Goal: Task Accomplishment & Management: Manage account settings

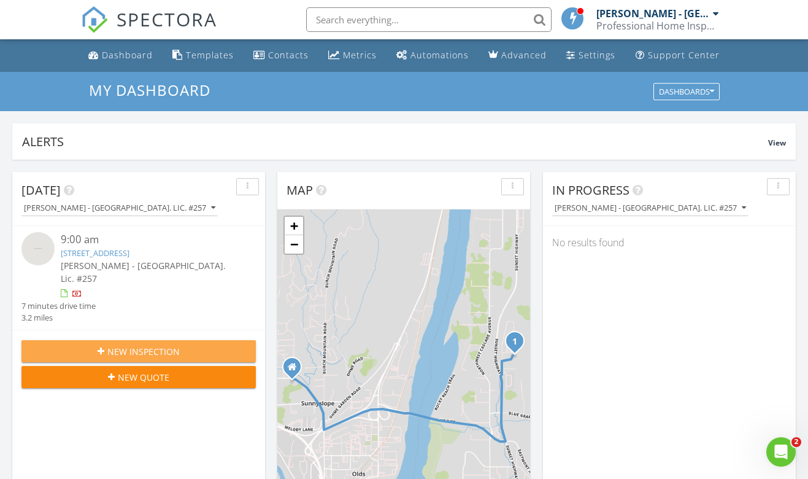
click at [123, 345] on span "New Inspection" at bounding box center [143, 351] width 72 height 13
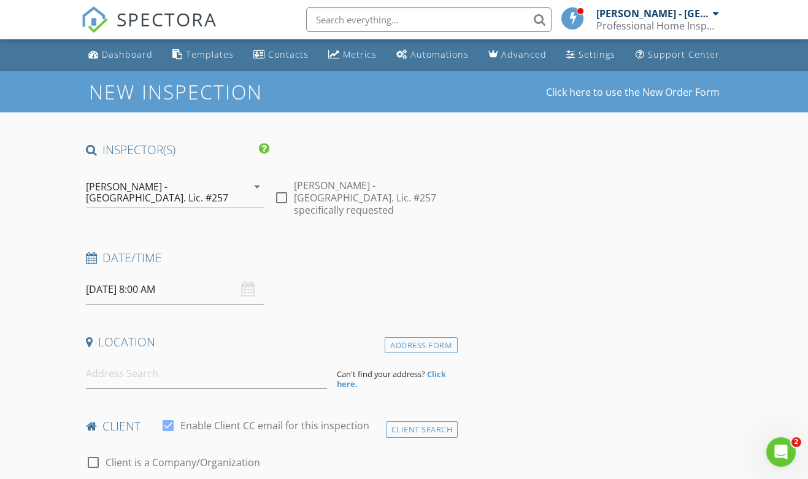
scroll to position [1, 0]
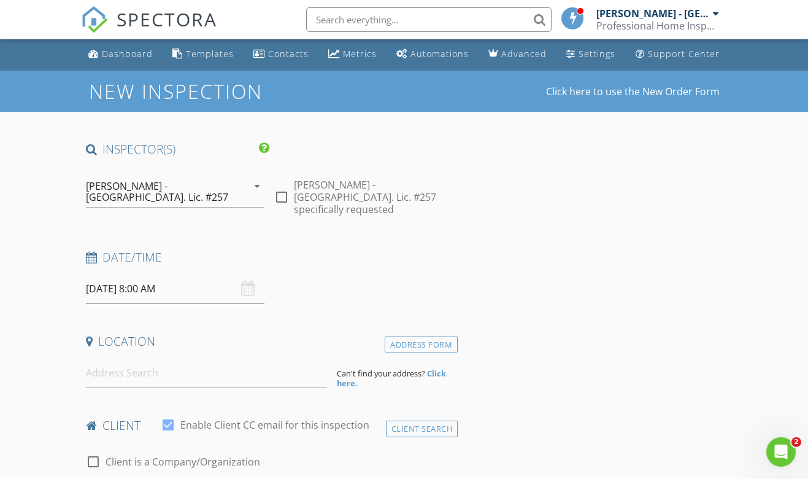
click at [157, 280] on input "08/29/2025 8:00 AM" at bounding box center [175, 289] width 179 height 30
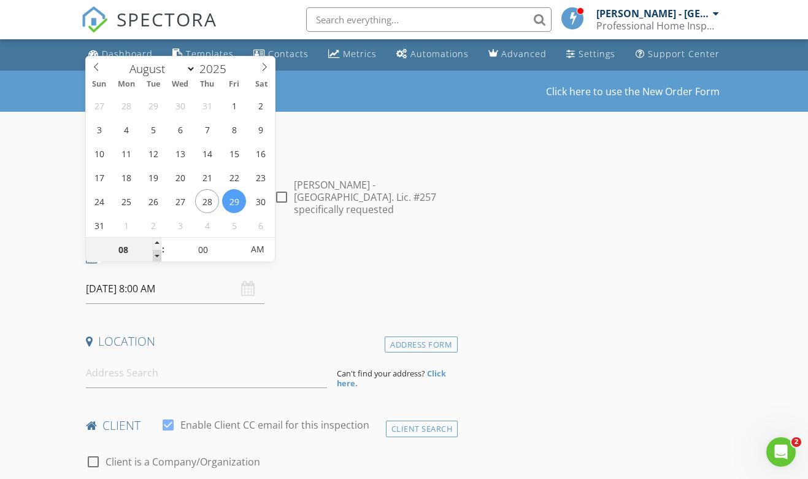
type input "07"
type input "08/29/2025 7:00 AM"
click at [157, 254] on span at bounding box center [157, 256] width 9 height 12
type input "06"
type input "08/29/2025 6:00 AM"
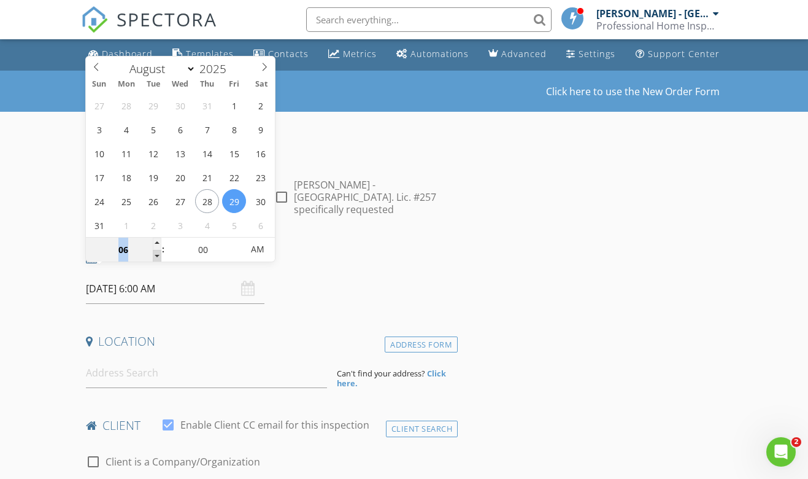
click at [157, 254] on span at bounding box center [157, 256] width 9 height 12
type input "05"
type input "08/29/2025 5:00 AM"
click at [157, 254] on span at bounding box center [157, 256] width 9 height 12
type input "04"
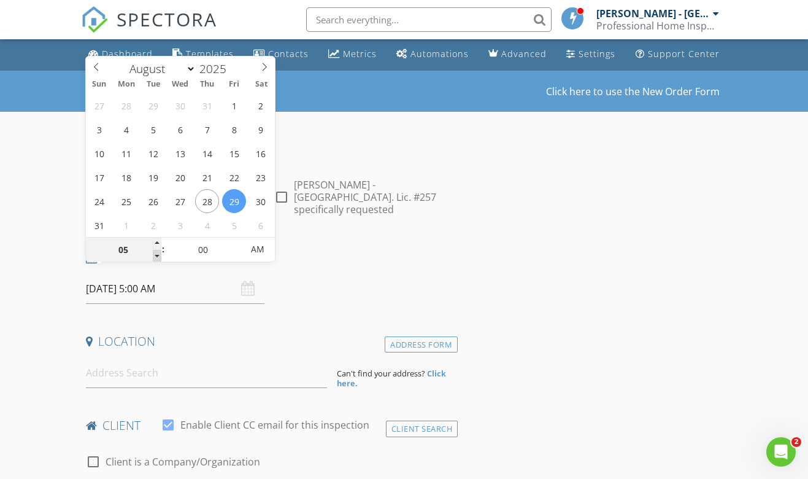
type input "08/29/2025 4:00 AM"
click at [157, 254] on span at bounding box center [157, 256] width 9 height 12
type input "03"
type input "08/29/2025 3:00 AM"
click at [157, 254] on span at bounding box center [157, 256] width 9 height 12
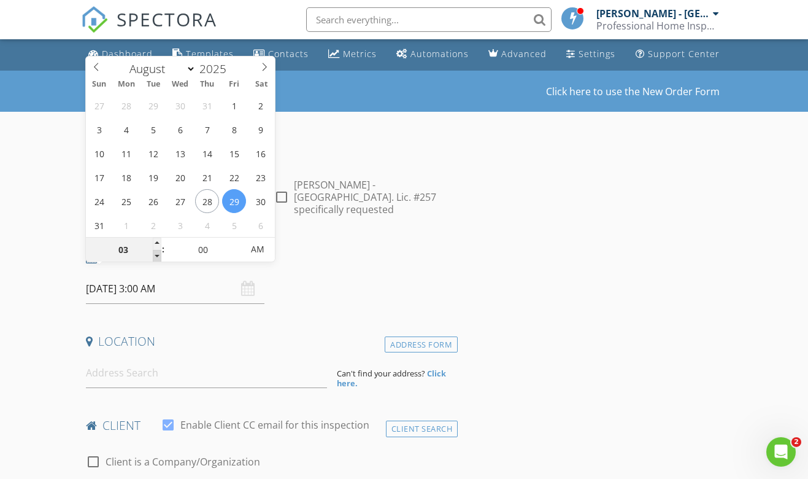
type input "02"
type input "08/29/2025 2:00 AM"
click at [157, 254] on span at bounding box center [157, 256] width 9 height 12
type input "01"
click at [157, 254] on span at bounding box center [157, 256] width 9 height 12
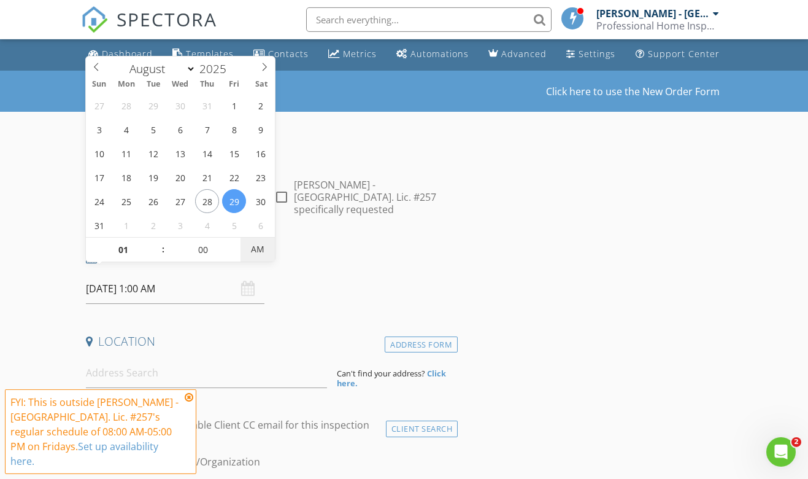
type input "08/29/2025 1:00 PM"
click at [253, 249] on span "AM" at bounding box center [258, 249] width 34 height 25
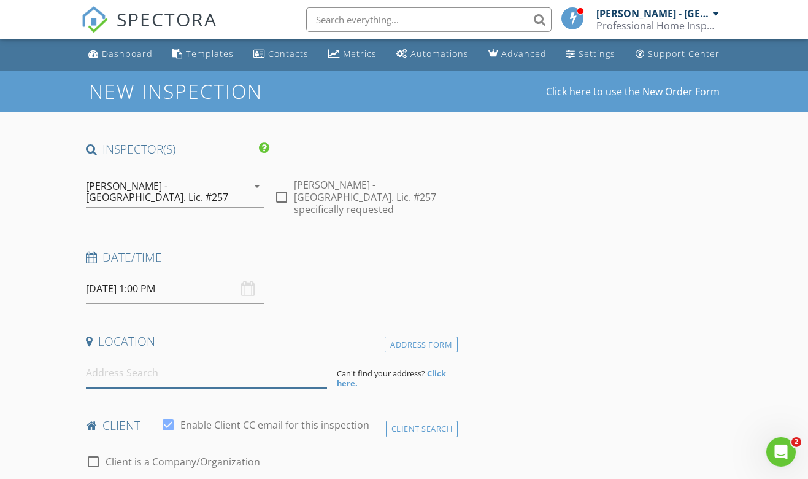
click at [203, 362] on input at bounding box center [207, 373] width 242 height 30
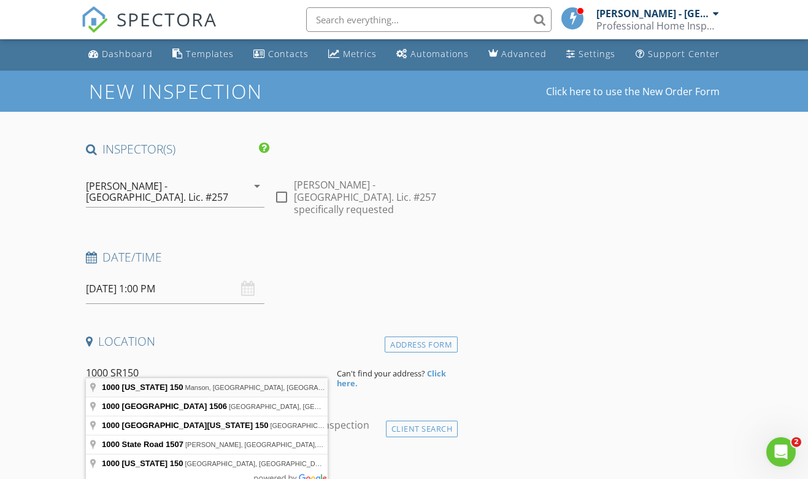
type input "1000 Washington 150, Manson, WA, USA"
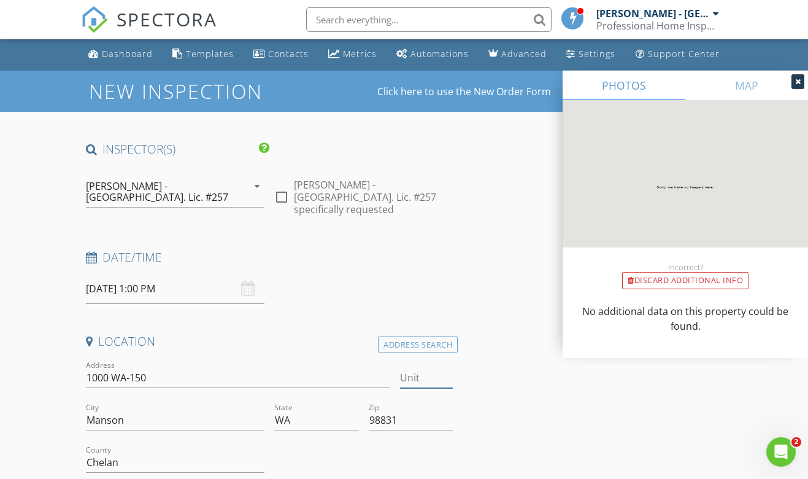
click at [427, 374] on input "Unit" at bounding box center [426, 378] width 53 height 20
type input "48"
click at [162, 417] on input "Manson" at bounding box center [175, 420] width 179 height 20
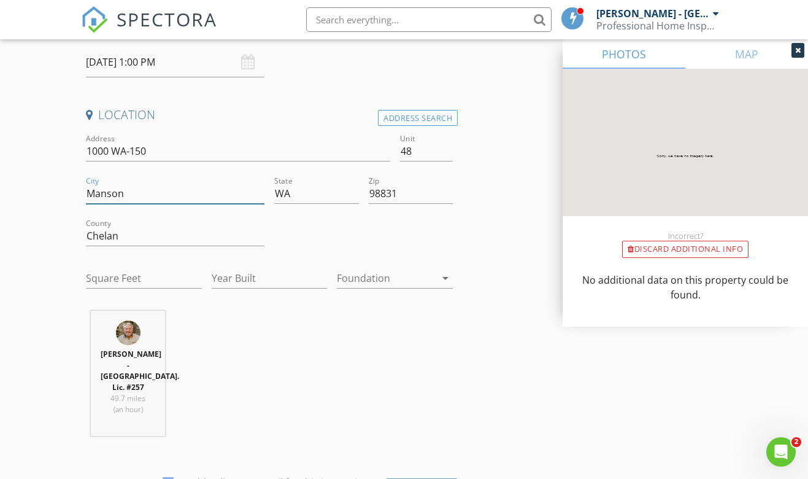
scroll to position [230, 0]
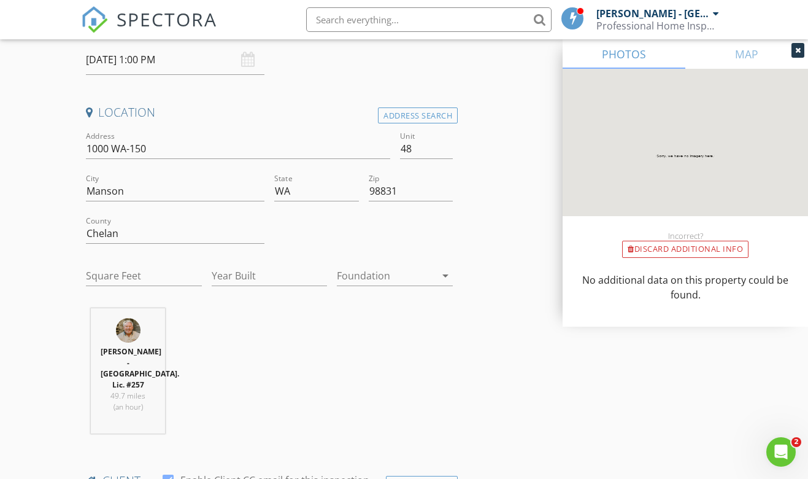
click at [302, 317] on div "Randy Haywood - WA. Lic. #257 49.7 miles (an hour)" at bounding box center [269, 375] width 377 height 135
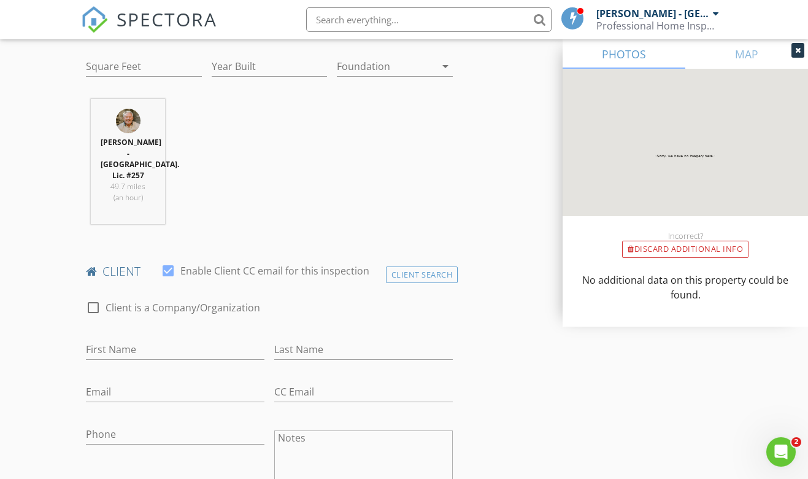
scroll to position [444, 0]
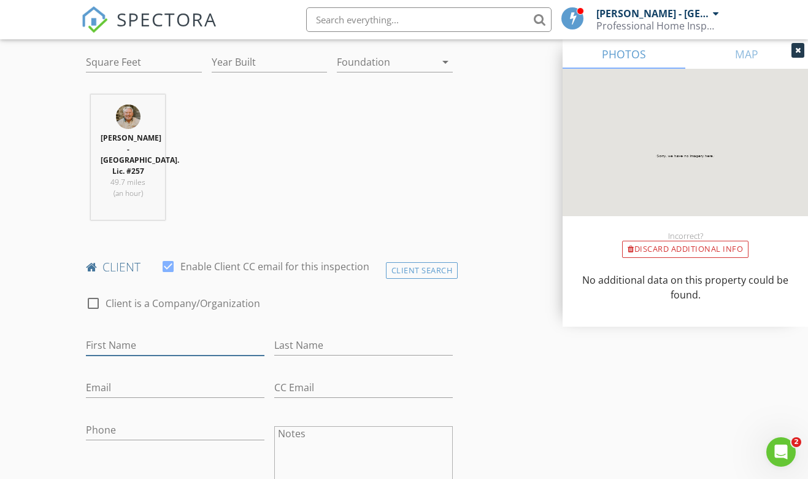
click at [196, 335] on input "First Name" at bounding box center [175, 345] width 179 height 20
type input "Julie"
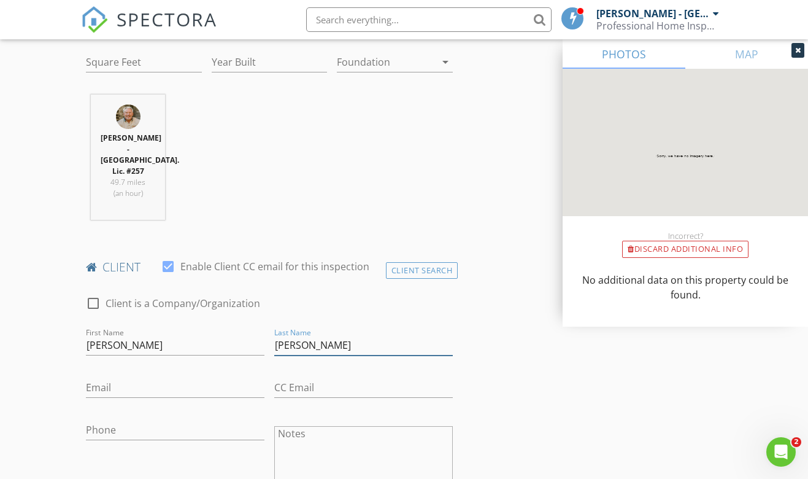
type input "Cohn"
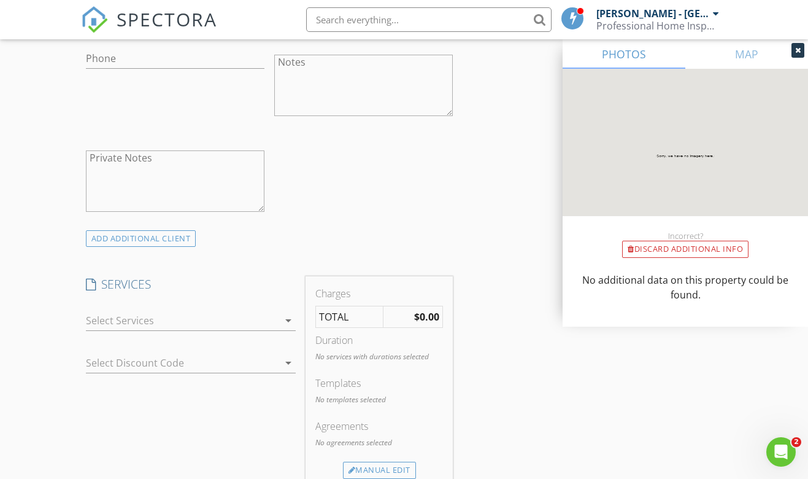
scroll to position [821, 0]
click at [292, 311] on icon "arrow_drop_down" at bounding box center [288, 318] width 15 height 15
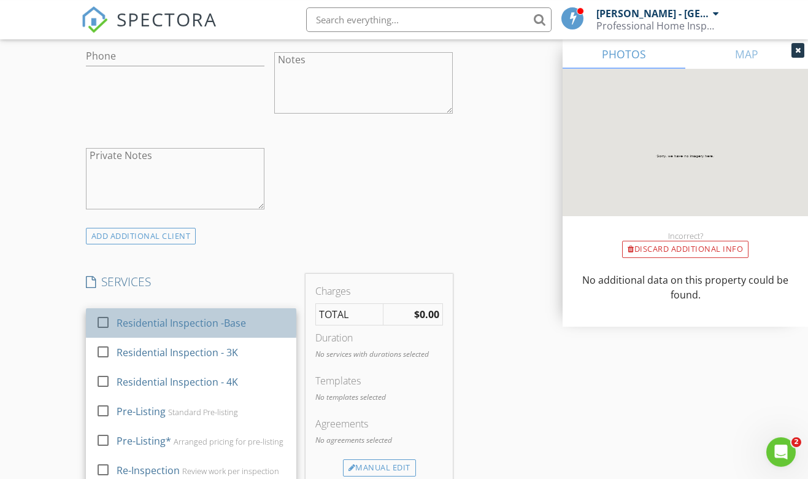
click at [250, 311] on div "Residential Inspection -Base" at bounding box center [202, 323] width 170 height 25
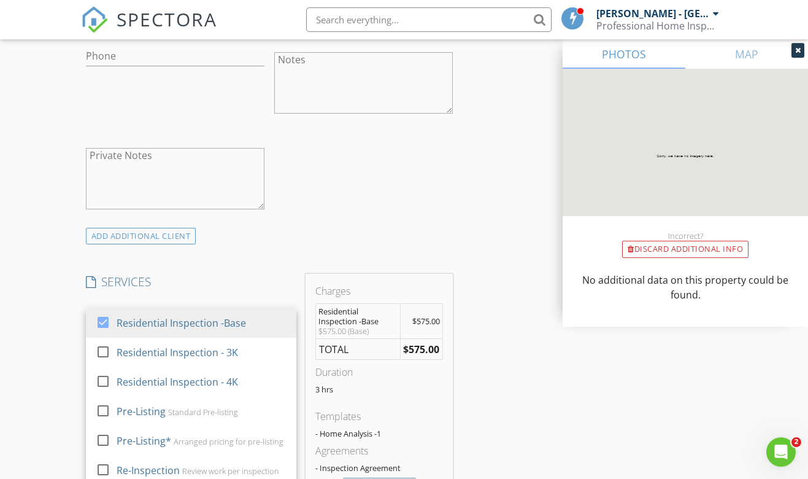
click at [488, 305] on div "INSPECTOR(S) check_box Randy Haywood - WA. Lic. #257 PRIMARY Randy Haywood - WA…" at bounding box center [404, 361] width 647 height 2078
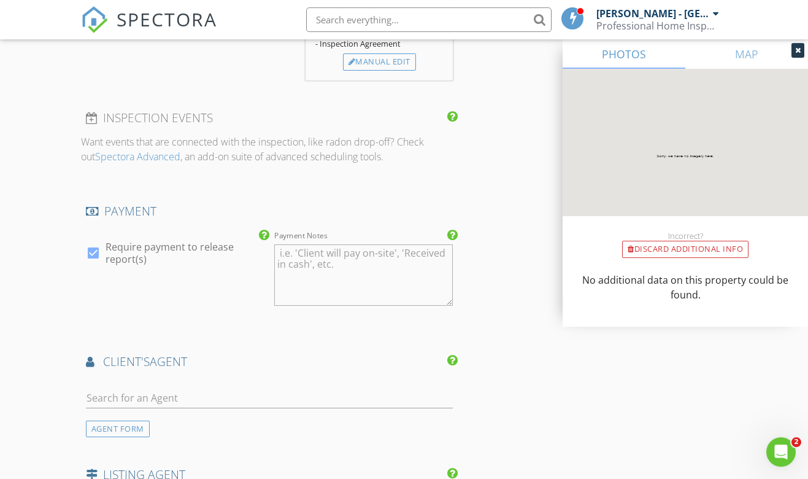
scroll to position [1255, 0]
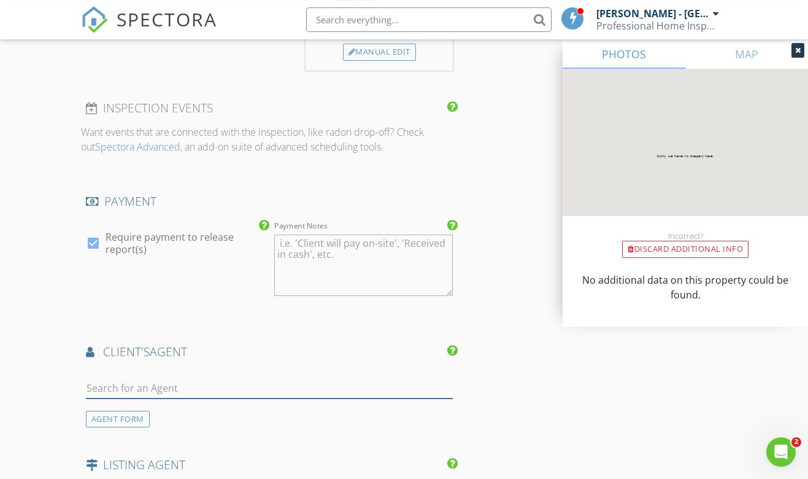
click at [198, 378] on input "text" at bounding box center [270, 388] width 368 height 20
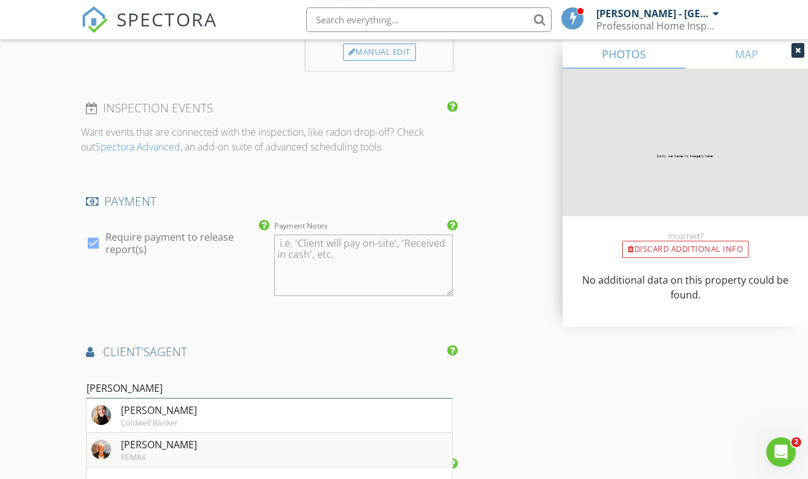
type input "Diane"
click at [201, 433] on li "Diane Leigh REMAX" at bounding box center [270, 450] width 366 height 34
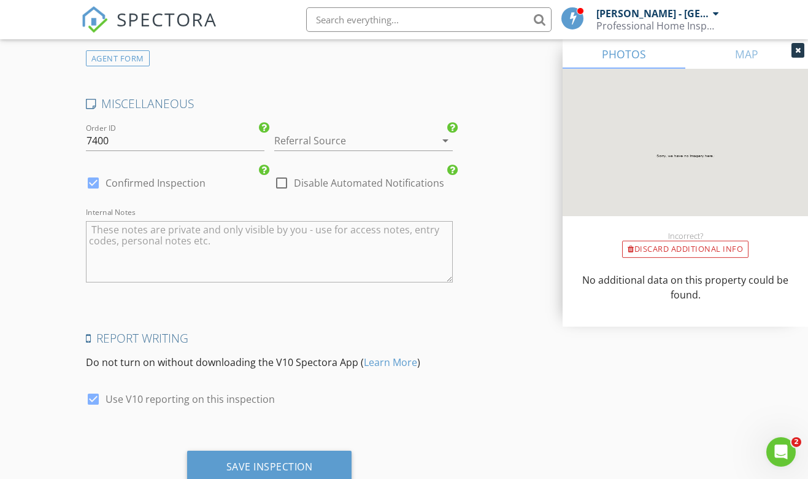
scroll to position [2028, 0]
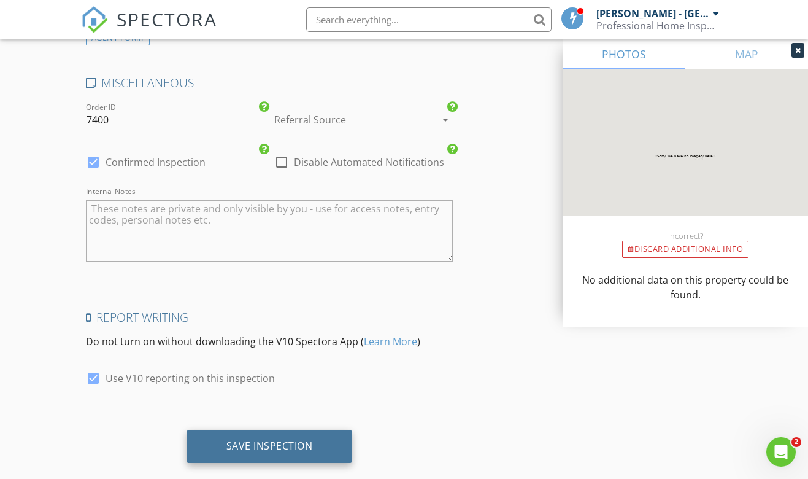
click at [296, 434] on div "Save Inspection" at bounding box center [269, 446] width 165 height 33
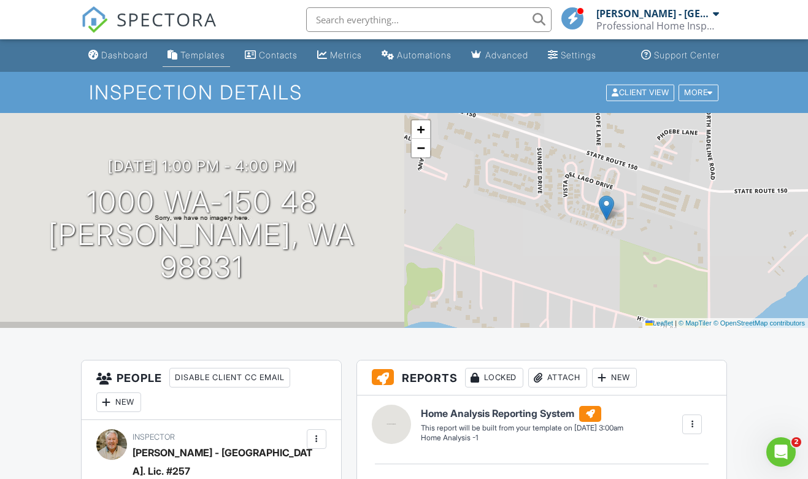
click at [196, 60] on div "Templates" at bounding box center [202, 55] width 45 height 10
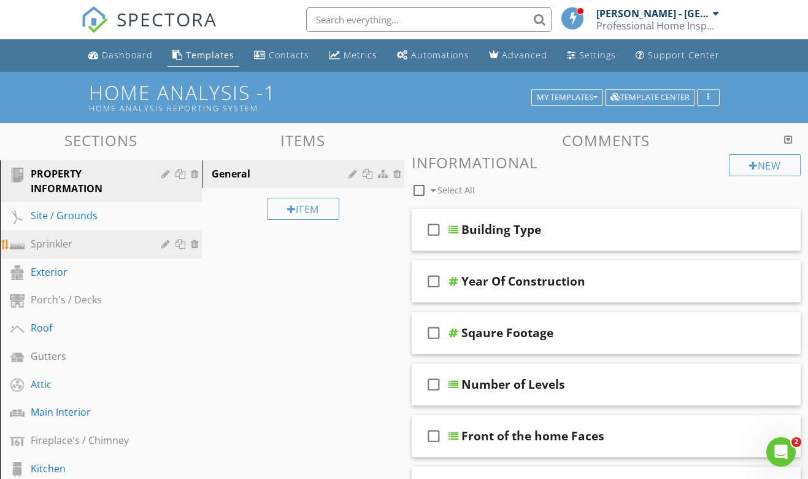
click at [130, 248] on div "Sprinkler" at bounding box center [87, 243] width 113 height 15
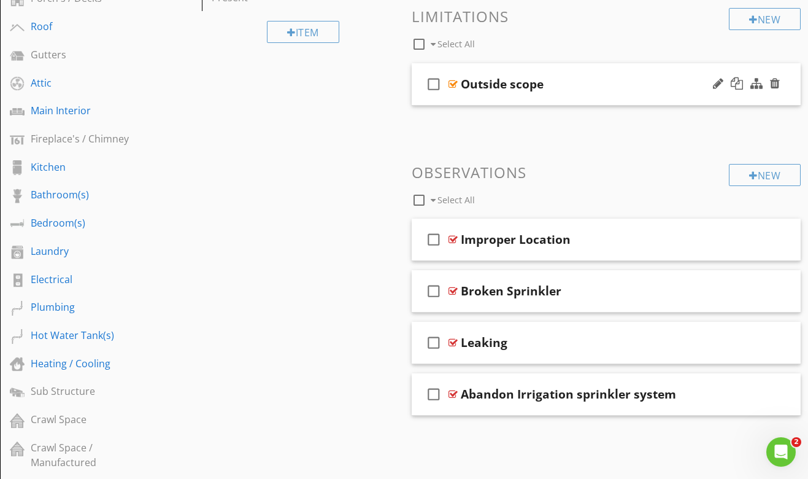
scroll to position [303, 0]
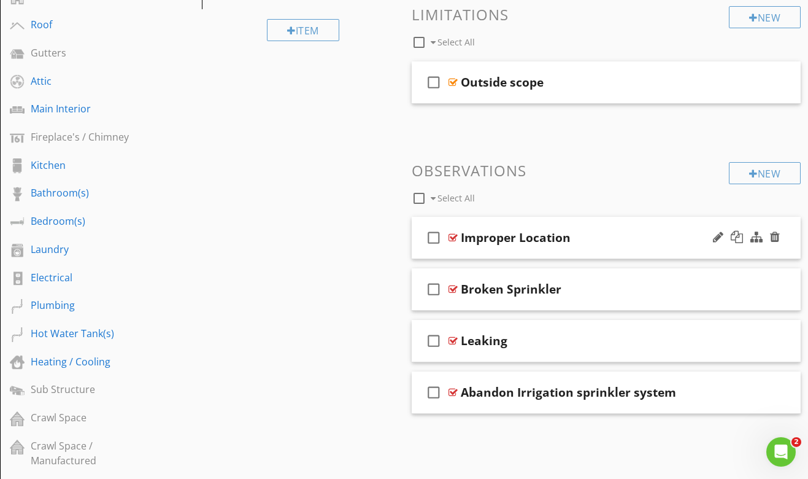
click at [590, 247] on div "check_box_outline_blank Improper Location" at bounding box center [607, 238] width 390 height 42
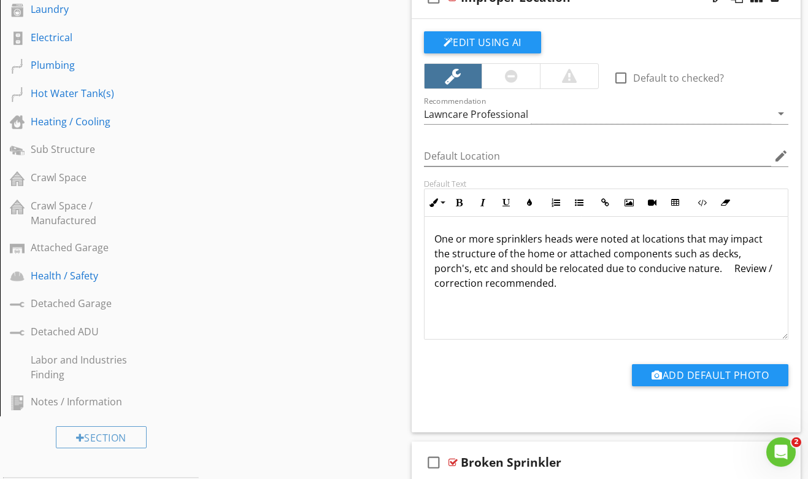
scroll to position [544, 0]
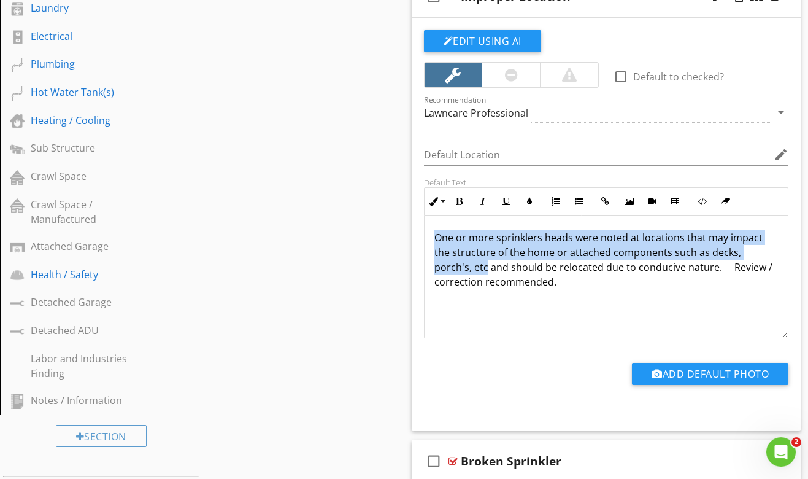
drag, startPoint x: 432, startPoint y: 236, endPoint x: 773, endPoint y: 254, distance: 341.1
click at [773, 254] on div "One or more sprinklers heads were noted at locations that may impact the struct…" at bounding box center [607, 276] width 364 height 123
click at [464, 202] on button "Bold" at bounding box center [459, 201] width 23 height 23
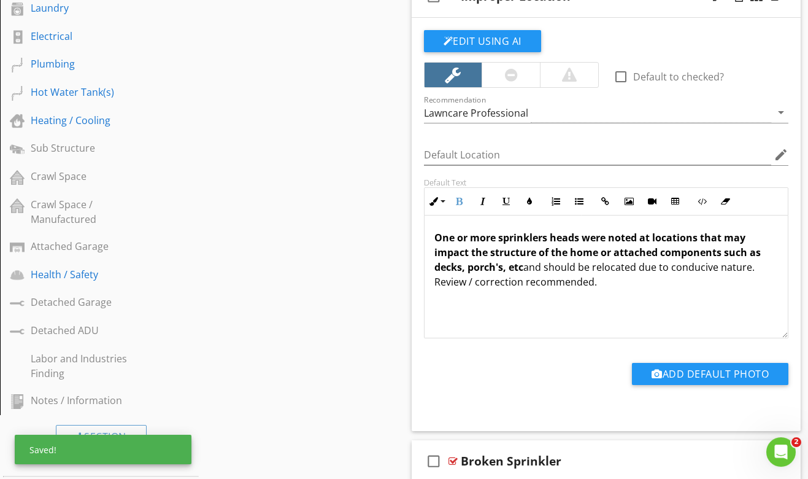
click at [527, 269] on p "One or more sprinklers heads were noted at locations that may impact the struct…" at bounding box center [607, 259] width 344 height 59
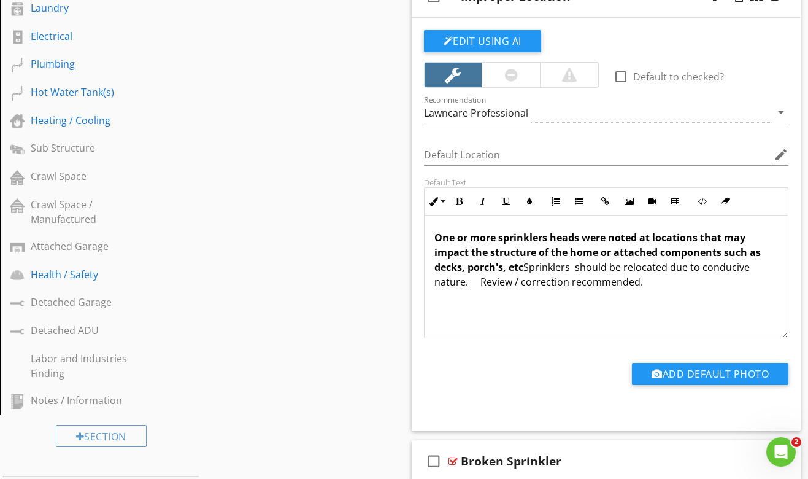
click at [478, 282] on p "One or more sprinklers heads were noted at locations that may impact the struct…" at bounding box center [607, 259] width 344 height 59
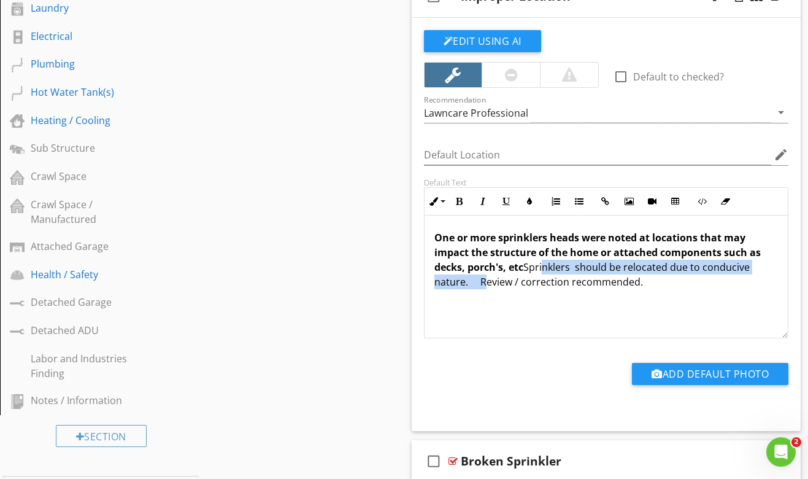
drag, startPoint x: 534, startPoint y: 270, endPoint x: 470, endPoint y: 280, distance: 64.7
click at [470, 280] on p "One or more sprinklers heads were noted at locations that may impact the struct…" at bounding box center [607, 259] width 344 height 59
click at [480, 198] on icon "button" at bounding box center [483, 201] width 9 height 9
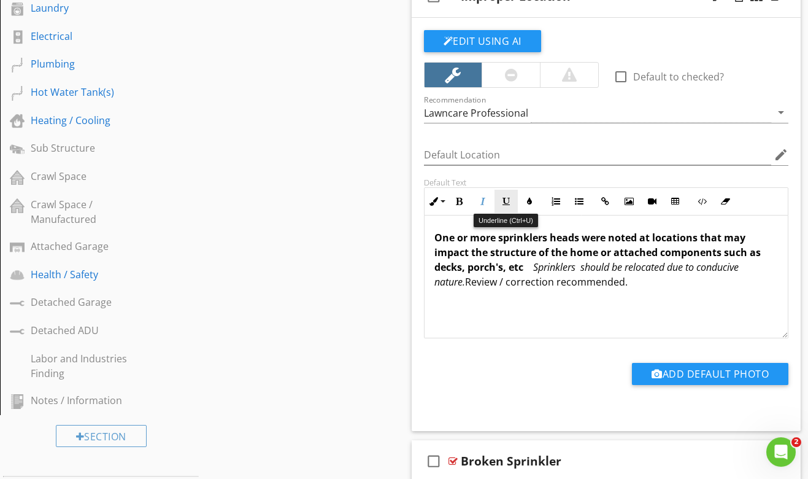
click at [509, 203] on icon "button" at bounding box center [506, 201] width 9 height 9
click at [446, 282] on p "One or more sprinklers heads were noted at locations that may impact the struct…" at bounding box center [607, 259] width 344 height 59
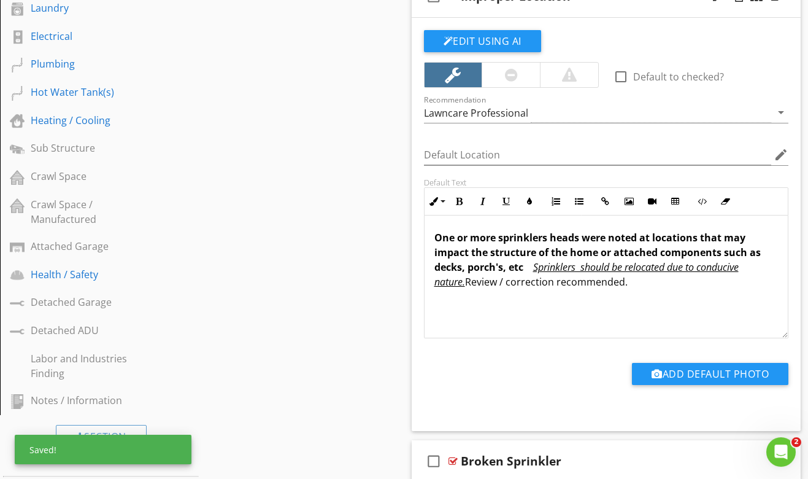
click at [556, 315] on div "One or more sprinklers heads were noted at locations that may impact the struct…" at bounding box center [607, 276] width 364 height 123
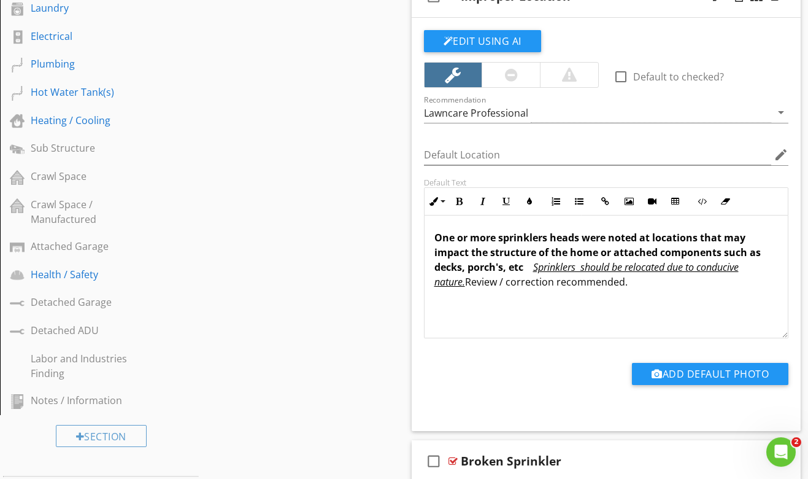
drag, startPoint x: 636, startPoint y: 279, endPoint x: 414, endPoint y: 237, distance: 226.2
click at [425, 237] on div "One or more sprinklers heads were noted at locations that may impact the struct…" at bounding box center [607, 276] width 364 height 123
click at [482, 195] on button "Italic" at bounding box center [482, 201] width 23 height 23
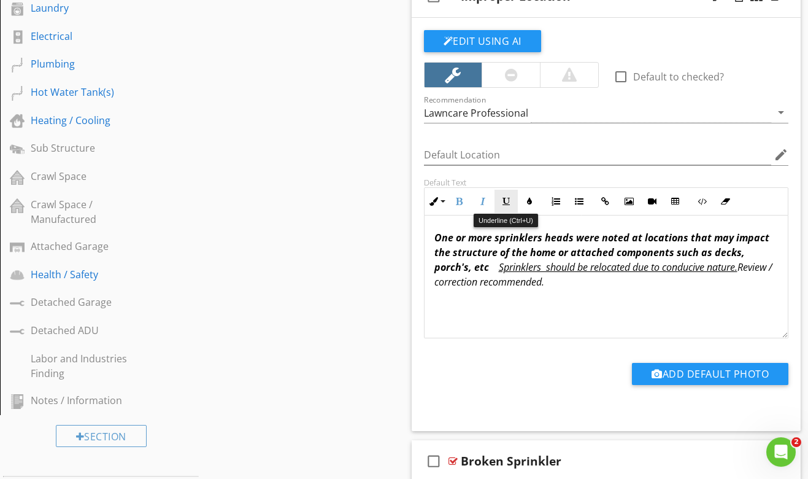
click at [507, 199] on icon "button" at bounding box center [506, 201] width 9 height 9
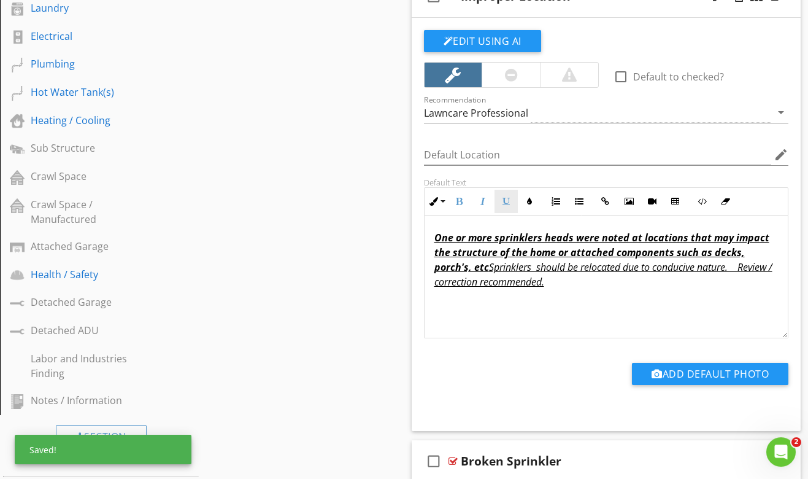
click at [507, 199] on icon "button" at bounding box center [506, 201] width 9 height 9
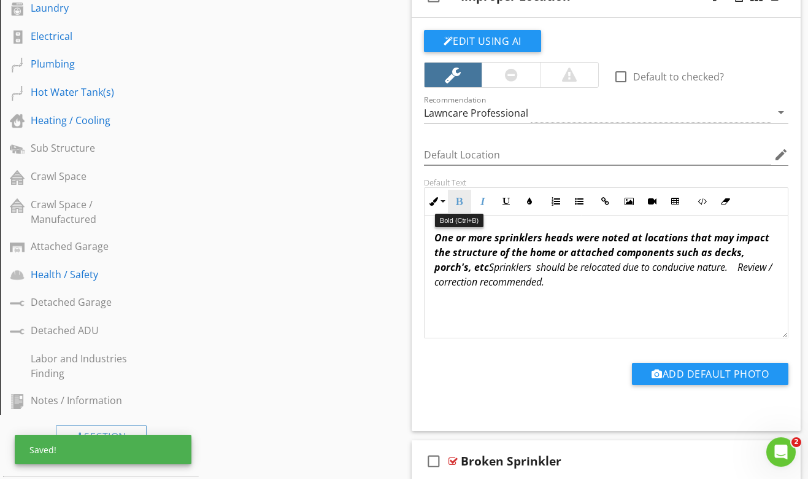
click at [463, 202] on icon "button" at bounding box center [459, 201] width 9 height 9
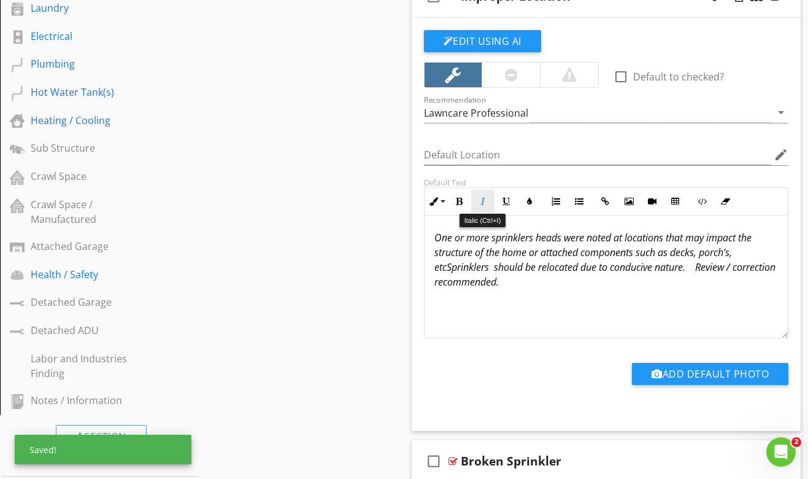
click at [481, 201] on icon "button" at bounding box center [483, 201] width 9 height 9
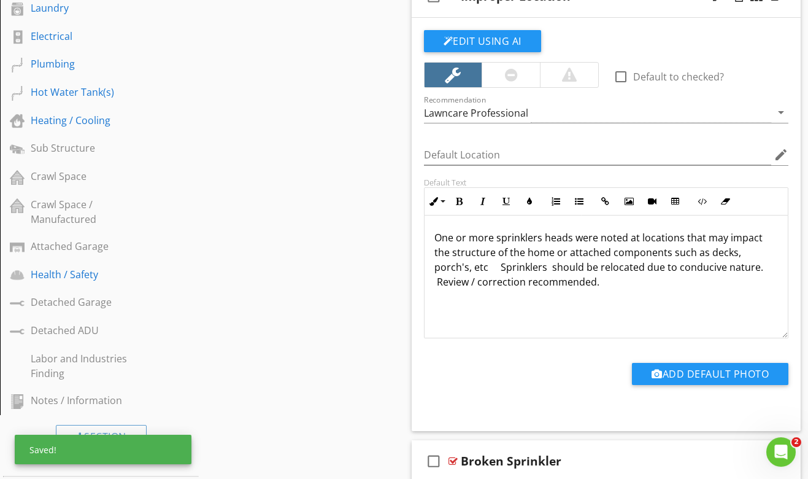
click at [600, 309] on div "One or more sprinklers heads were noted at locations that may impact the struct…" at bounding box center [607, 276] width 364 height 123
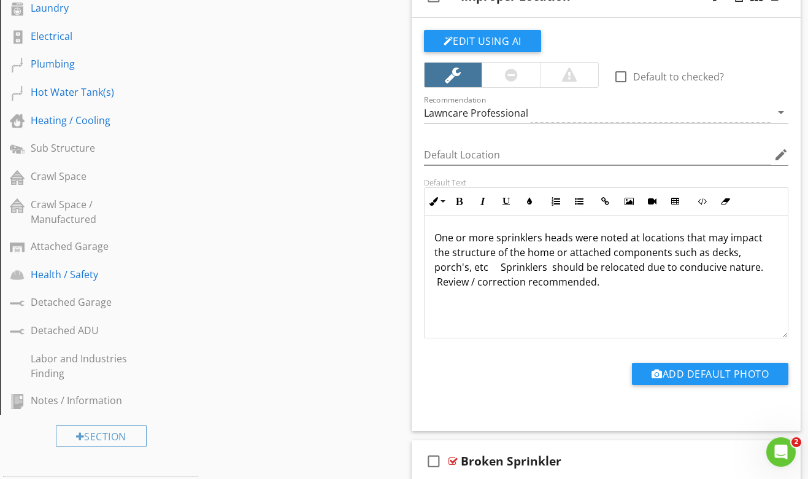
click at [439, 269] on p "One or more sprinklers heads were noted at locations that may impact the struct…" at bounding box center [607, 259] width 344 height 59
click at [451, 313] on div "One or more sprinklers heads were noted at locations that may impact the struct…" at bounding box center [607, 276] width 364 height 123
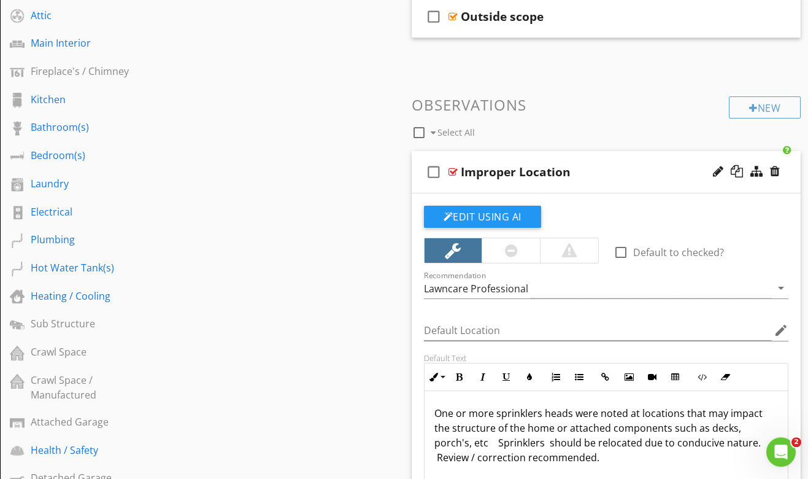
scroll to position [352, 0]
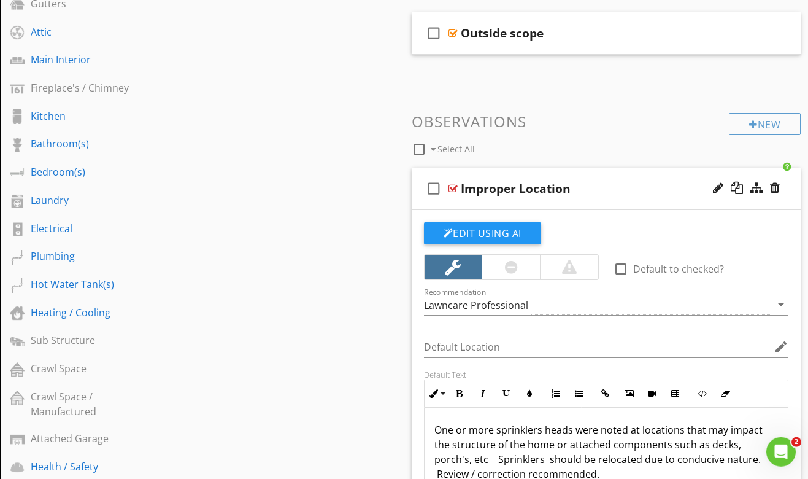
click at [603, 196] on div "Improper Location" at bounding box center [598, 188] width 274 height 15
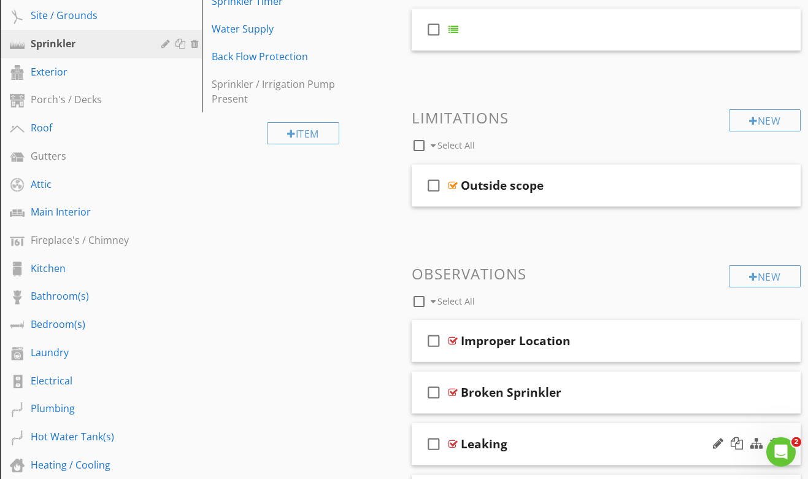
scroll to position [187, 0]
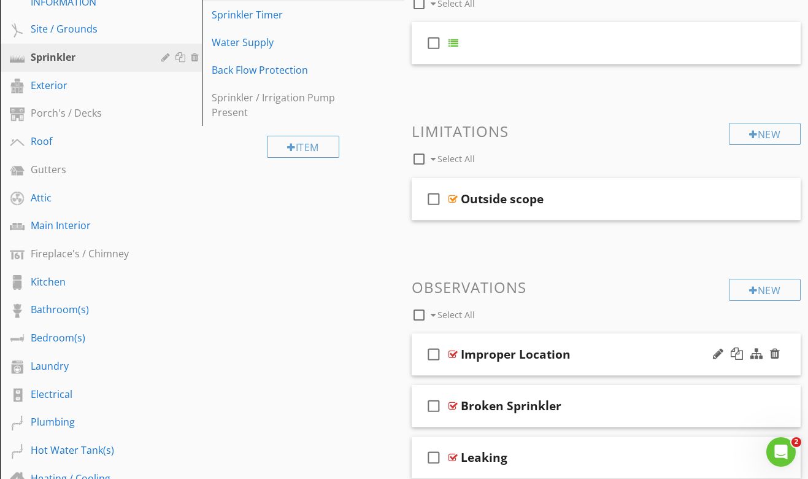
click at [597, 343] on div "check_box_outline_blank Improper Location" at bounding box center [607, 354] width 390 height 42
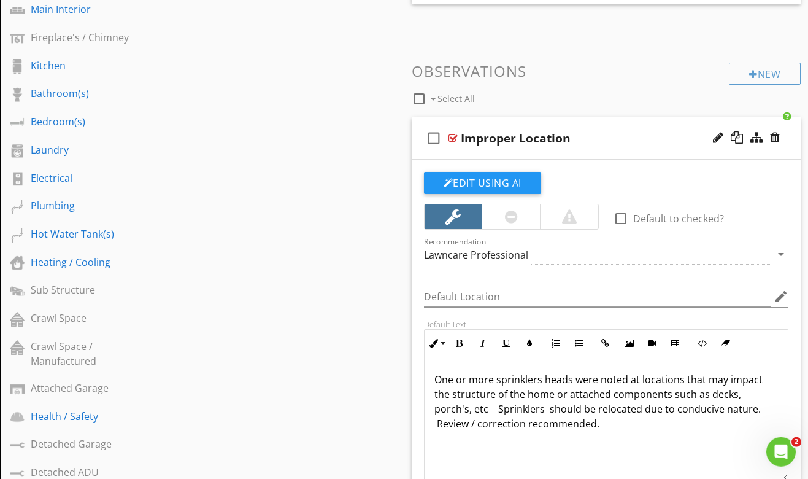
scroll to position [431, 0]
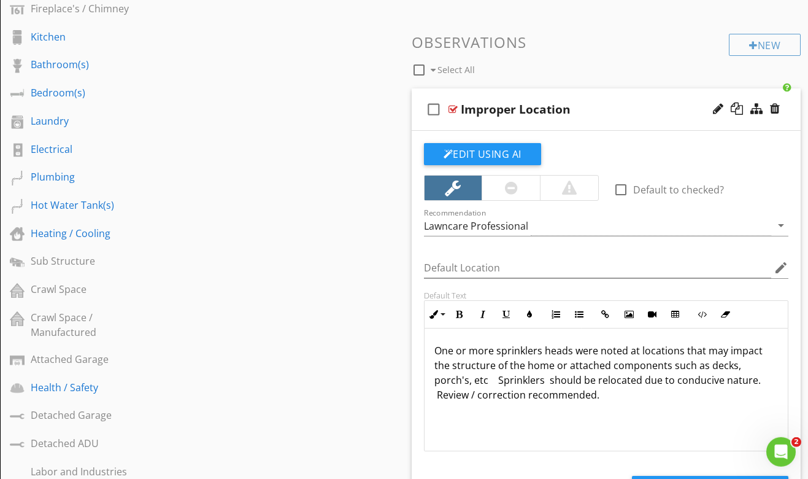
click at [591, 117] on div "Improper Location" at bounding box center [598, 109] width 274 height 15
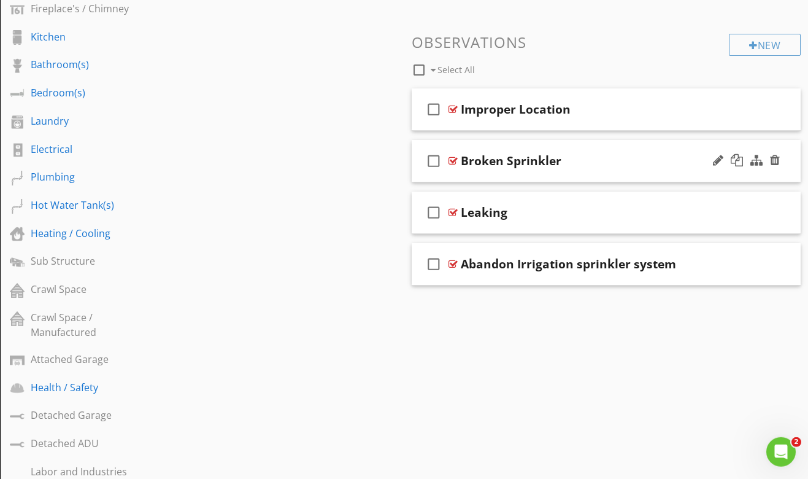
click at [586, 177] on div "check_box_outline_blank Broken Sprinkler" at bounding box center [607, 161] width 390 height 42
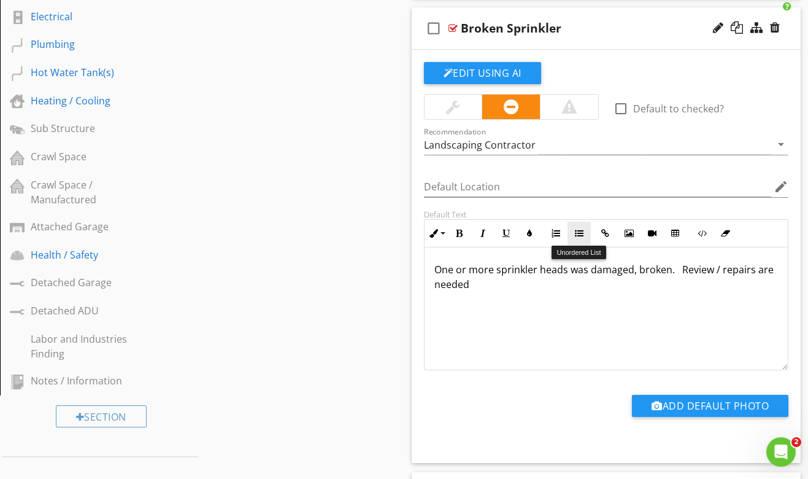
scroll to position [566, 0]
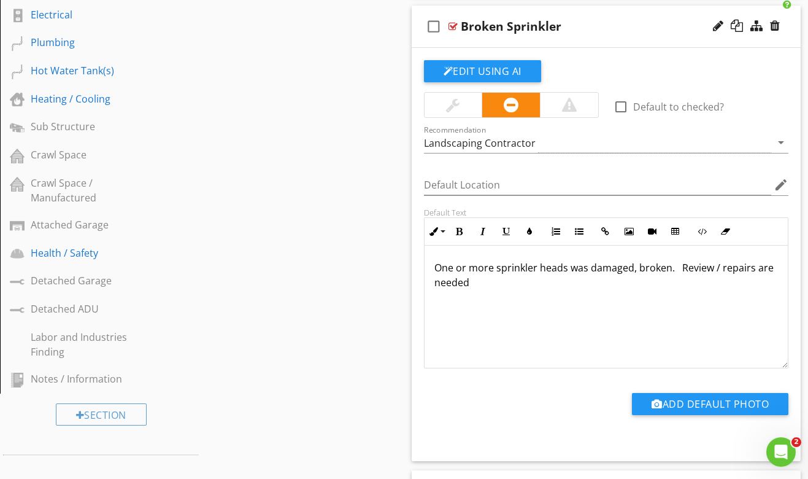
click at [586, 267] on p "One or more sprinkler heads was damaged, broken. Review / repairs are needed" at bounding box center [607, 274] width 344 height 29
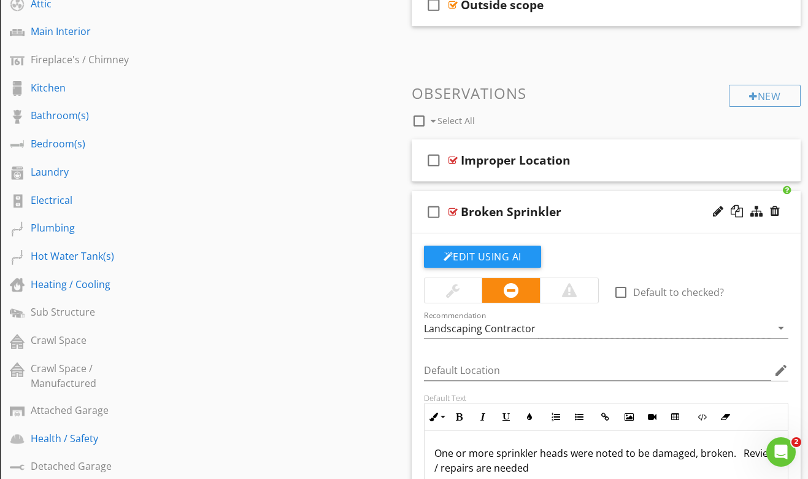
scroll to position [328, 0]
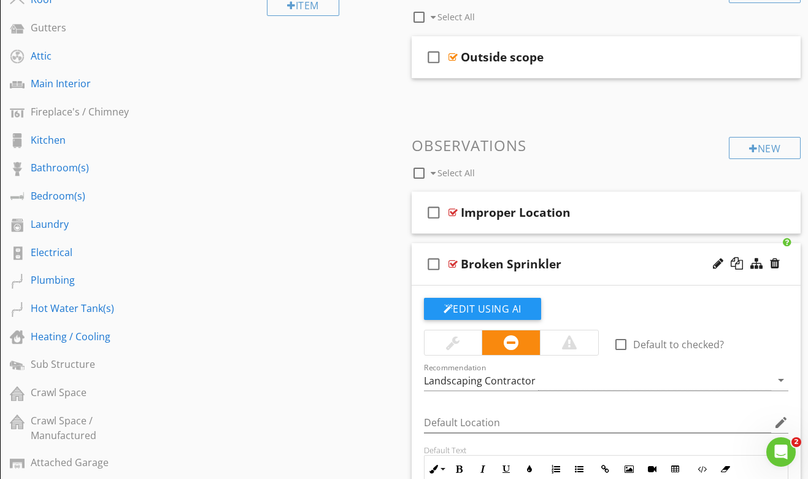
click at [610, 273] on div "check_box_outline_blank Broken Sprinkler" at bounding box center [607, 264] width 390 height 42
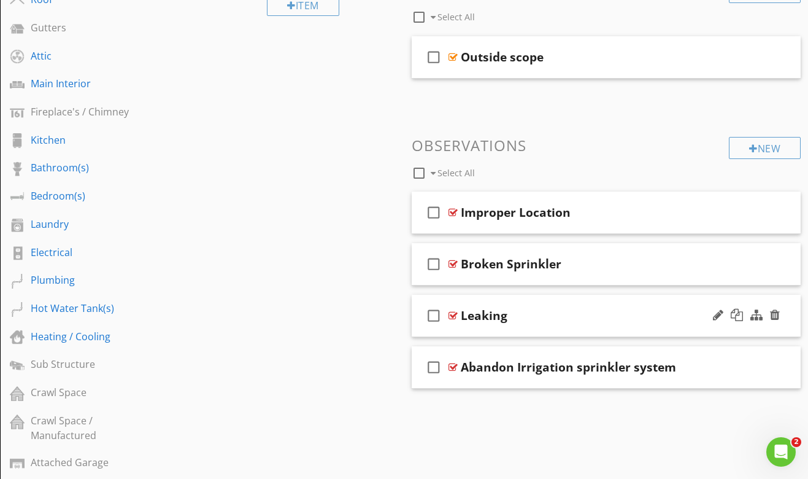
click at [577, 312] on div "Leaking" at bounding box center [598, 315] width 274 height 15
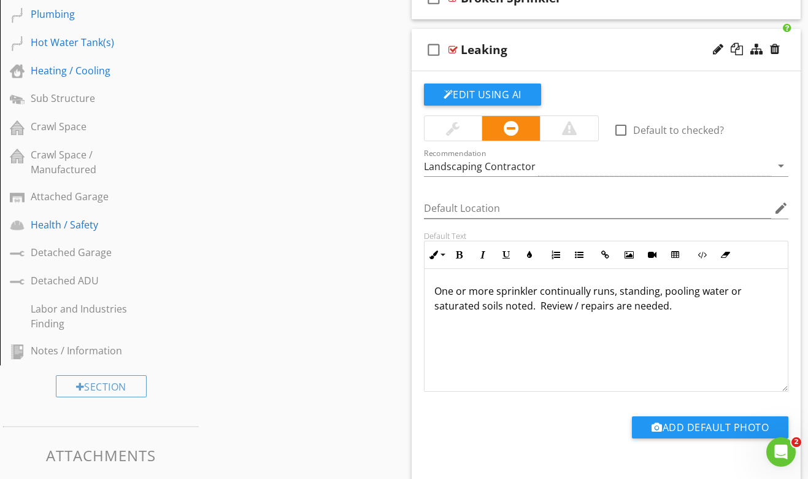
scroll to position [596, 0]
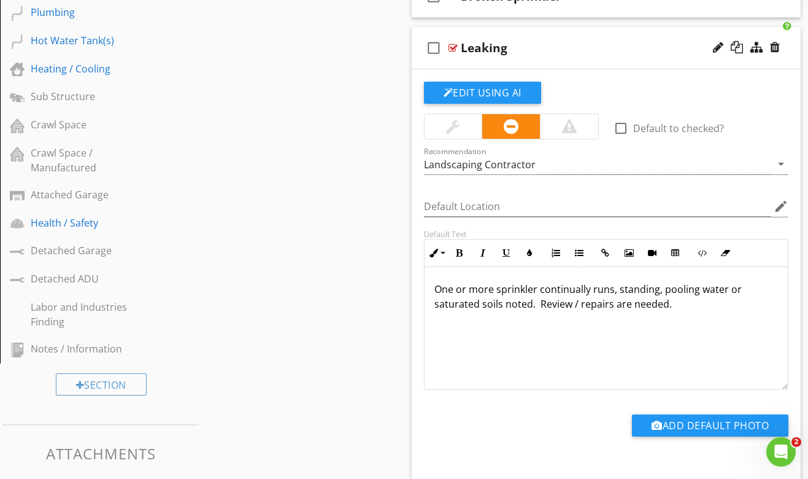
click at [533, 290] on p "One or more sprinkler continually runs, standing, pooling water or saturated so…" at bounding box center [607, 296] width 344 height 29
click at [581, 59] on div "check_box_outline_blank Leaking" at bounding box center [607, 48] width 390 height 42
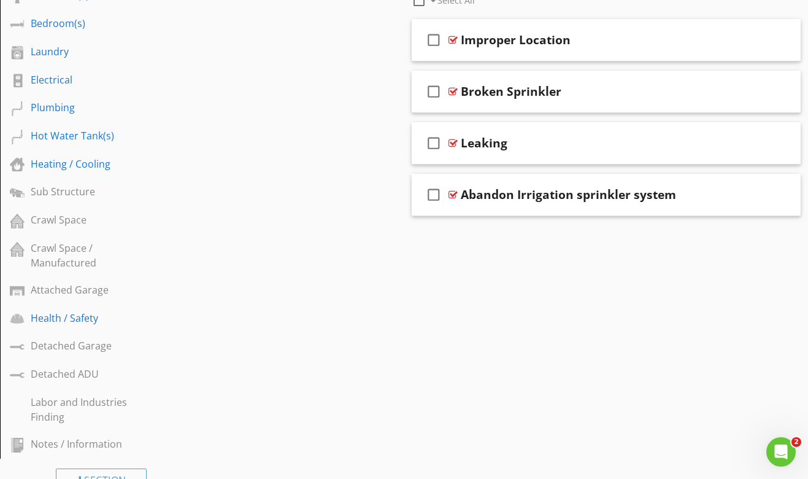
scroll to position [473, 0]
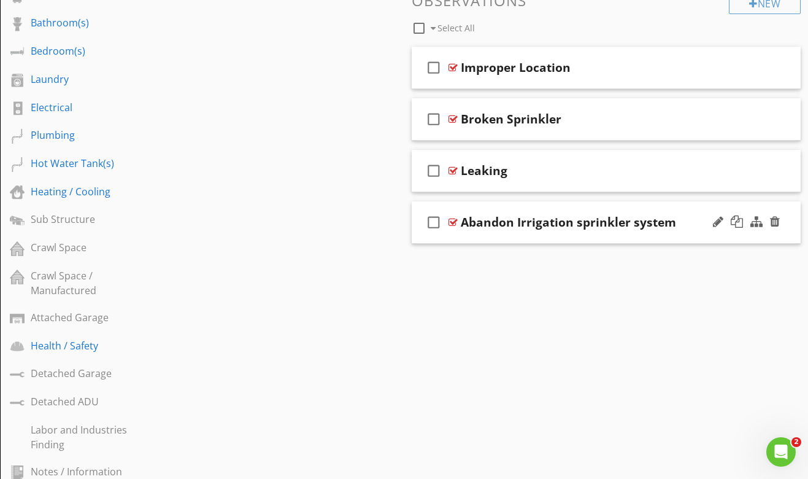
click at [489, 207] on div "check_box_outline_blank Abandon Irrigation sprinkler system" at bounding box center [607, 222] width 390 height 42
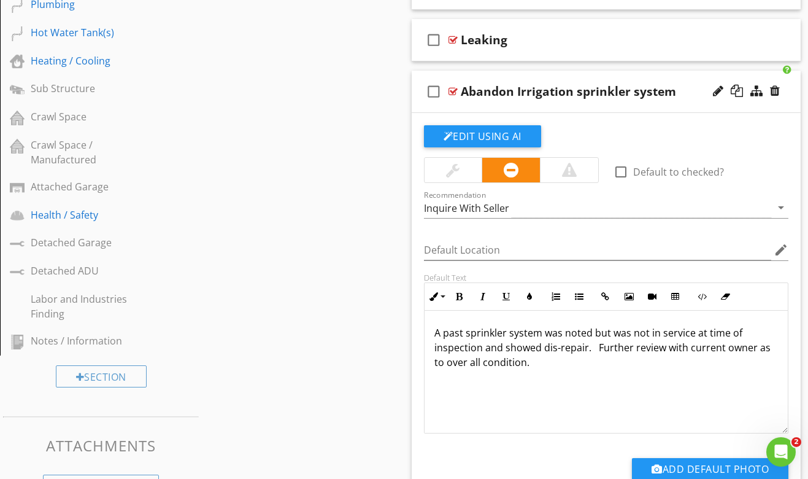
scroll to position [607, 0]
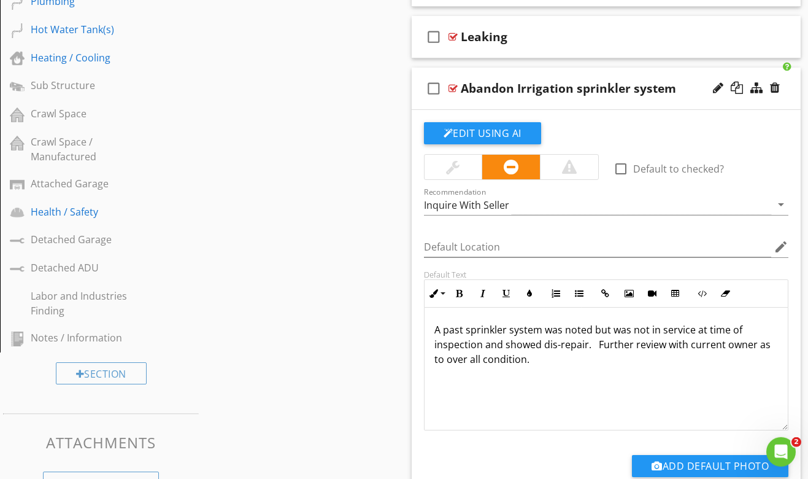
click at [515, 361] on p "A past sprinkler system was noted but was not in service at time of inspection …" at bounding box center [607, 344] width 344 height 44
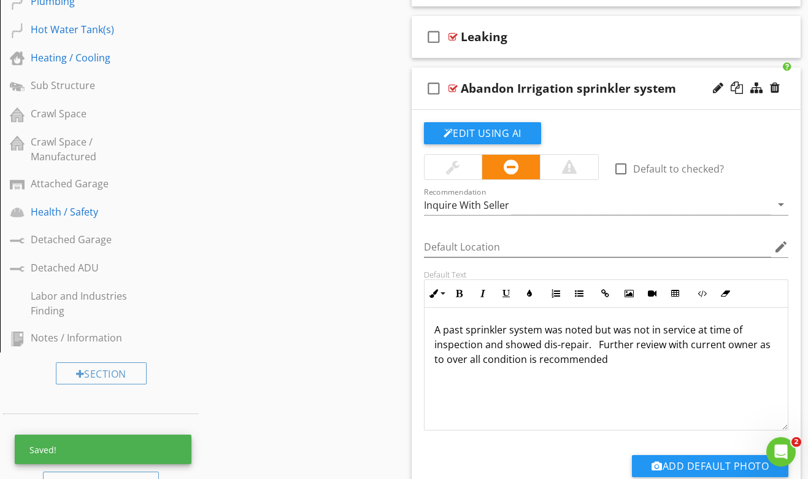
click at [605, 104] on div "check_box_outline_blank Abandon Irrigation sprinkler system" at bounding box center [607, 89] width 390 height 42
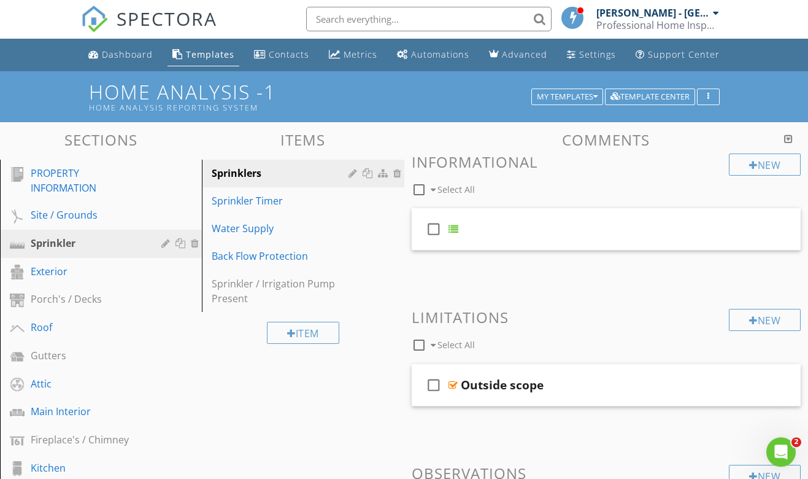
scroll to position [0, 0]
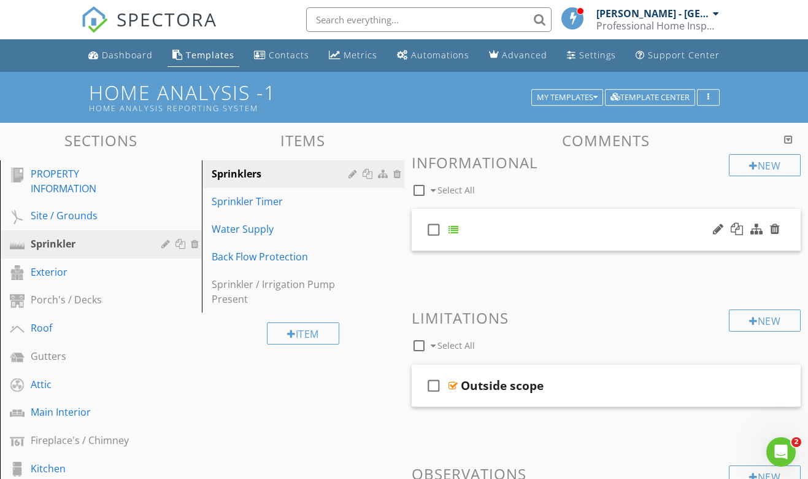
click at [490, 223] on div "check_box_outline_blank" at bounding box center [607, 230] width 390 height 42
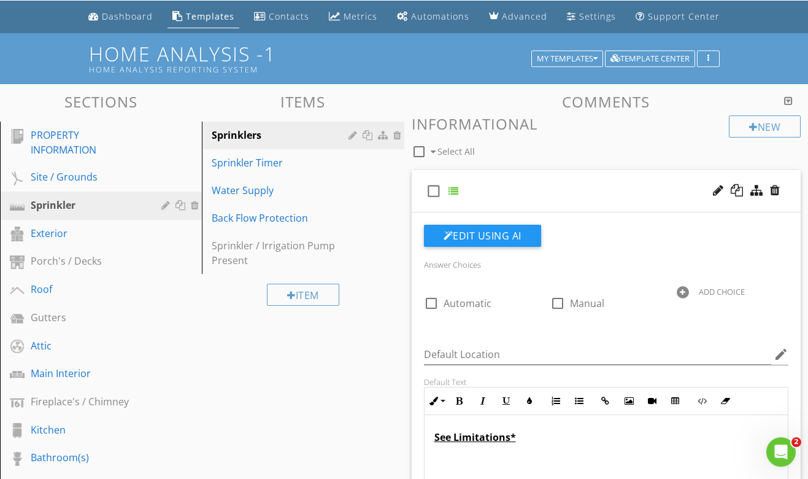
scroll to position [37, 0]
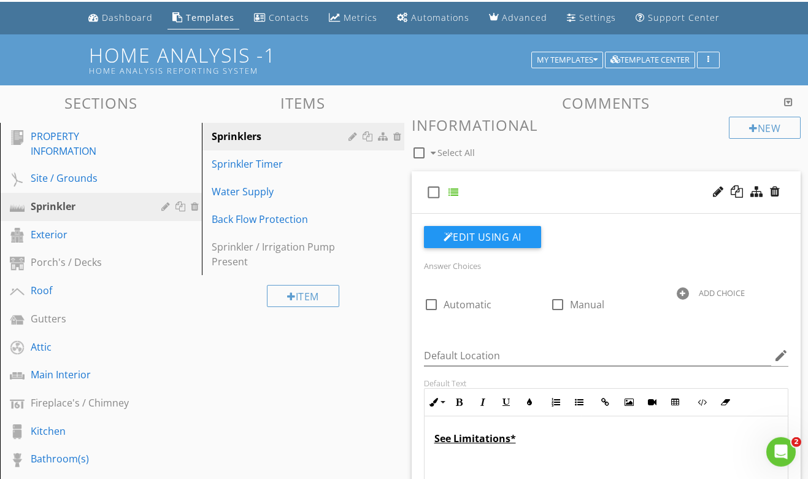
click at [512, 191] on div "check_box_outline_blank" at bounding box center [607, 192] width 390 height 42
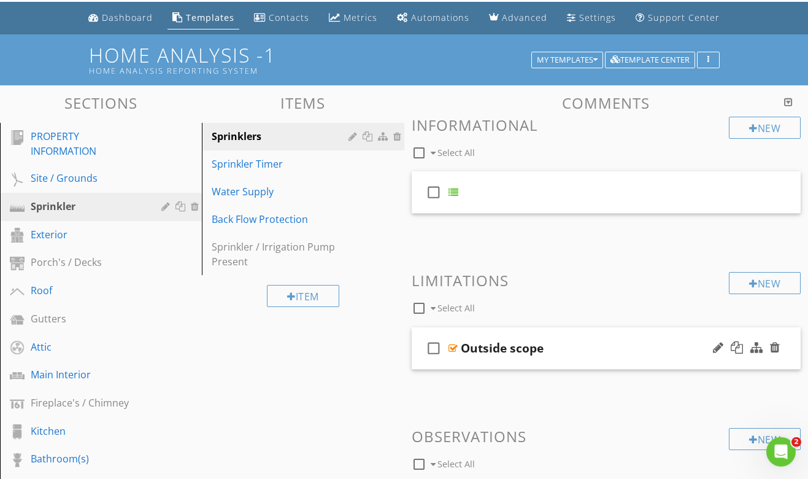
click at [574, 340] on div "check_box_outline_blank Outside scope" at bounding box center [607, 348] width 390 height 42
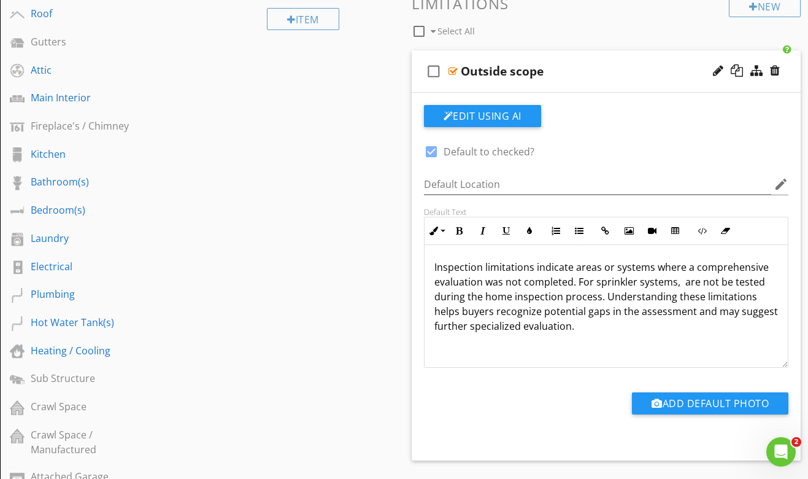
scroll to position [315, 0]
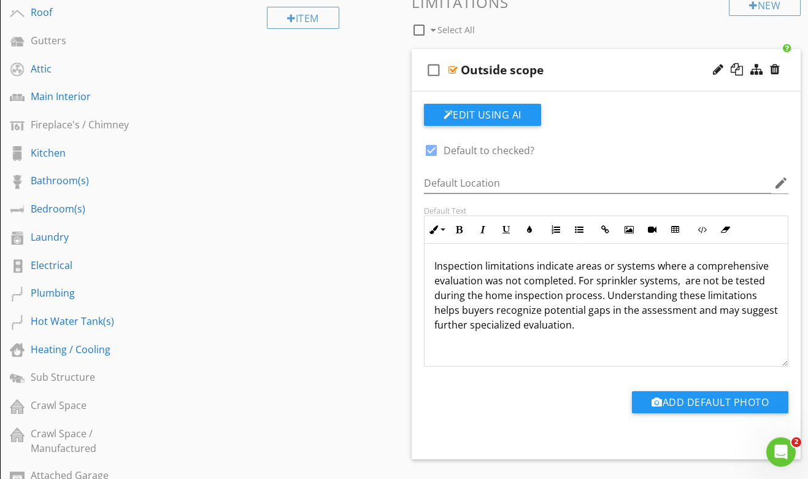
click at [576, 279] on p "Inspection limitations indicate areas or systems where a comprehensive evaluati…" at bounding box center [607, 295] width 344 height 74
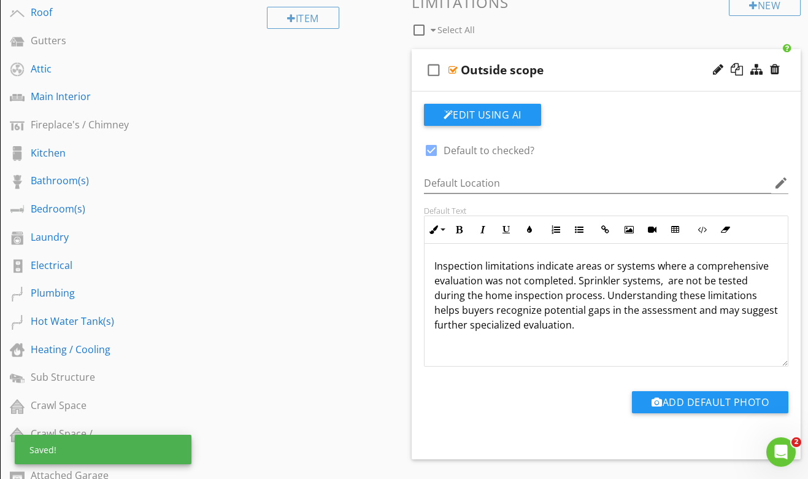
click at [692, 334] on div "Inspection limitations indicate areas or systems where a comprehensive evaluati…" at bounding box center [607, 305] width 364 height 123
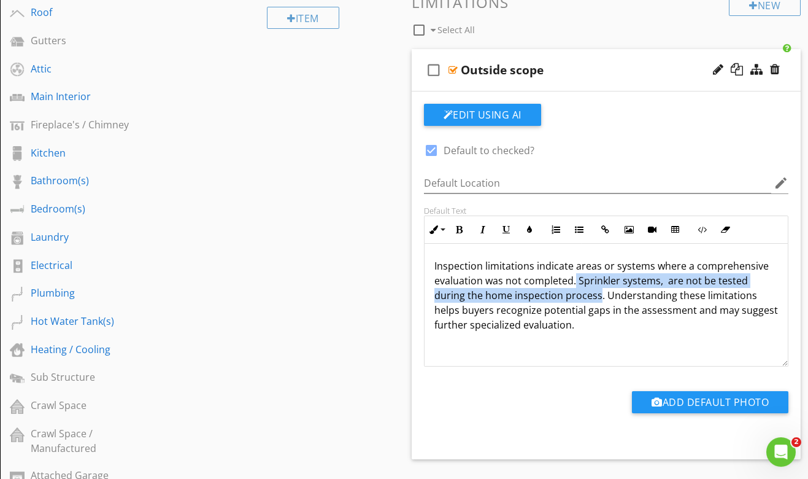
drag, startPoint x: 575, startPoint y: 280, endPoint x: 567, endPoint y: 298, distance: 18.9
click at [567, 298] on p "Inspection limitations indicate areas or systems where a comprehensive evaluati…" at bounding box center [607, 295] width 344 height 74
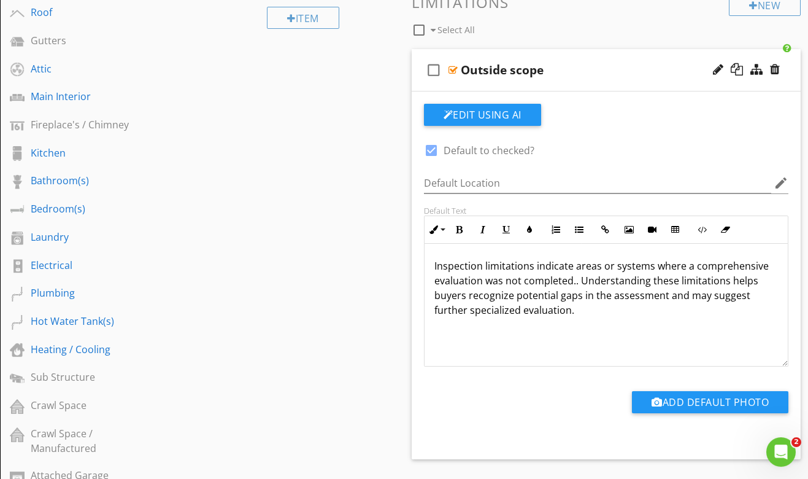
click at [434, 262] on div "Inspection limitations indicate areas or systems where a comprehensive evaluati…" at bounding box center [607, 305] width 364 height 123
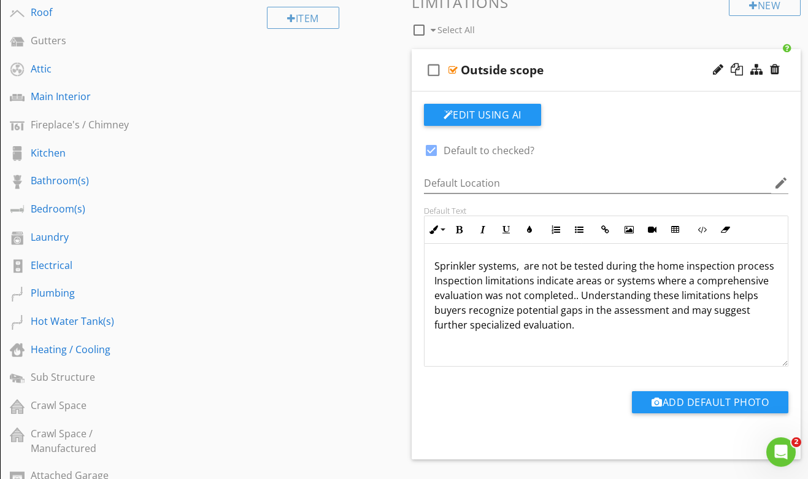
click at [571, 267] on p "Sprinkler systems, are not be tested during the home inspection process Inspect…" at bounding box center [607, 295] width 344 height 74
click at [479, 280] on p "Sprinkler systems, are not tested during the home inspection process Inspection…" at bounding box center [607, 295] width 344 height 74
click at [559, 265] on p "Sprinkler systems, are not tested during the home inspection process Inspection…" at bounding box center [607, 295] width 344 height 74
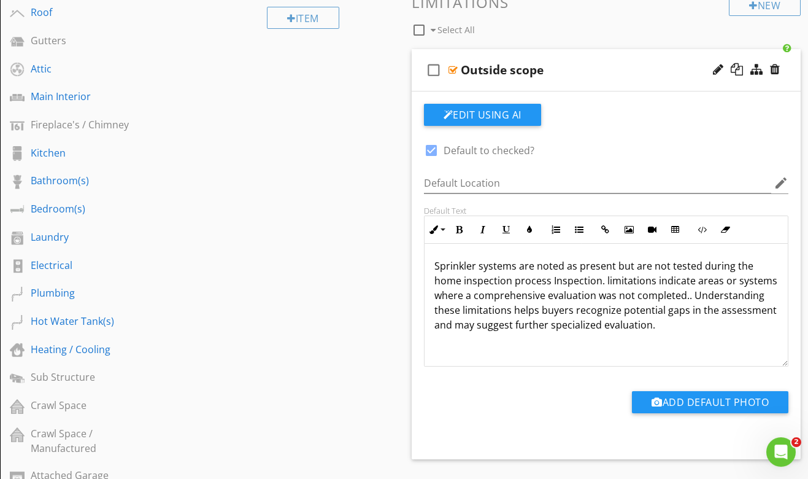
click at [551, 281] on p "Sprinkler systems are noted as present but are not tested during the home inspe…" at bounding box center [607, 295] width 344 height 74
click at [585, 342] on div "Sprinkler systems are noted as present but are not tested during the home inspe…" at bounding box center [607, 305] width 364 height 123
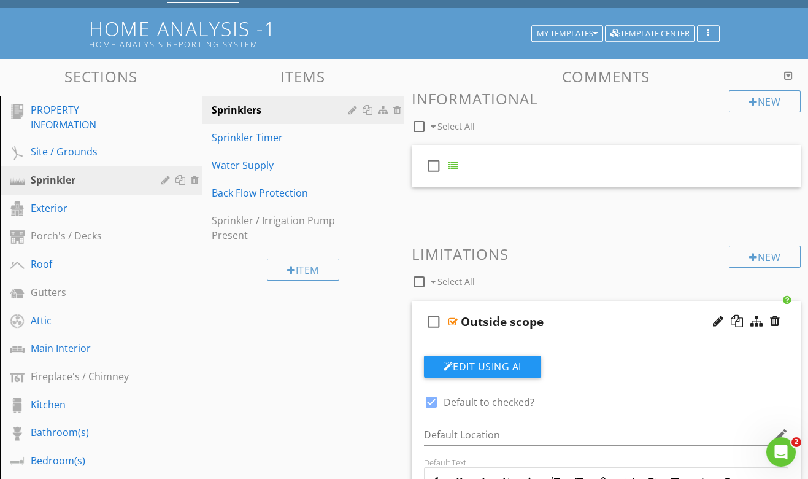
scroll to position [28, 0]
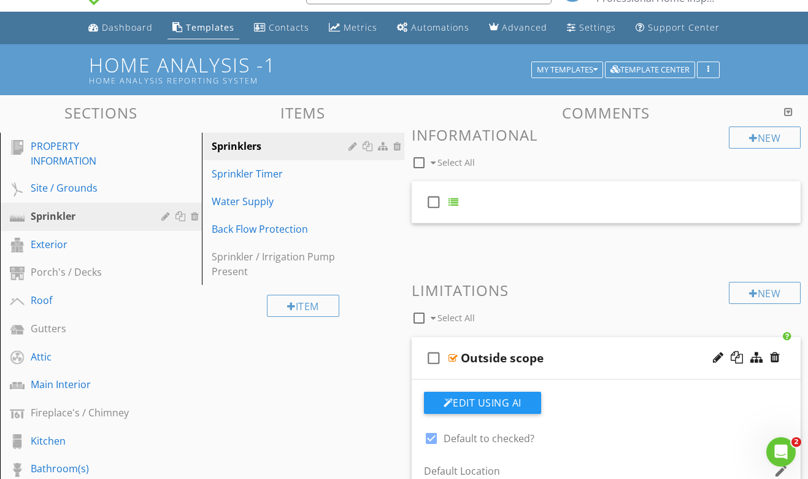
click at [598, 360] on div "Outside scope" at bounding box center [598, 357] width 274 height 15
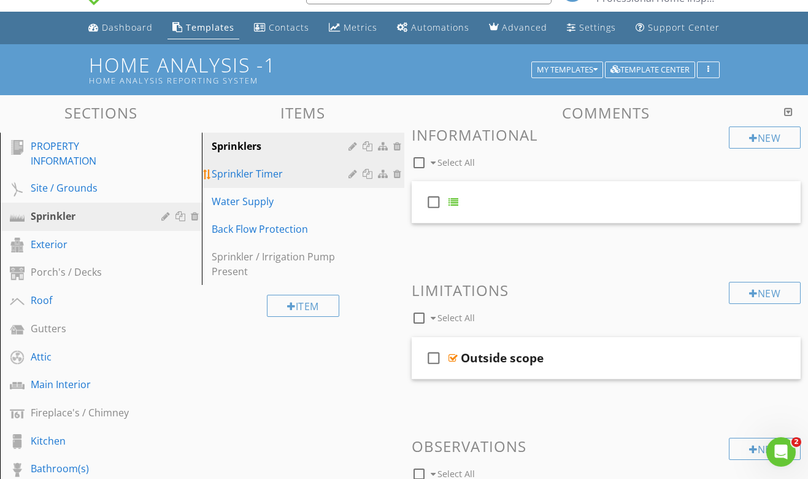
click at [301, 180] on div "Sprinkler Timer" at bounding box center [282, 173] width 140 height 15
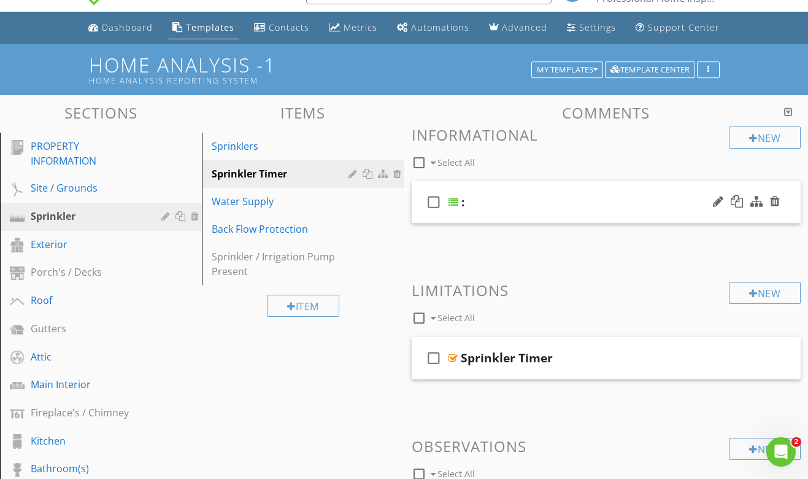
click at [537, 197] on div ":" at bounding box center [599, 202] width 274 height 15
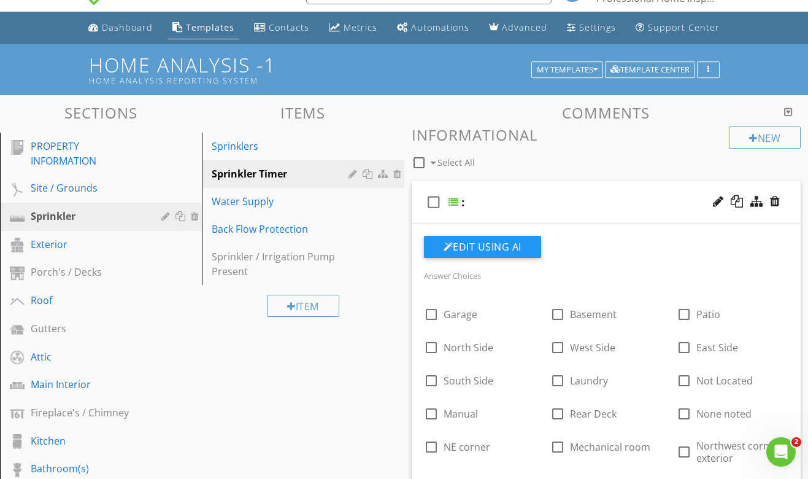
click at [537, 197] on div ":" at bounding box center [599, 202] width 274 height 15
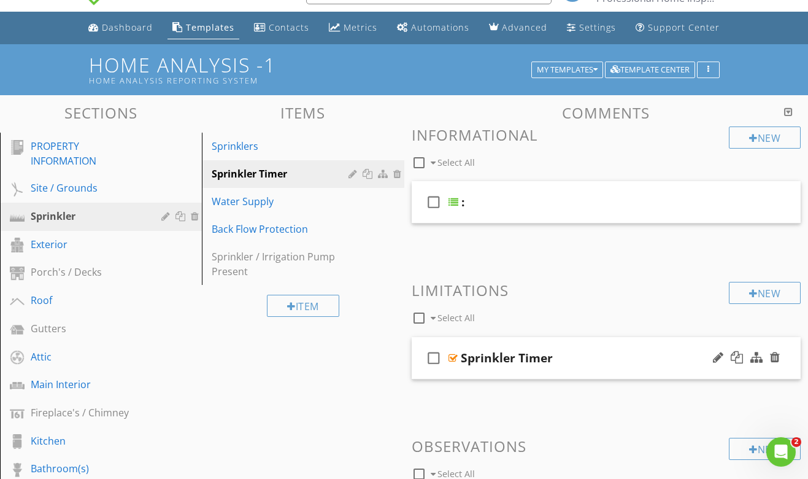
click at [566, 359] on div "Sprinkler Timer" at bounding box center [598, 357] width 274 height 15
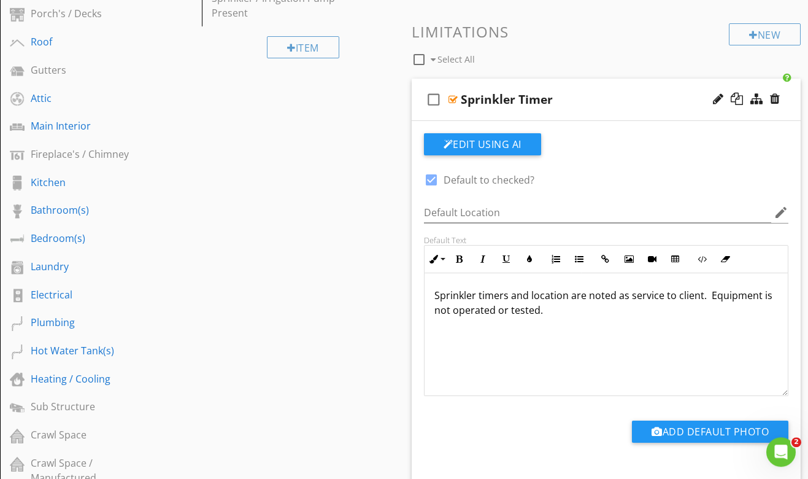
scroll to position [290, 0]
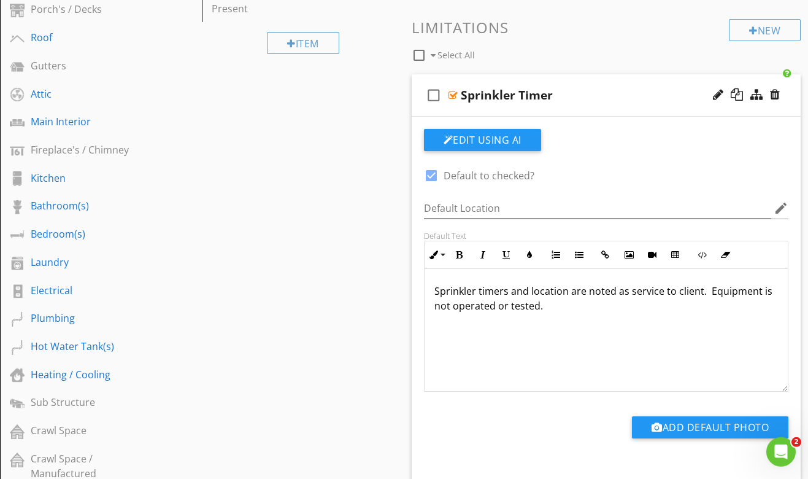
click at [538, 306] on p "Sprinkler timers and location are noted as service to client. Equipment is not …" at bounding box center [607, 298] width 344 height 29
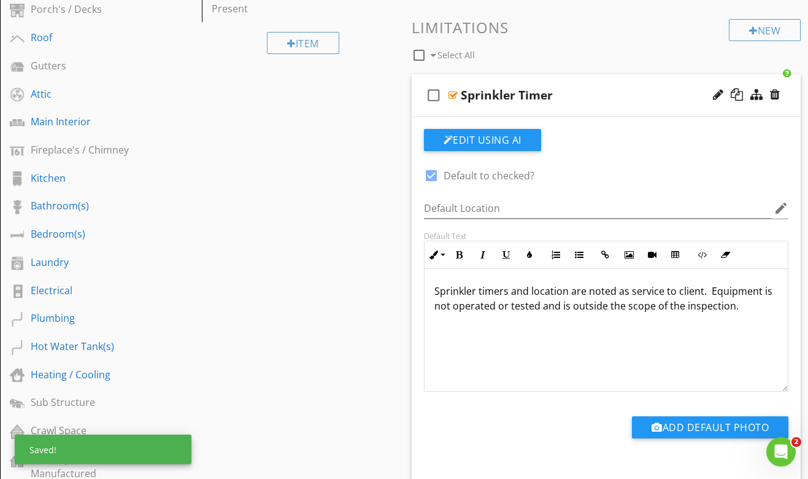
click at [582, 106] on div "check_box_outline_blank Sprinkler Timer" at bounding box center [607, 95] width 390 height 42
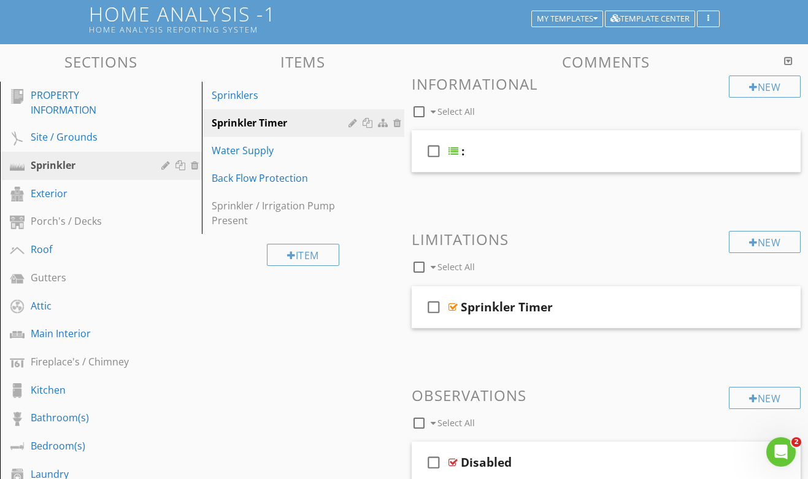
scroll to position [31, 0]
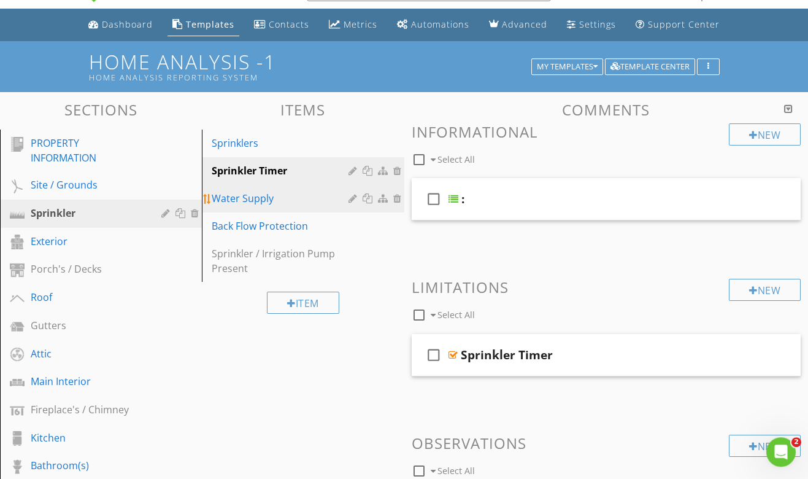
click at [257, 205] on div "Water Supply" at bounding box center [282, 198] width 140 height 15
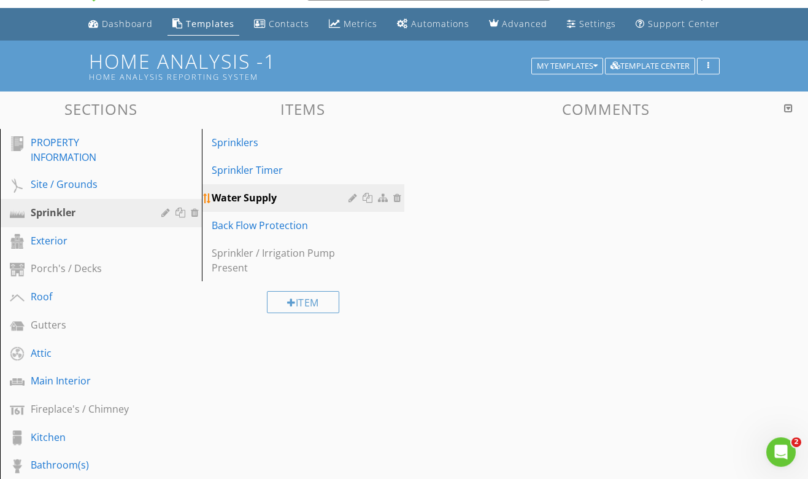
scroll to position [32, 0]
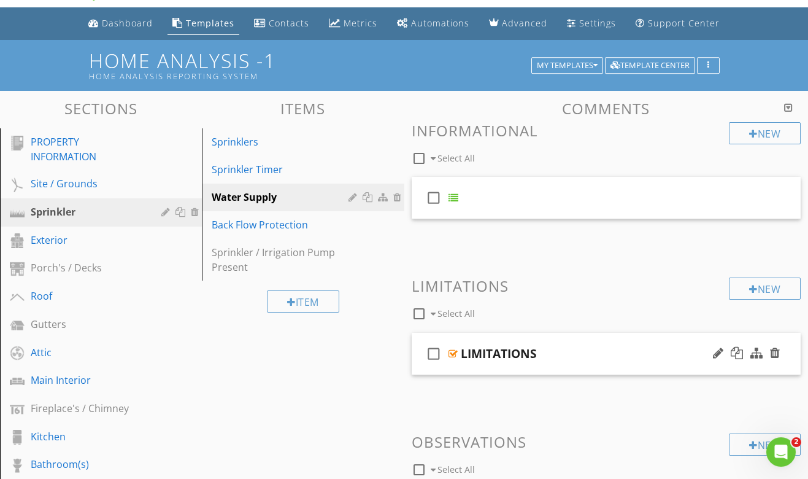
click at [630, 347] on div "LIMITATIONS" at bounding box center [598, 353] width 274 height 15
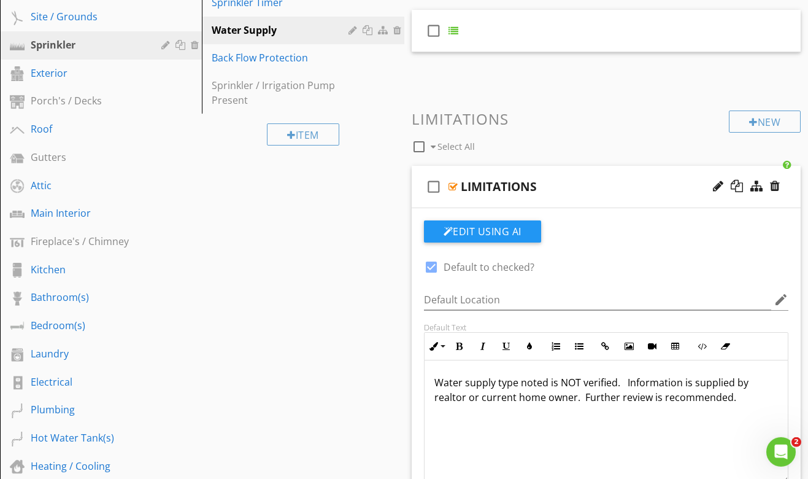
scroll to position [312, 0]
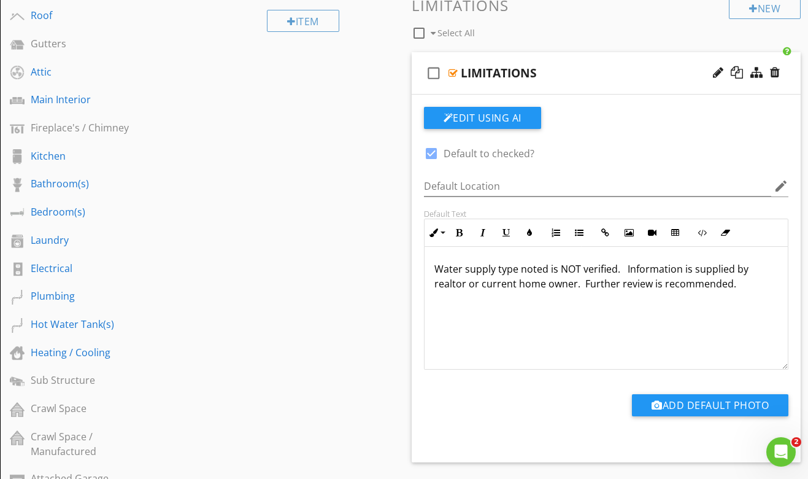
click at [648, 286] on p "Water supply type noted is NOT verified. Information is supplied by realtor or …" at bounding box center [607, 275] width 344 height 29
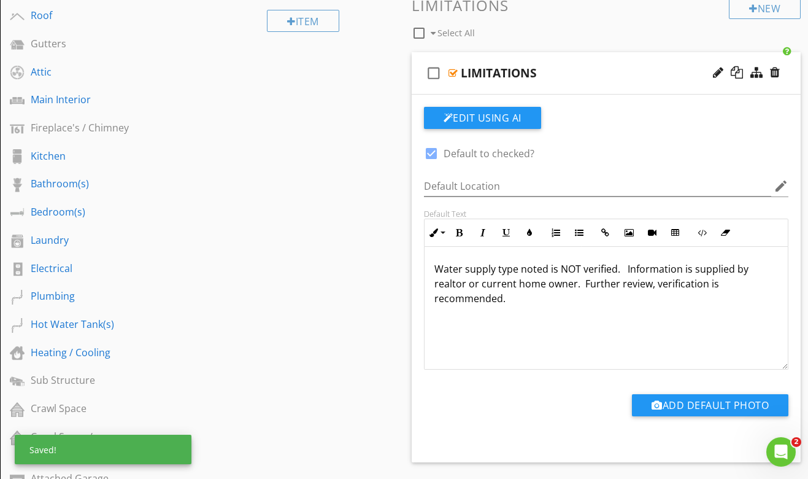
click at [674, 322] on div "Water supply type noted is NOT verified. Information is supplied by realtor or …" at bounding box center [607, 308] width 364 height 123
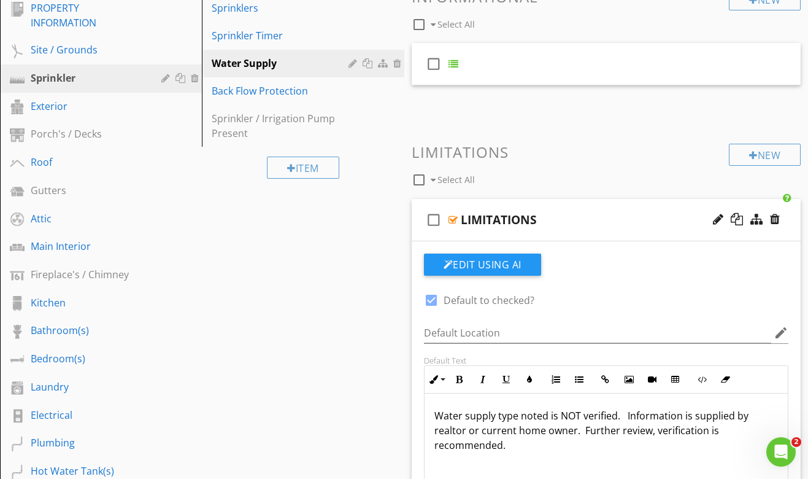
scroll to position [107, 0]
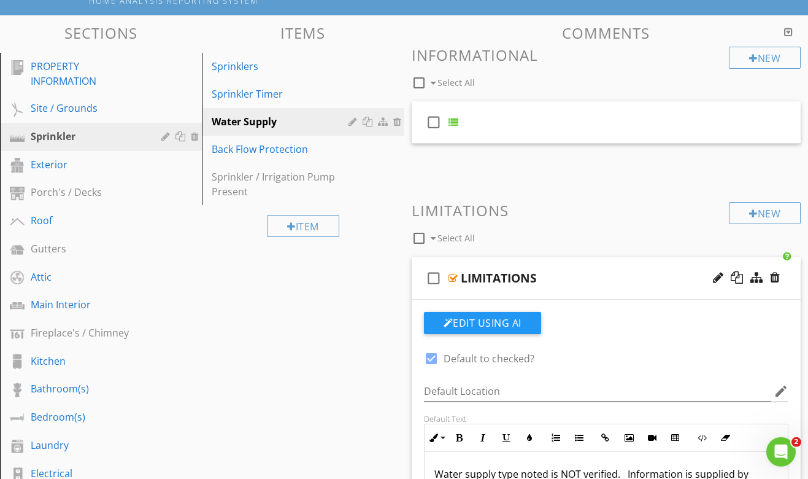
click at [565, 281] on div "LIMITATIONS" at bounding box center [598, 278] width 274 height 15
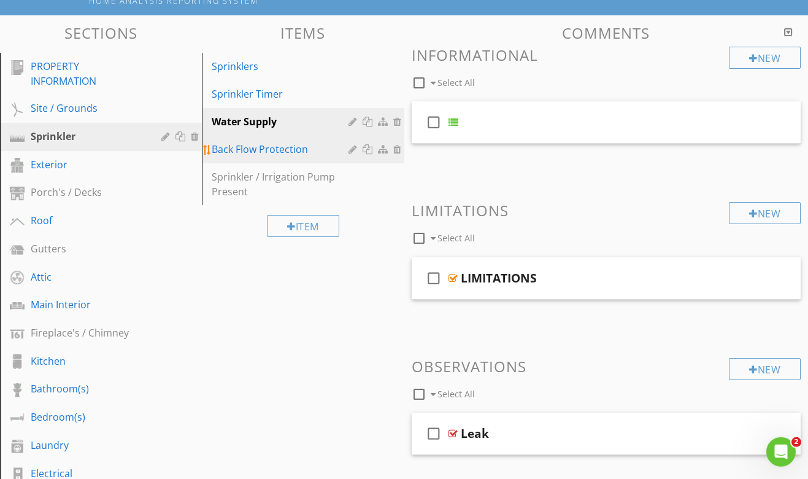
click at [290, 147] on div "Back Flow Protection" at bounding box center [282, 149] width 140 height 15
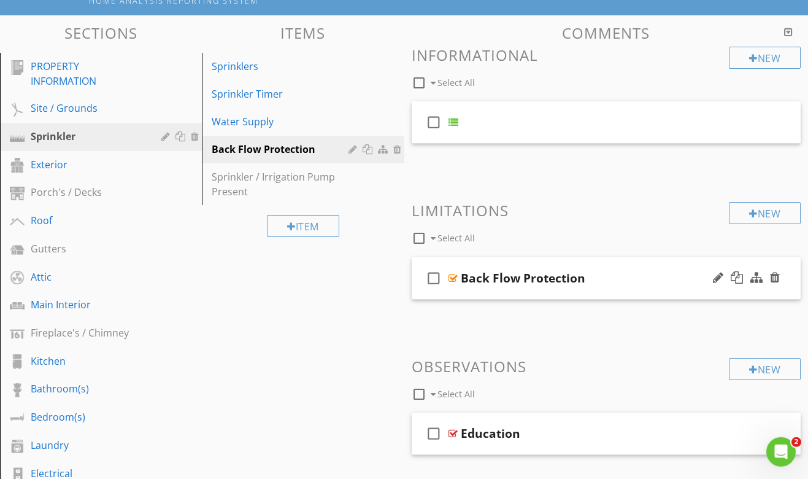
click at [634, 288] on div "check_box_outline_blank Back Flow Protection" at bounding box center [607, 278] width 390 height 42
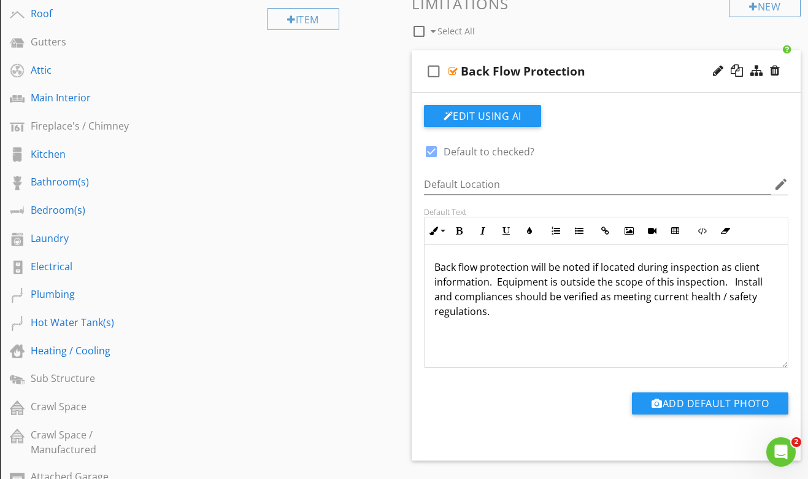
scroll to position [315, 0]
click at [630, 78] on div "check_box_outline_blank Back Flow Protection" at bounding box center [607, 71] width 390 height 42
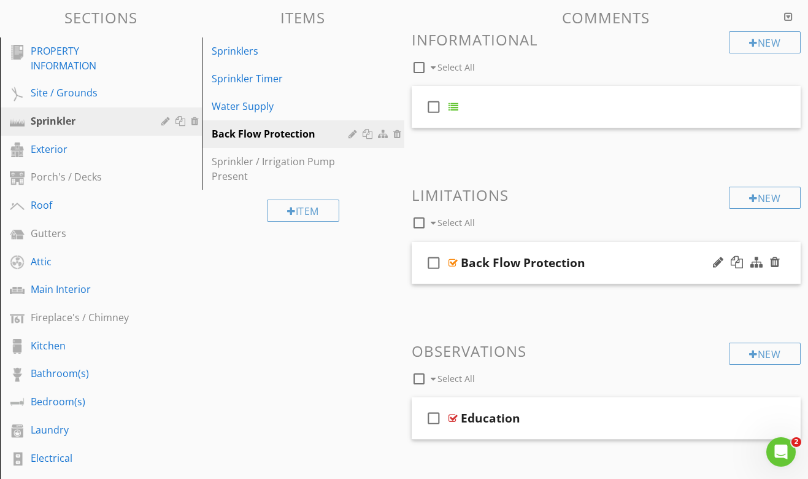
scroll to position [91, 0]
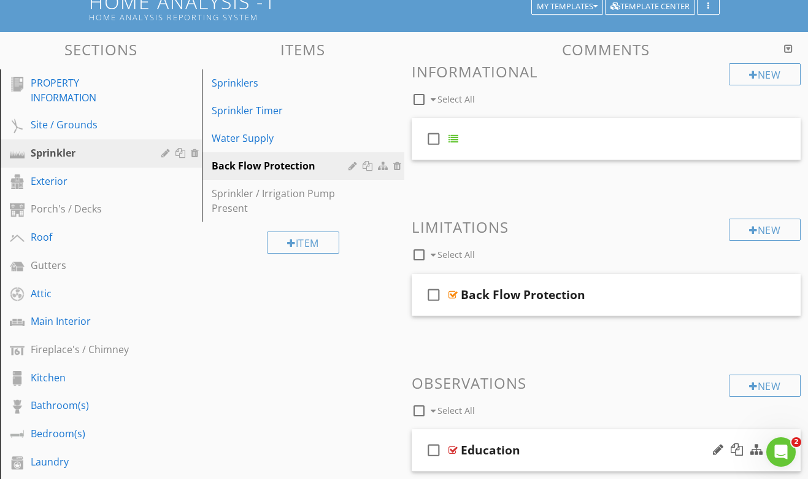
click at [561, 442] on div "check_box_outline_blank Education" at bounding box center [607, 450] width 390 height 42
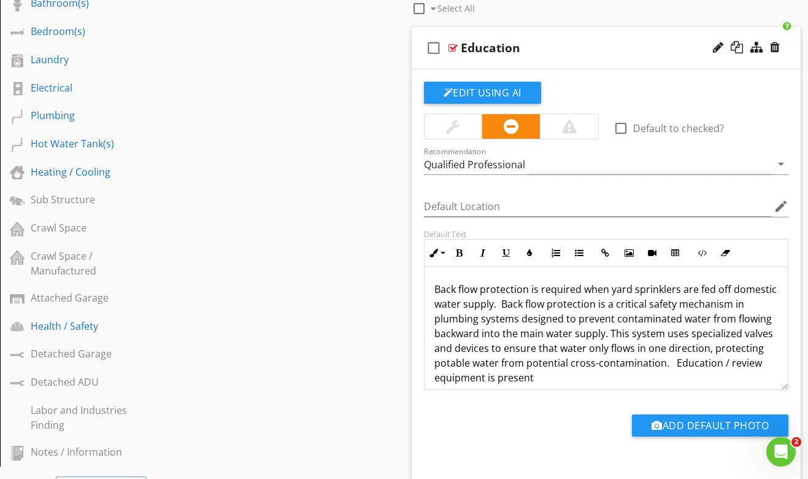
scroll to position [498, 0]
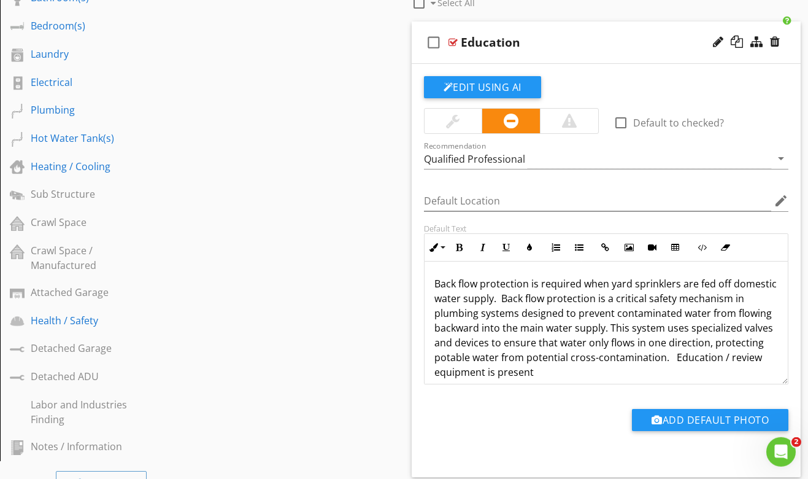
click at [535, 374] on p "Back flow protection is required when yard sprinklers are fed off domestic wate…" at bounding box center [607, 327] width 344 height 103
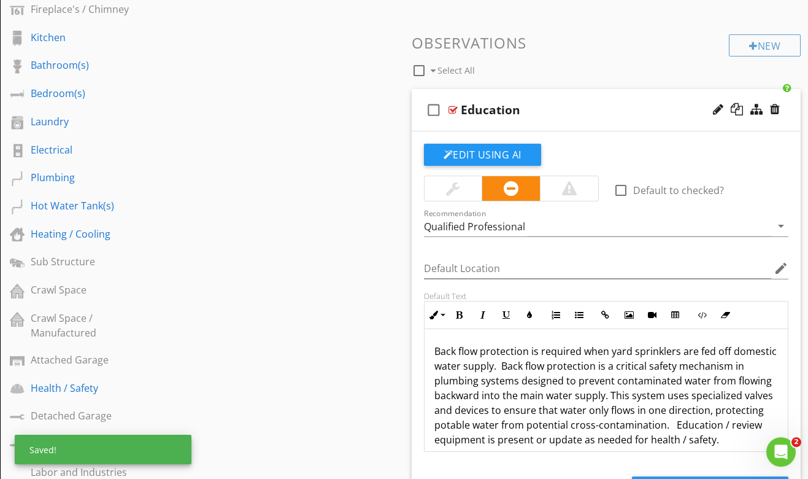
scroll to position [382, 0]
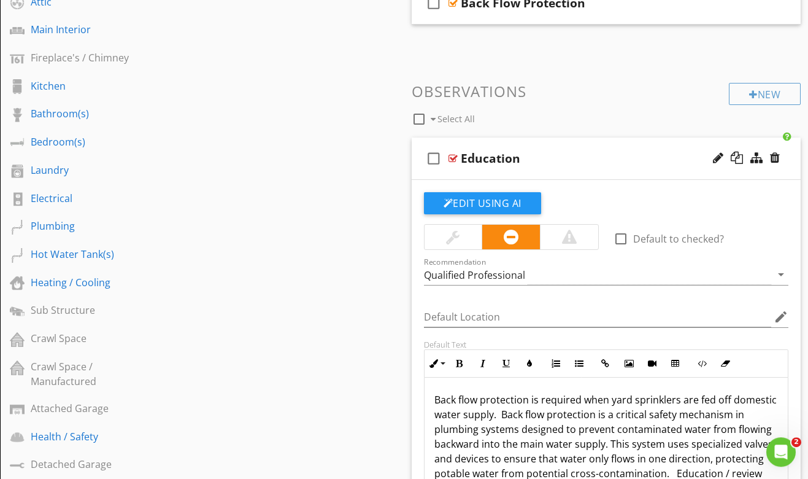
click at [581, 238] on div at bounding box center [569, 237] width 58 height 25
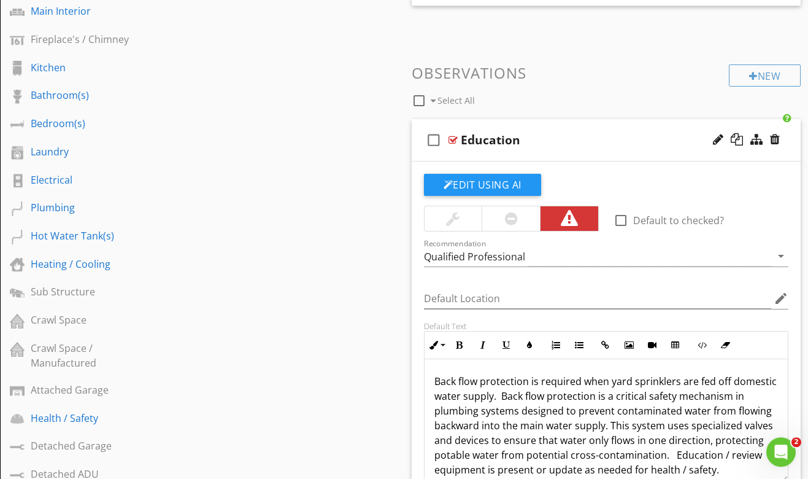
scroll to position [378, 0]
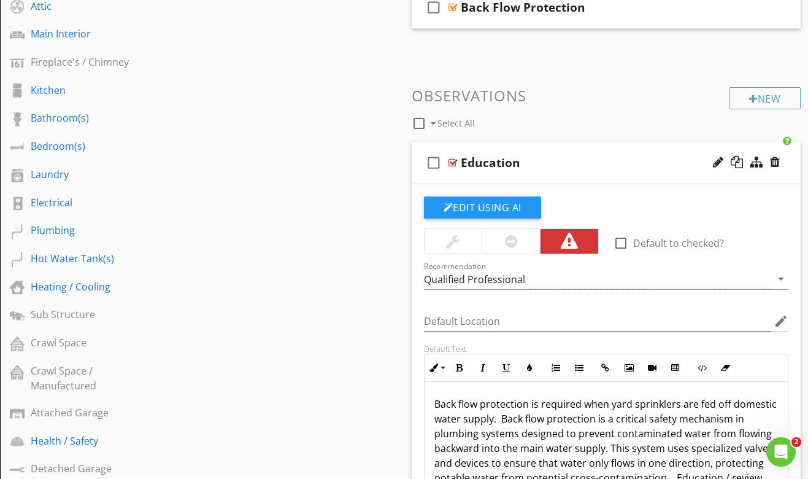
click at [576, 158] on div "Education" at bounding box center [598, 162] width 274 height 15
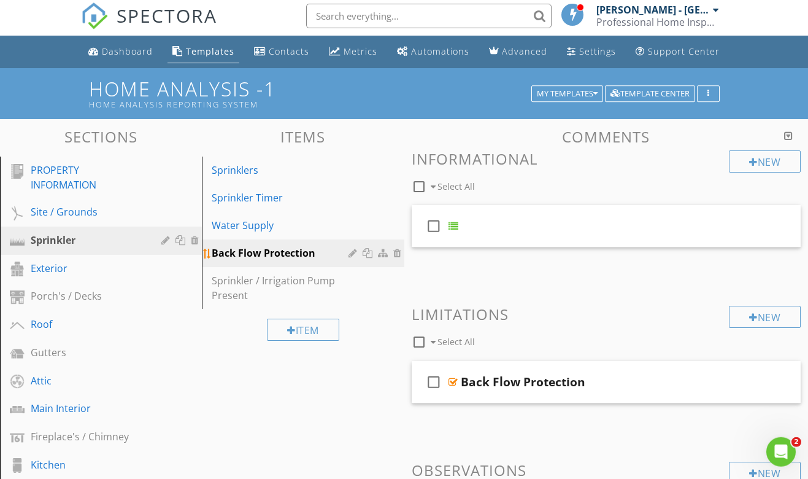
scroll to position [0, 0]
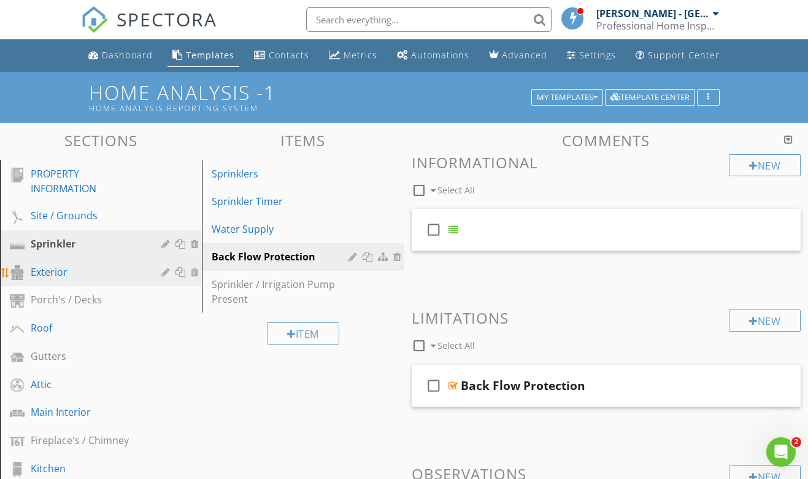
click at [97, 276] on div "Exterior" at bounding box center [87, 272] width 113 height 15
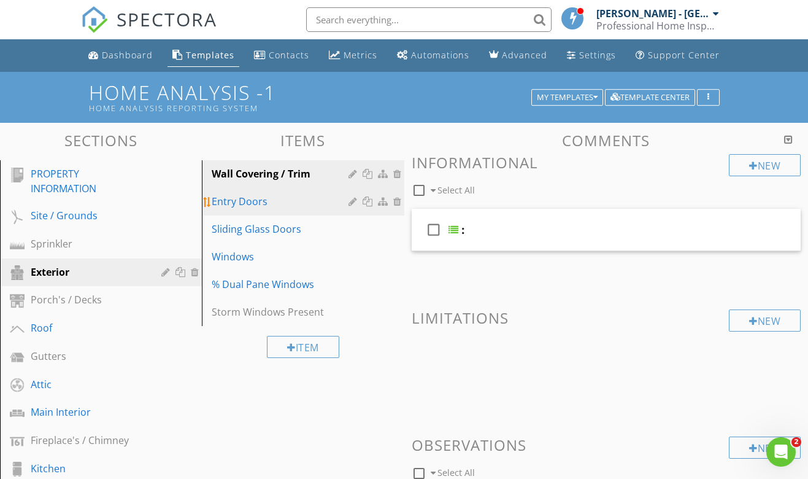
click at [298, 203] on div "Entry Doors" at bounding box center [282, 201] width 140 height 15
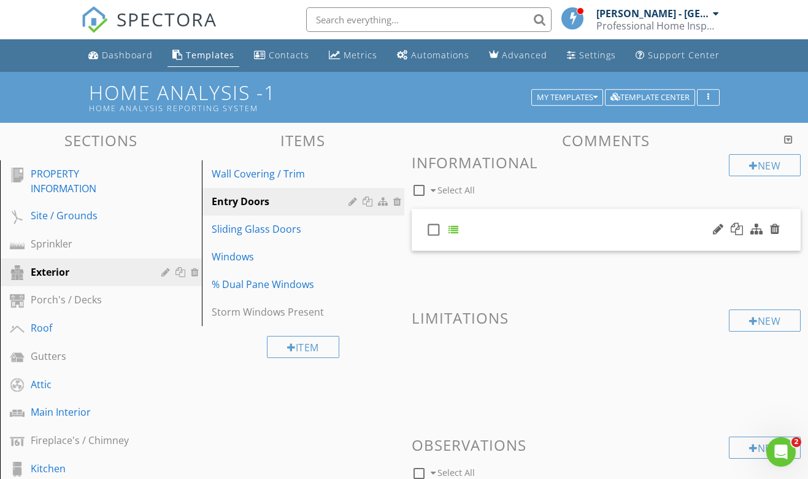
click at [504, 234] on div "check_box_outline_blank" at bounding box center [607, 230] width 390 height 42
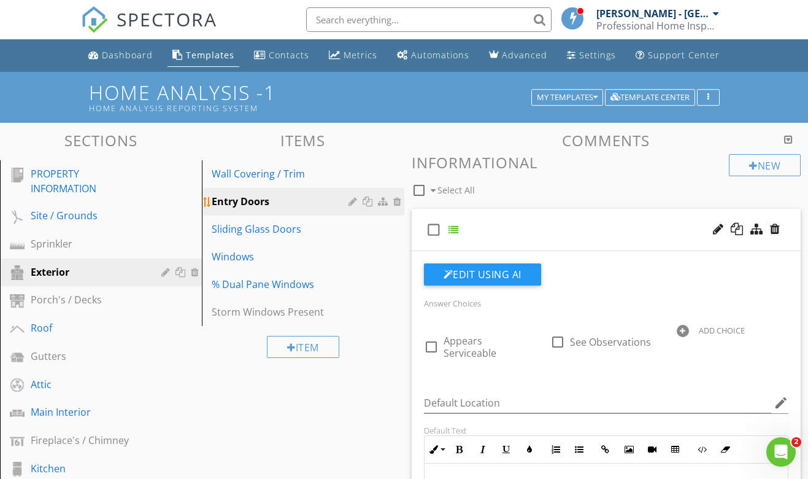
click at [316, 206] on div "Entry Doors" at bounding box center [282, 201] width 140 height 15
click at [301, 229] on div "Sliding Glass Doors" at bounding box center [282, 229] width 140 height 15
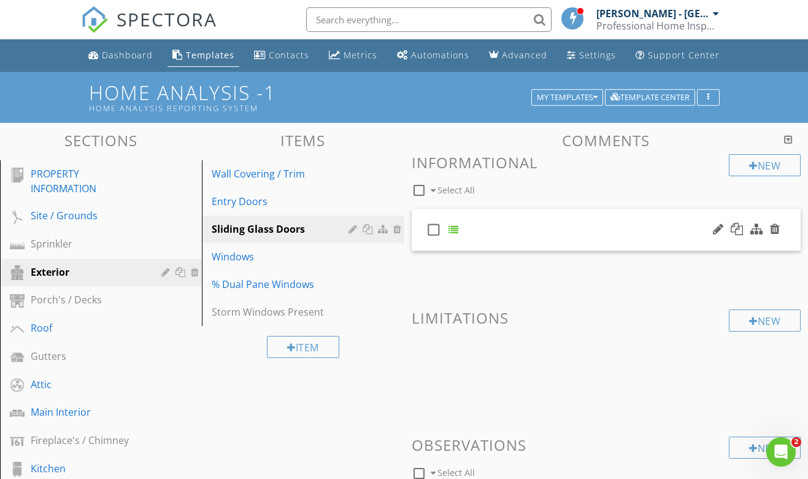
click at [487, 241] on div "check_box_outline_blank" at bounding box center [607, 230] width 390 height 42
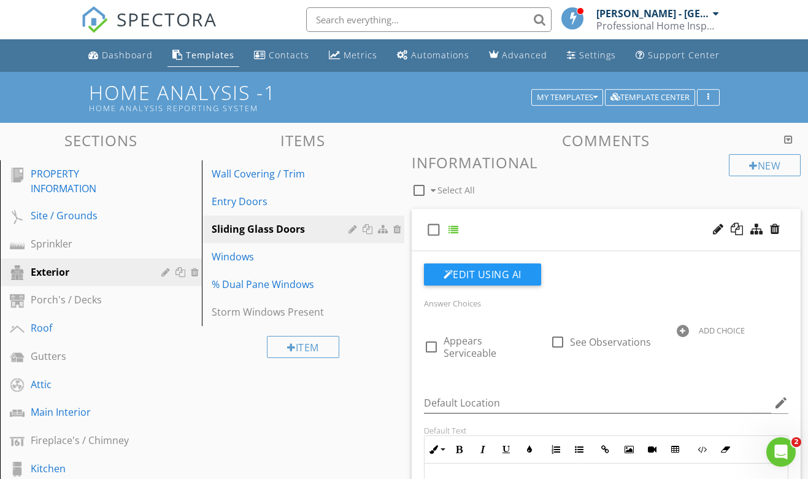
click at [487, 241] on div "check_box_outline_blank" at bounding box center [607, 230] width 390 height 42
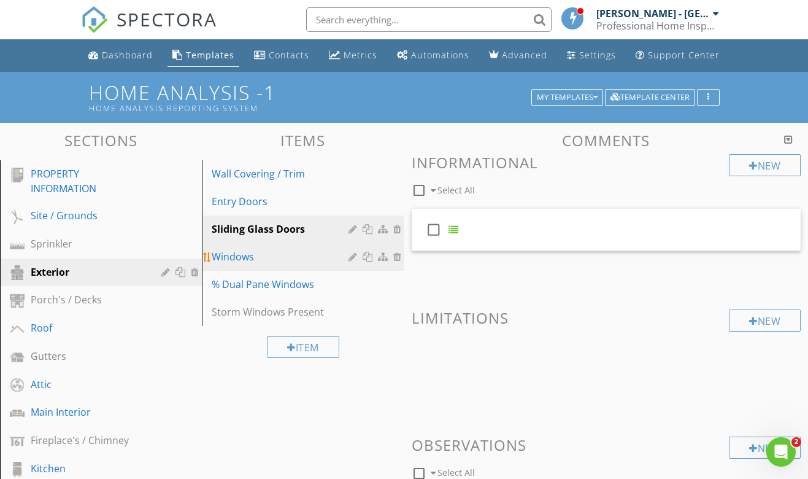
click at [292, 256] on div "Windows" at bounding box center [282, 256] width 140 height 15
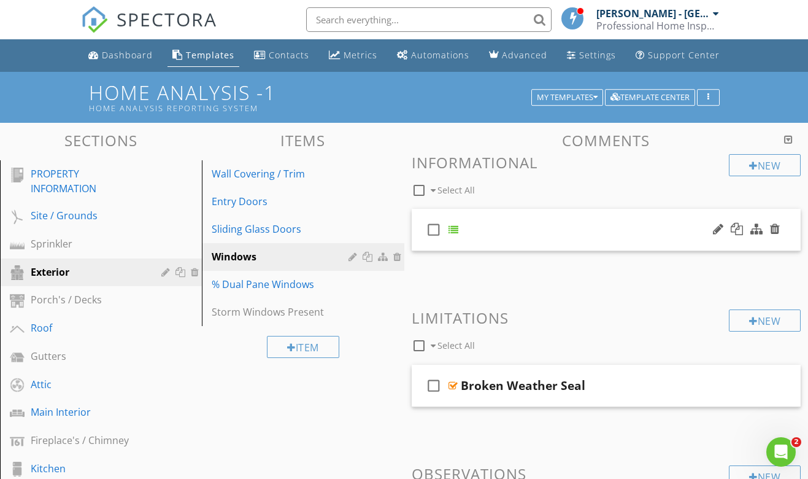
click at [498, 237] on div "check_box_outline_blank" at bounding box center [607, 230] width 390 height 42
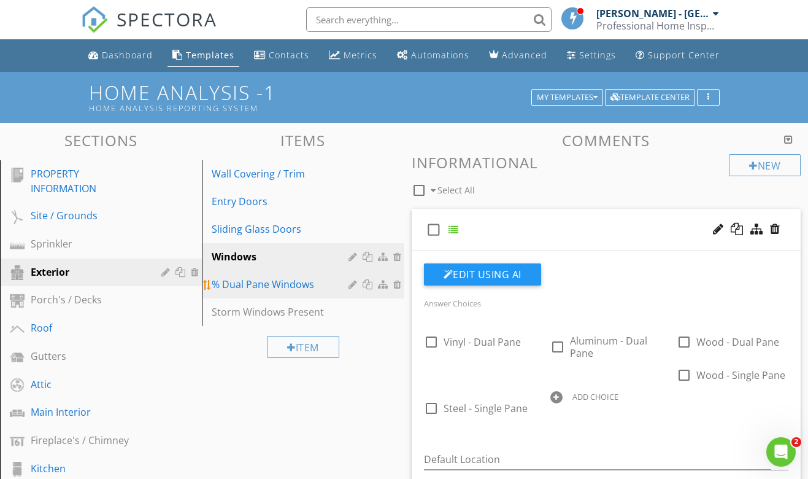
click at [302, 290] on div "% Dual Pane Windows" at bounding box center [282, 284] width 140 height 15
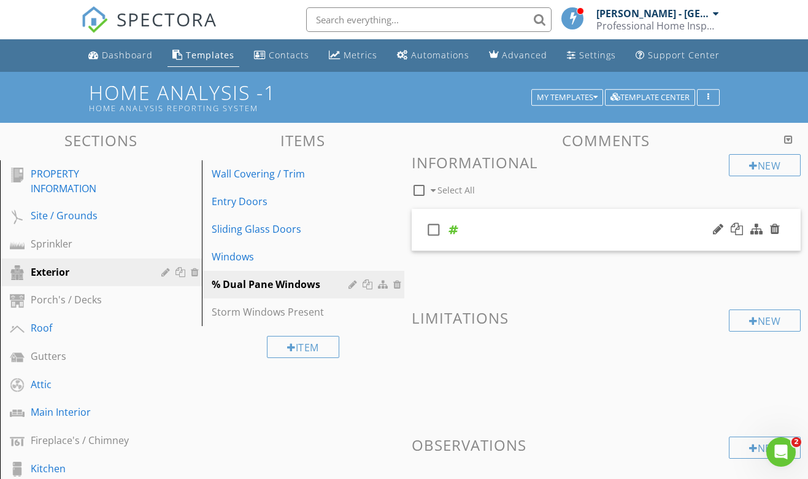
click at [482, 246] on div "check_box_outline_blank" at bounding box center [607, 230] width 390 height 42
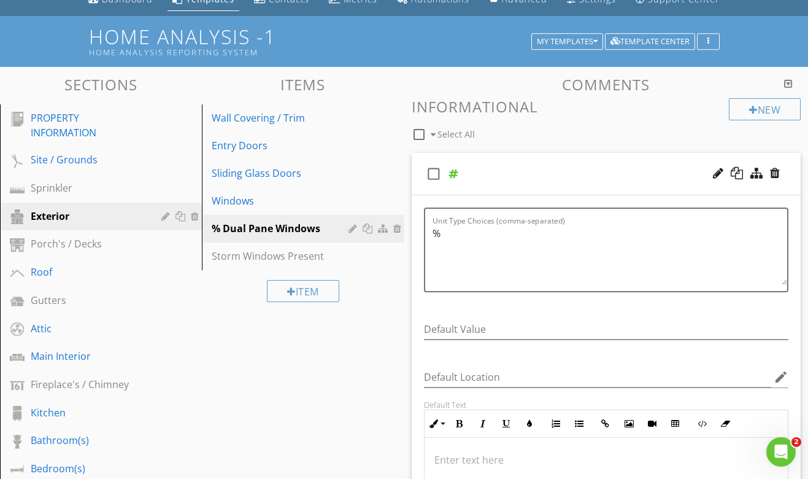
scroll to position [58, 0]
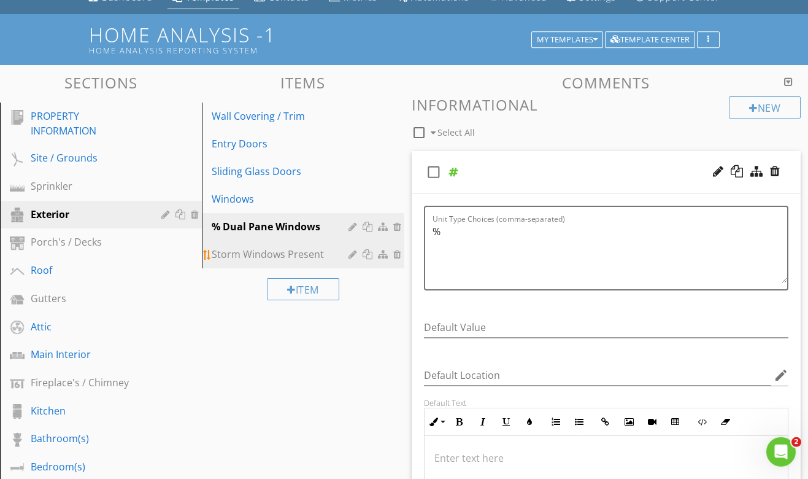
click at [301, 256] on div "Storm Windows Present" at bounding box center [282, 254] width 140 height 15
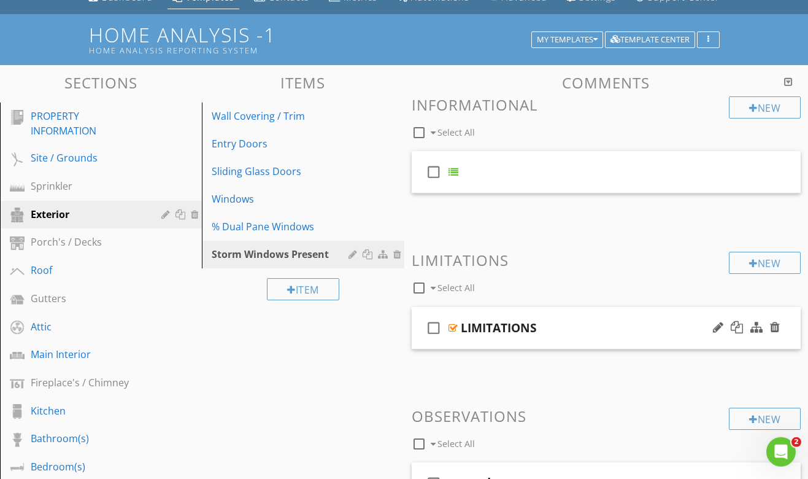
click at [581, 330] on div "LIMITATIONS" at bounding box center [598, 327] width 274 height 15
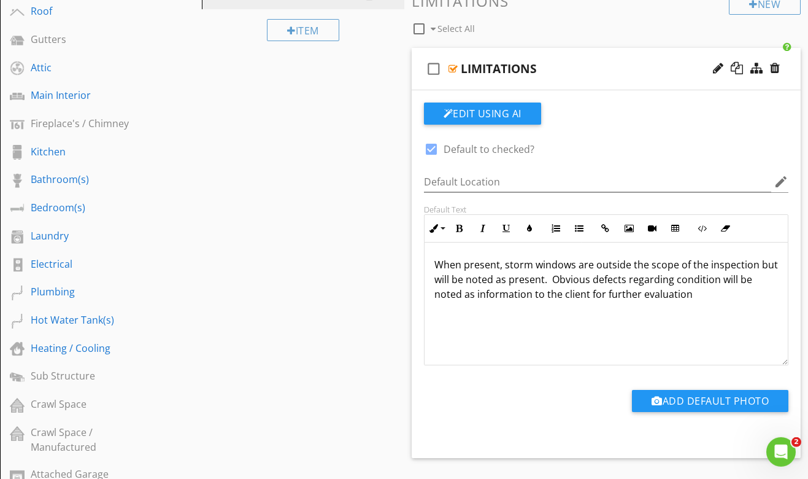
scroll to position [320, 0]
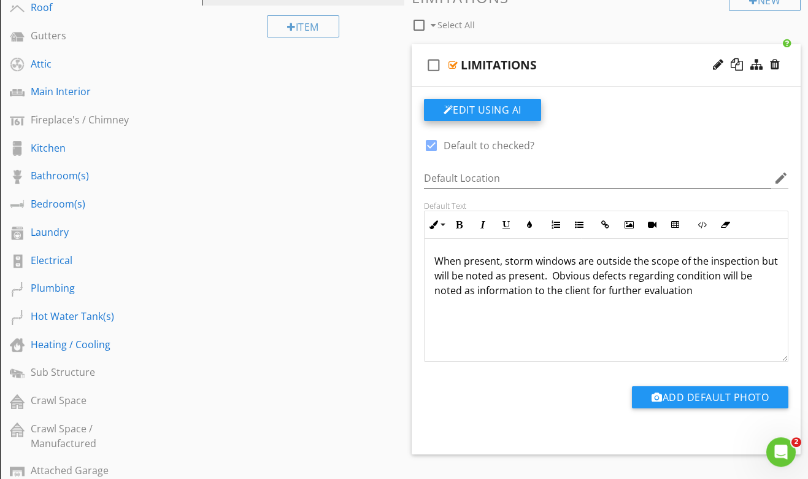
click at [512, 112] on button "Edit Using AI" at bounding box center [482, 110] width 117 height 22
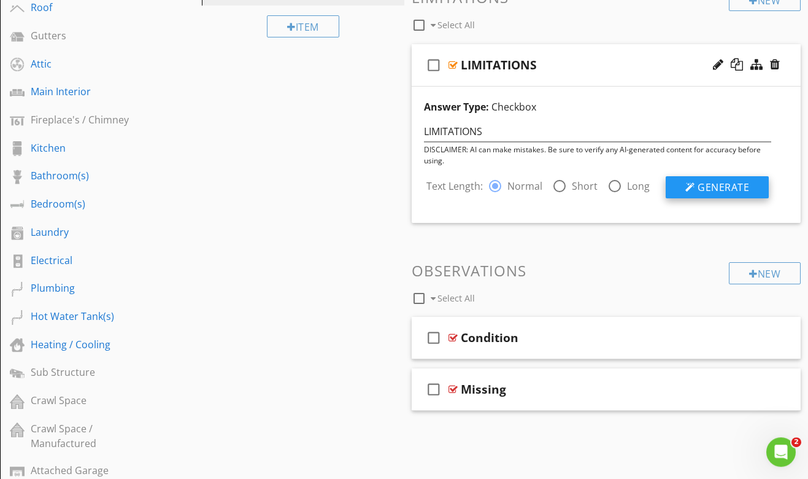
click at [724, 190] on span "Generate" at bounding box center [724, 187] width 52 height 14
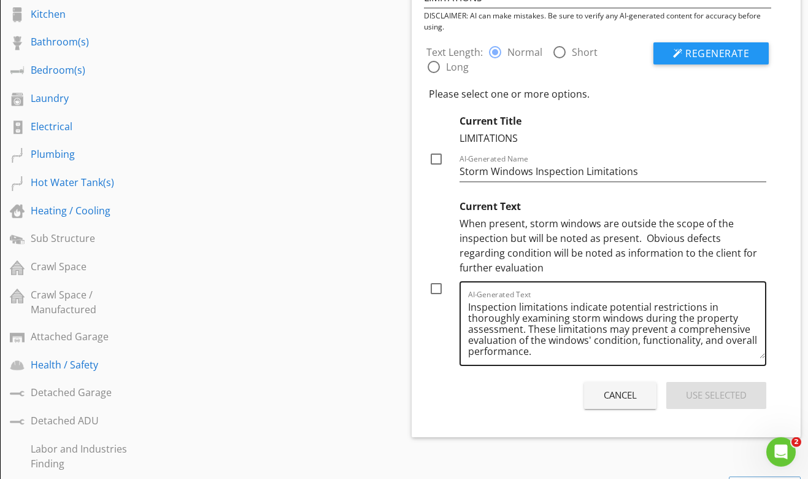
scroll to position [462, 0]
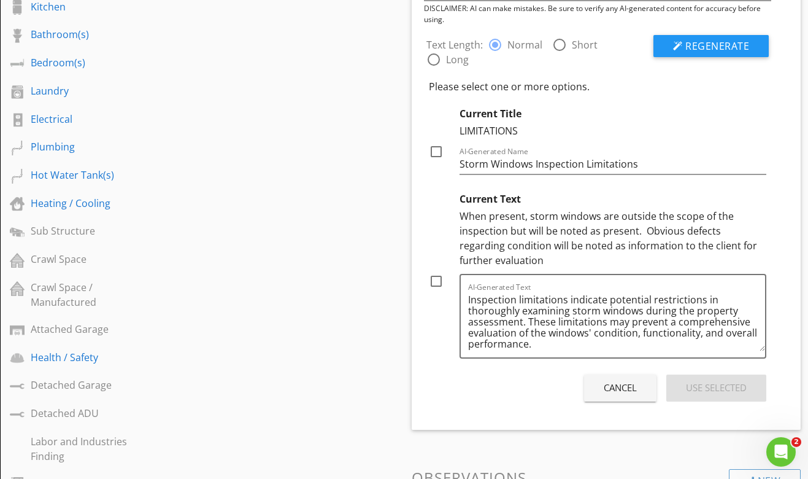
click at [443, 212] on div at bounding box center [441, 227] width 25 height 81
click at [609, 384] on div "Cancel" at bounding box center [620, 388] width 33 height 14
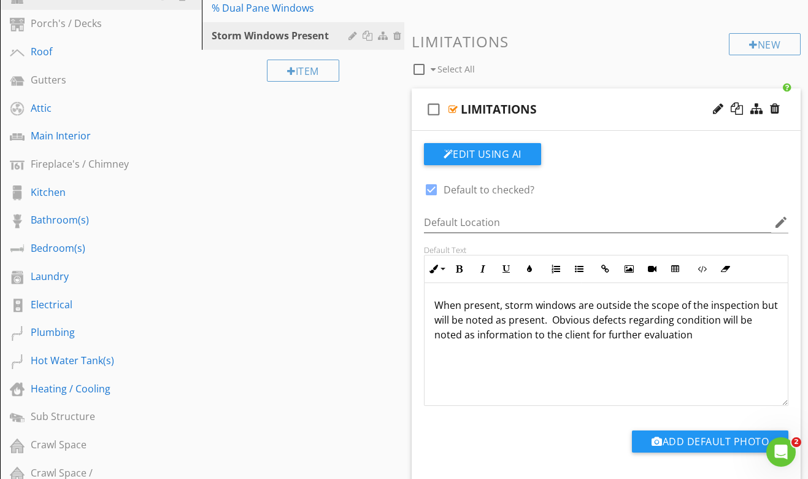
scroll to position [263, 0]
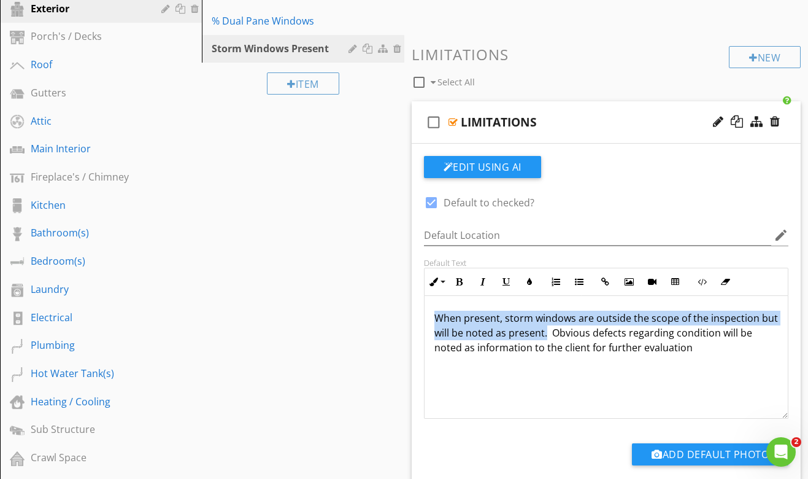
drag, startPoint x: 546, startPoint y: 335, endPoint x: 435, endPoint y: 318, distance: 112.4
click at [435, 318] on p "When present, storm windows are outside the scope of the inspection but will be…" at bounding box center [607, 333] width 344 height 44
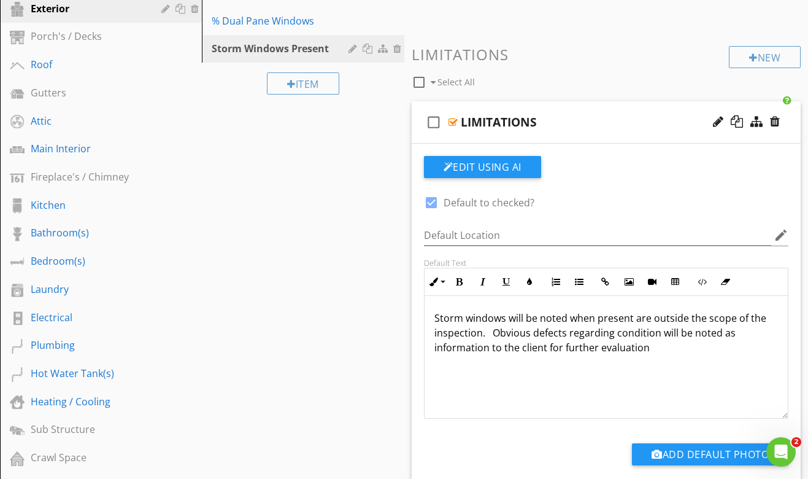
click at [636, 321] on p "Storm windows will be noted when present are outside the scope of the inspectio…" at bounding box center [607, 333] width 344 height 44
click at [576, 122] on div "LIMITATIONS" at bounding box center [598, 122] width 274 height 15
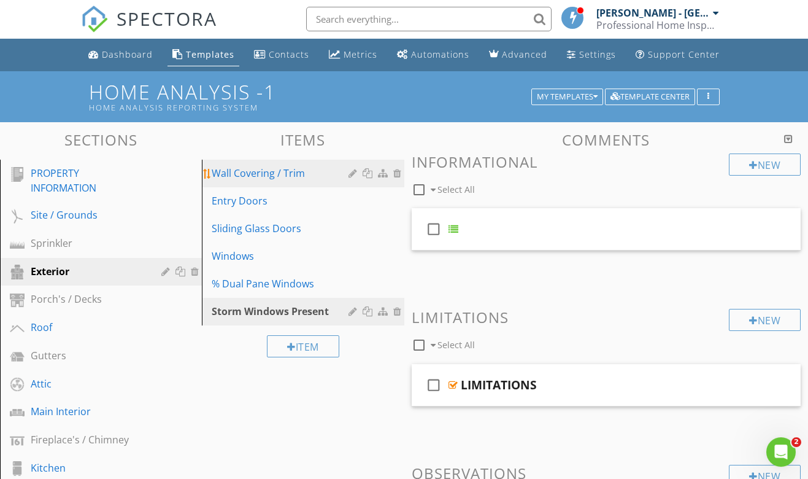
scroll to position [1, 0]
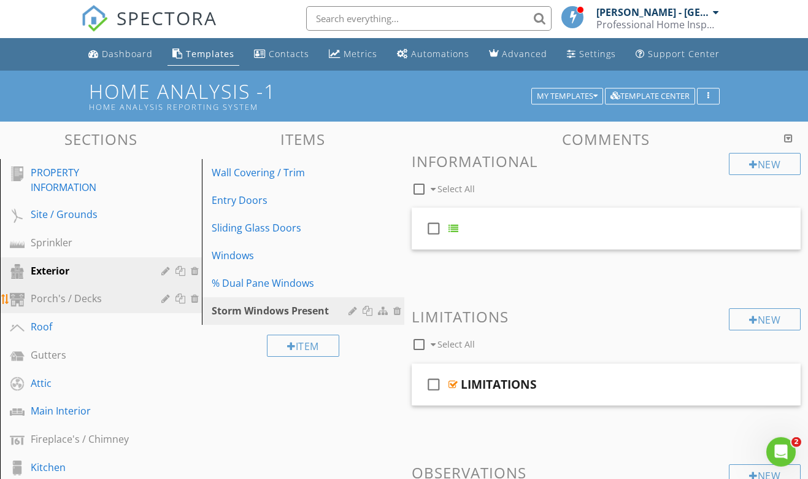
click at [62, 293] on div "Porch's / Decks" at bounding box center [87, 298] width 113 height 15
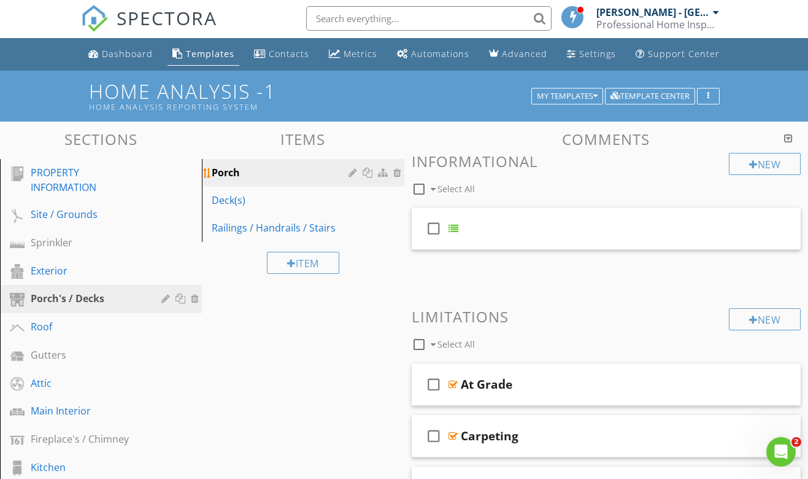
click at [244, 173] on div "Porch" at bounding box center [282, 172] width 140 height 15
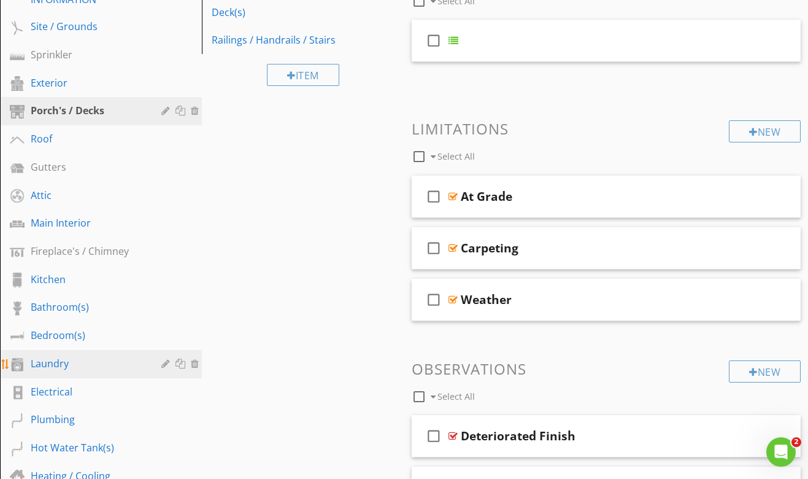
scroll to position [185, 0]
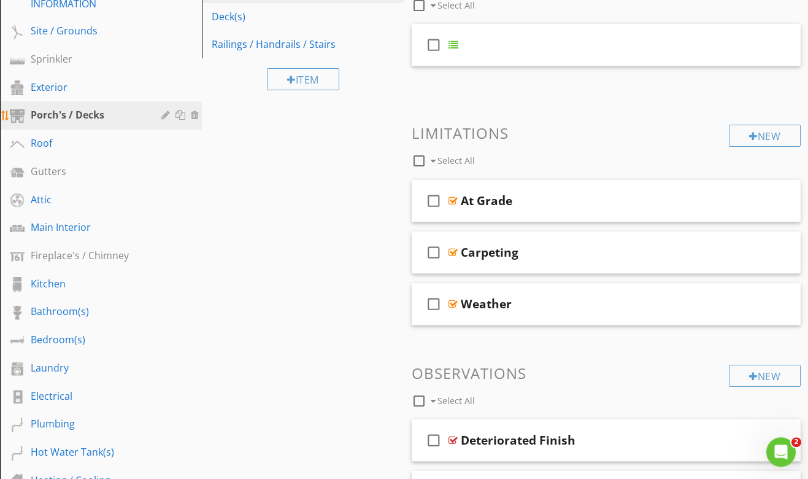
drag, startPoint x: 58, startPoint y: 117, endPoint x: 71, endPoint y: 122, distance: 14.0
click at [58, 117] on div "Porch's / Decks" at bounding box center [87, 114] width 113 height 15
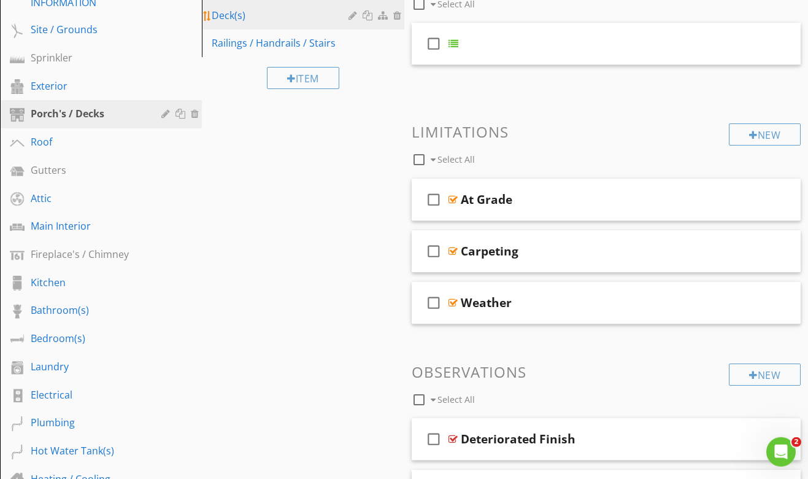
click at [255, 23] on div "Deck(s)" at bounding box center [282, 15] width 140 height 15
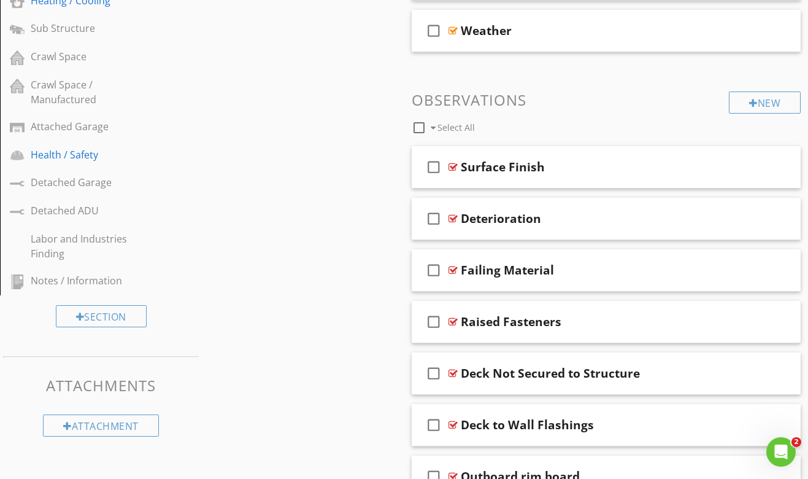
scroll to position [663, 0]
click at [579, 223] on div "Deterioration" at bounding box center [598, 219] width 274 height 15
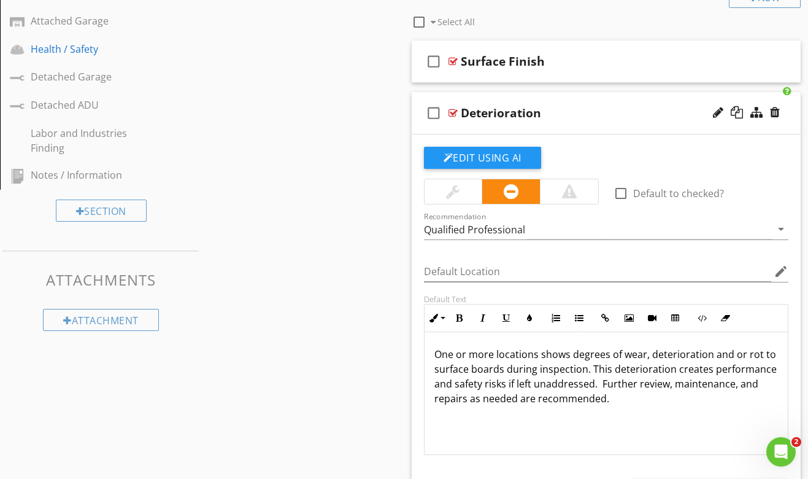
scroll to position [771, 0]
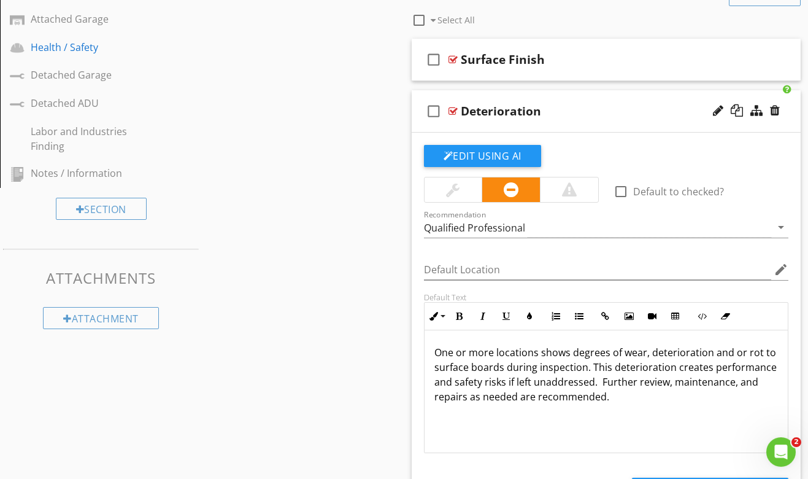
click at [565, 115] on div "Deterioration" at bounding box center [598, 111] width 274 height 15
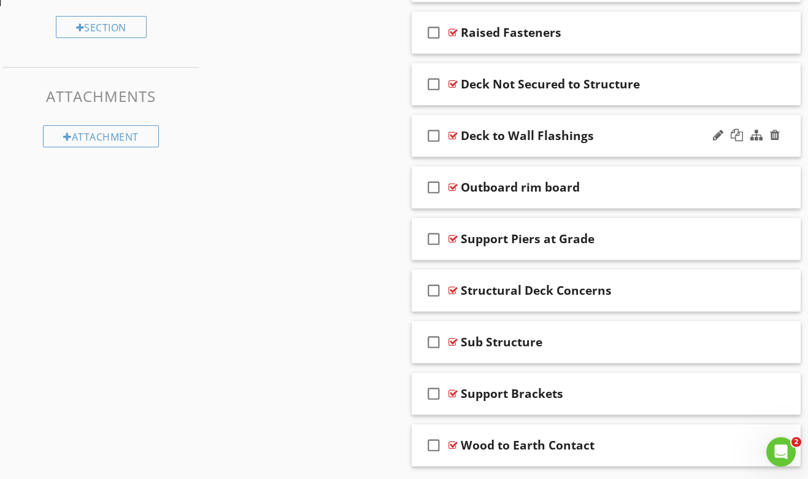
scroll to position [955, 0]
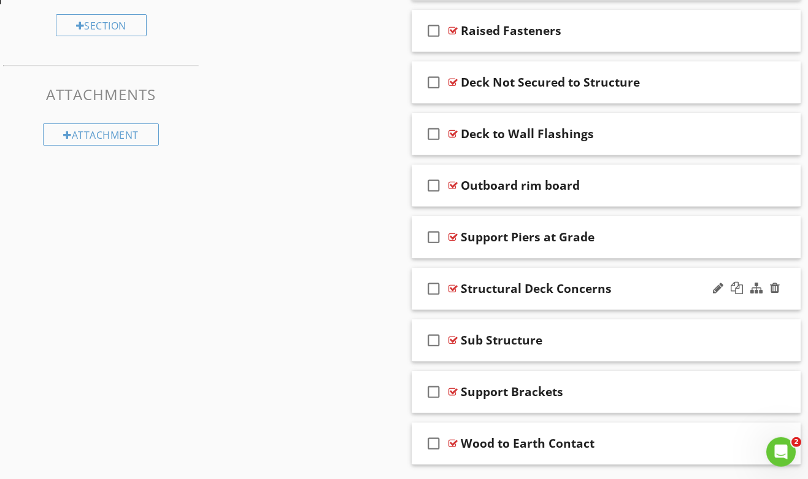
click at [633, 285] on div "Structural Deck Concerns" at bounding box center [598, 288] width 274 height 15
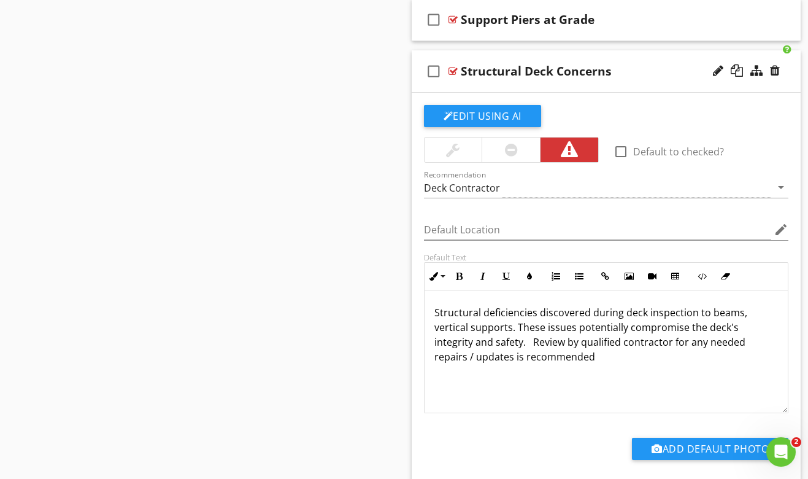
scroll to position [1173, 0]
click at [473, 342] on p "Structural deficiencies discovered during deck inspection to beams, vertical su…" at bounding box center [607, 333] width 344 height 59
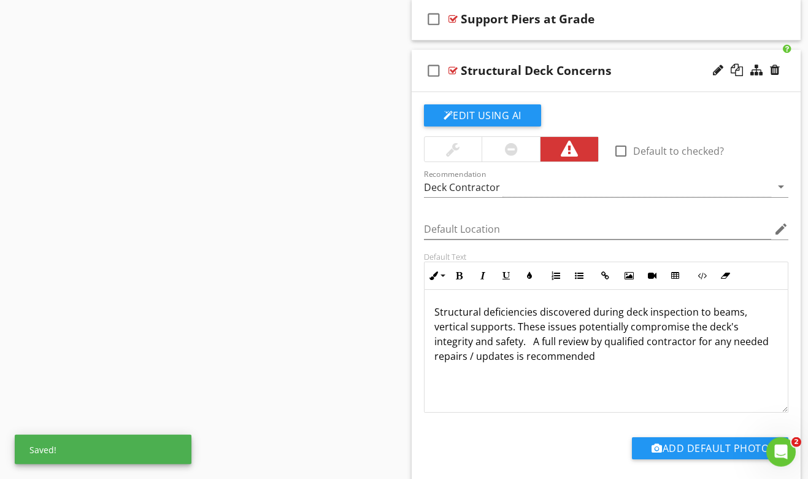
scroll to position [1, 0]
click at [556, 338] on p "Structural deficiencies discovered during deck inspection to beams, vertical su…" at bounding box center [607, 333] width 344 height 59
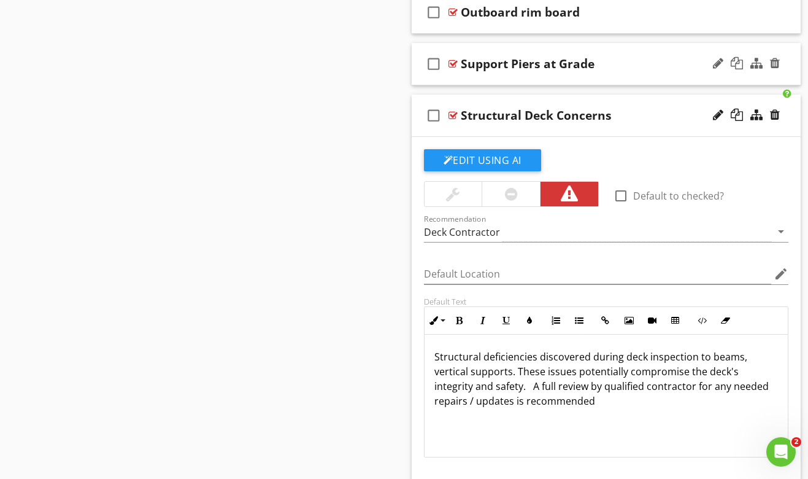
scroll to position [1072, 0]
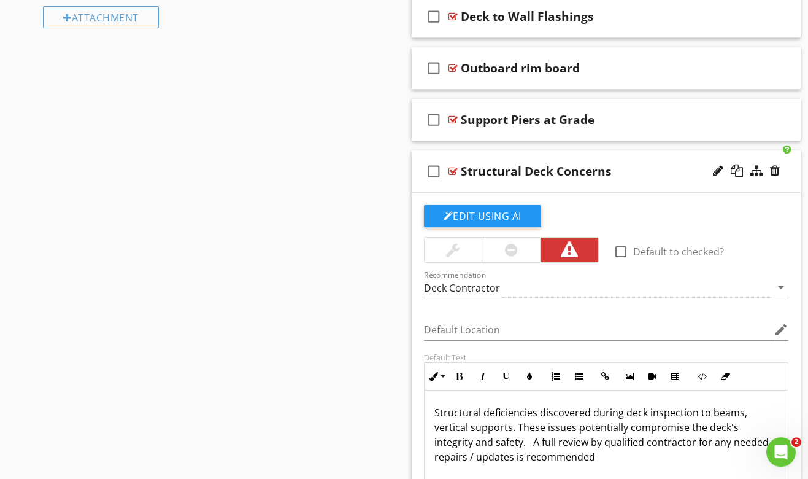
click at [633, 178] on div "Structural Deck Concerns" at bounding box center [598, 171] width 274 height 15
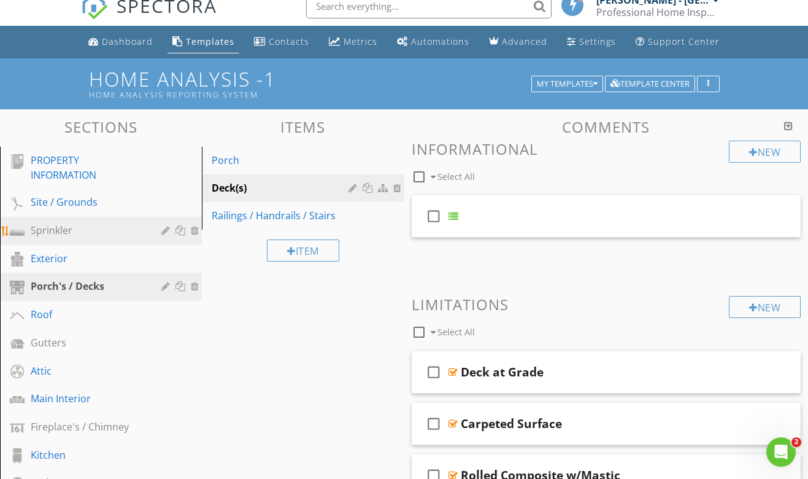
scroll to position [8, 0]
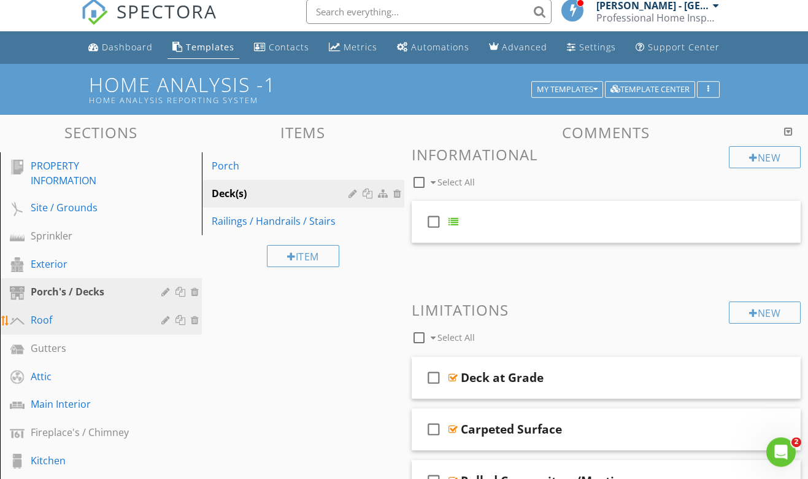
click at [83, 317] on div "Roof" at bounding box center [87, 319] width 113 height 15
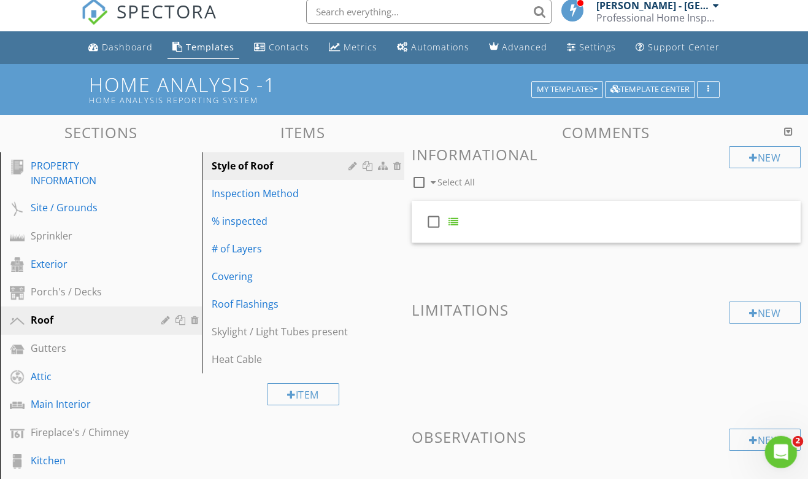
click at [783, 449] on icon "Open Intercom Messenger" at bounding box center [780, 450] width 20 height 20
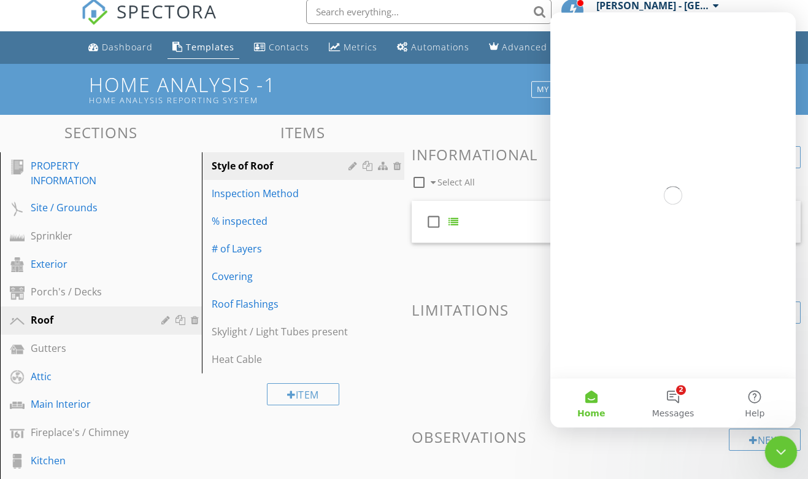
scroll to position [0, 0]
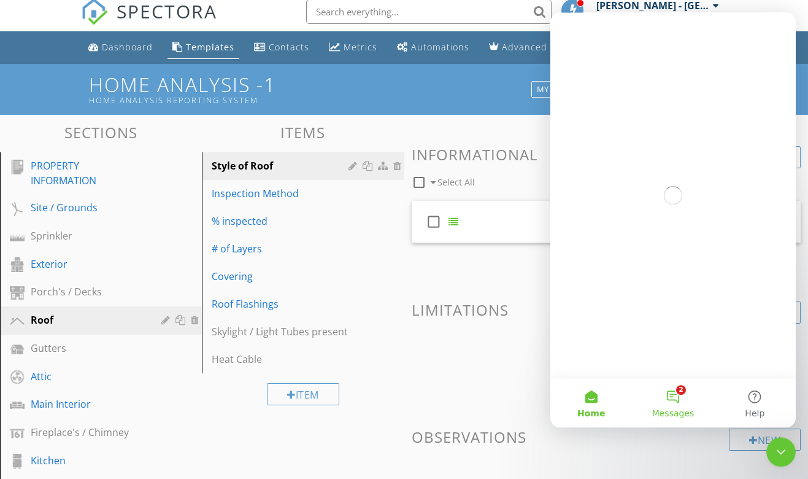
click at [675, 394] on button "2 Messages" at bounding box center [673, 402] width 82 height 49
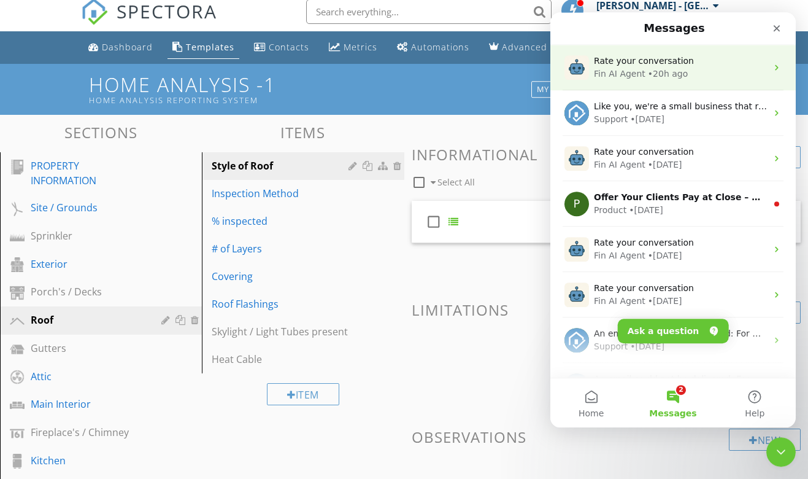
click at [650, 84] on div "Rate your conversation Fin AI Agent • 20h ago" at bounding box center [674, 67] width 246 height 45
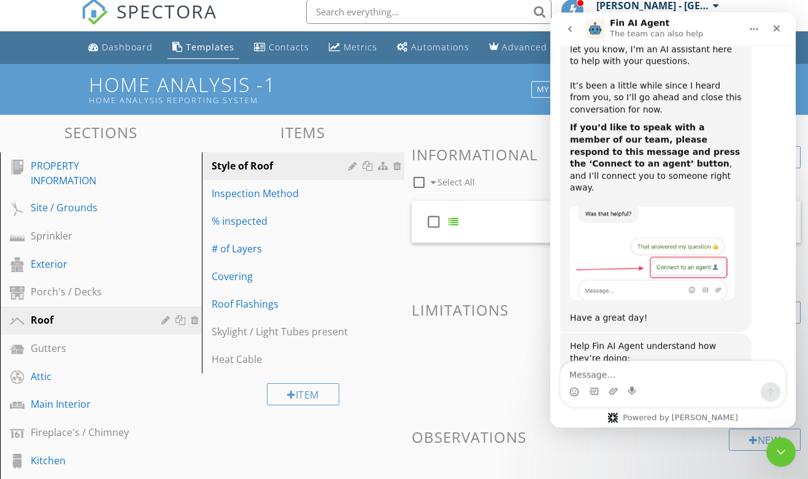
scroll to position [860, 0]
click at [673, 406] on span "Great" at bounding box center [675, 417] width 22 height 22
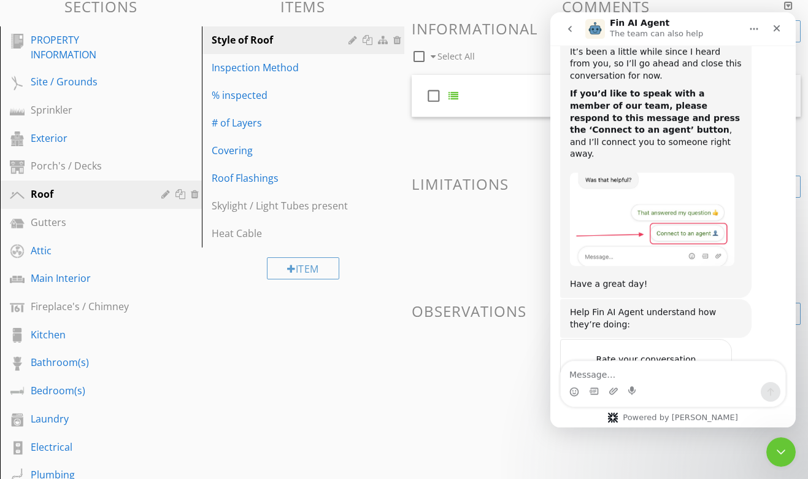
scroll to position [135, 0]
click at [706, 415] on div "Submit" at bounding box center [710, 427] width 25 height 25
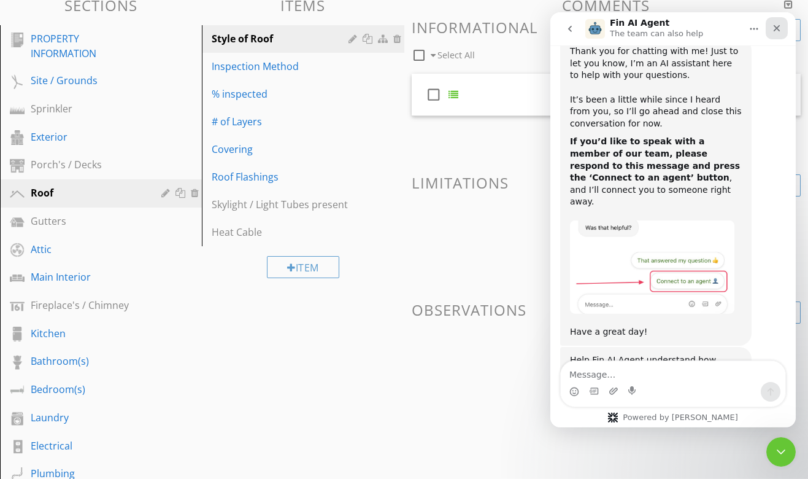
click at [781, 29] on icon "Close" at bounding box center [777, 28] width 10 height 10
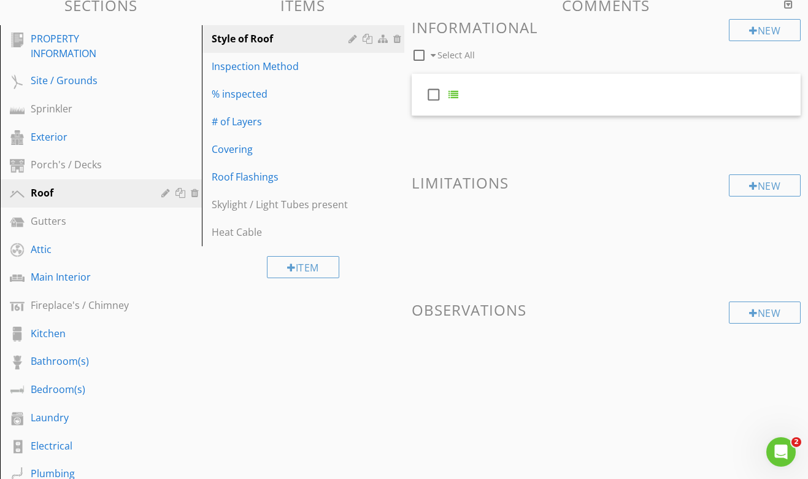
scroll to position [0, 0]
click at [779, 446] on icon "Open Intercom Messenger" at bounding box center [780, 450] width 20 height 20
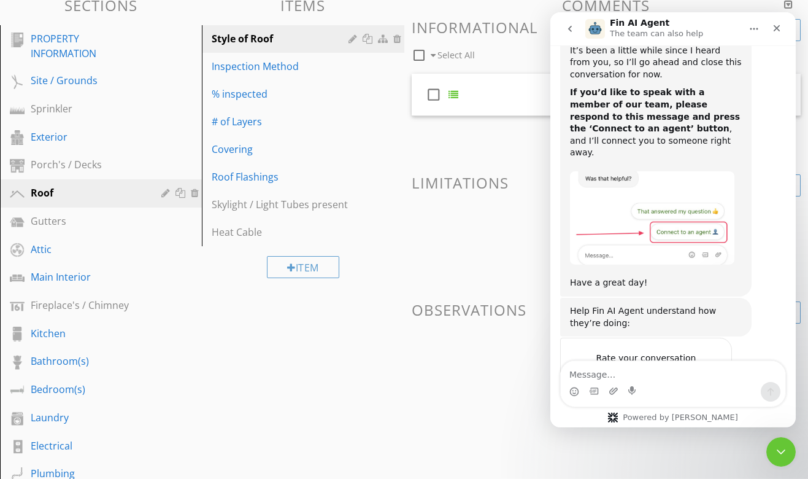
scroll to position [894, 0]
click at [575, 36] on button "go back" at bounding box center [570, 28] width 23 height 23
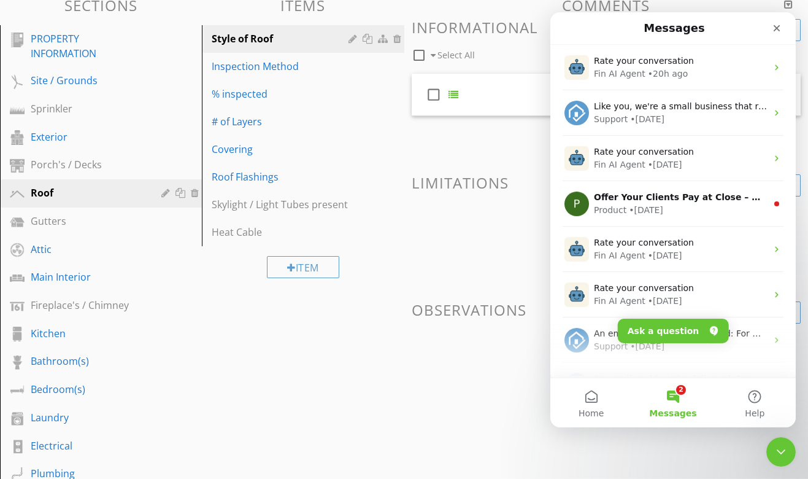
scroll to position [0, 0]
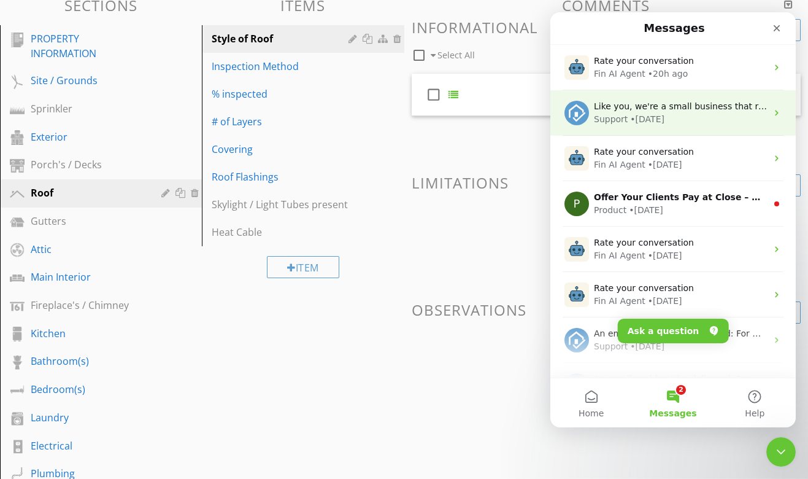
click at [627, 114] on div "Support • 3d ago" at bounding box center [680, 118] width 173 height 13
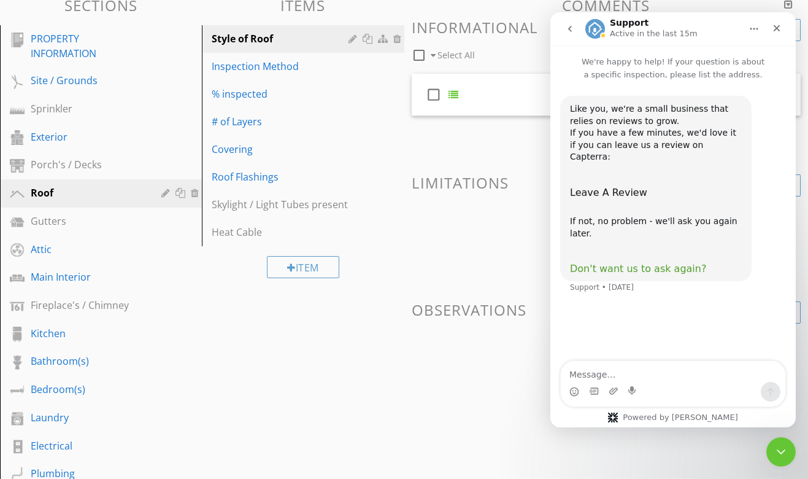
click at [681, 262] on span "Don't want us to ask again?" at bounding box center [638, 268] width 136 height 12
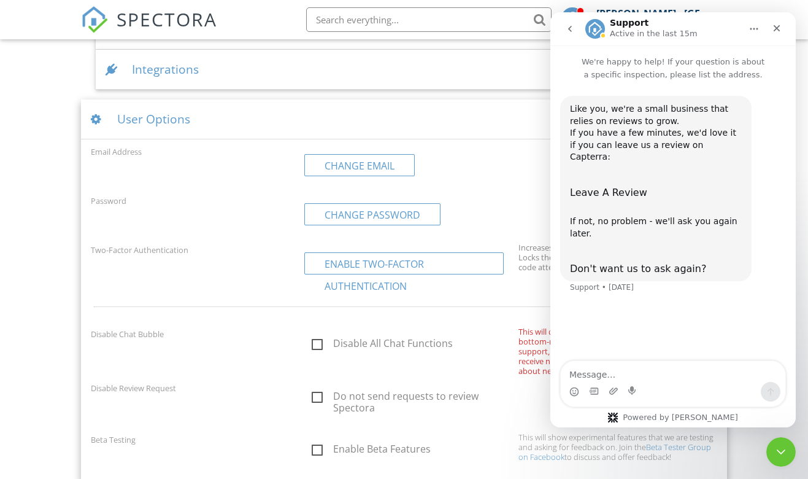
click at [315, 390] on label "Do not send requests to review Spectora" at bounding box center [411, 397] width 199 height 15
click at [312, 395] on input "Do not send requests to review Spectora" at bounding box center [308, 399] width 8 height 8
checkbox input "true"
click at [774, 26] on icon "Close" at bounding box center [777, 28] width 10 height 10
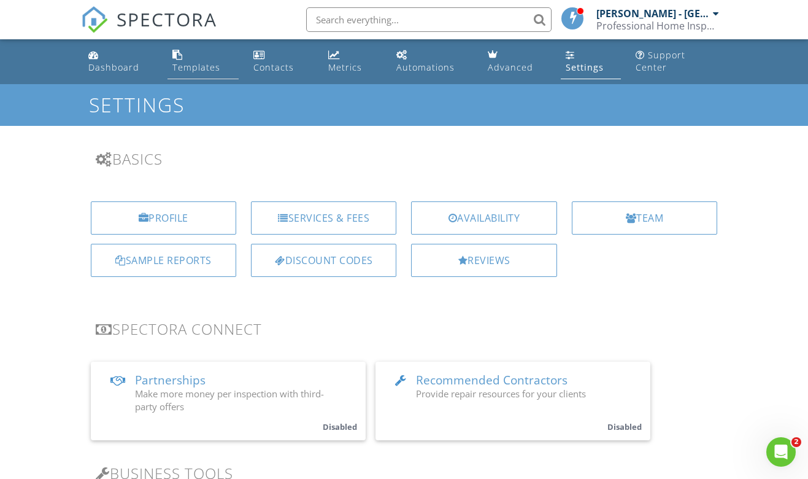
click at [203, 61] on div "Templates" at bounding box center [196, 67] width 48 height 12
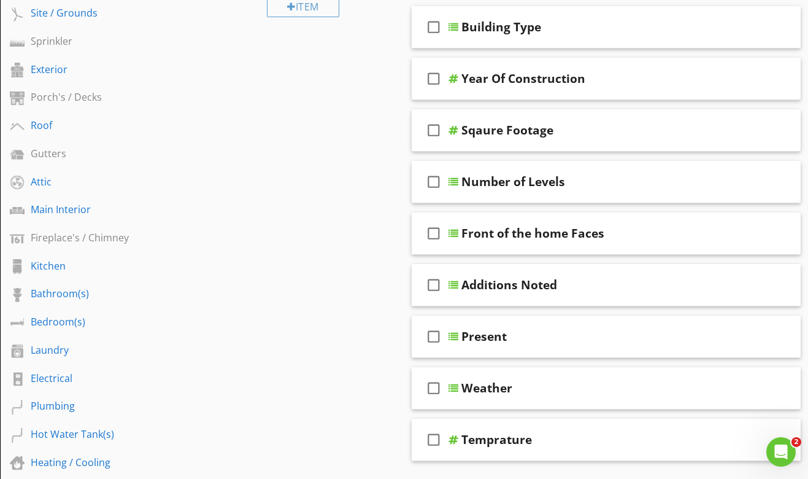
scroll to position [208, 0]
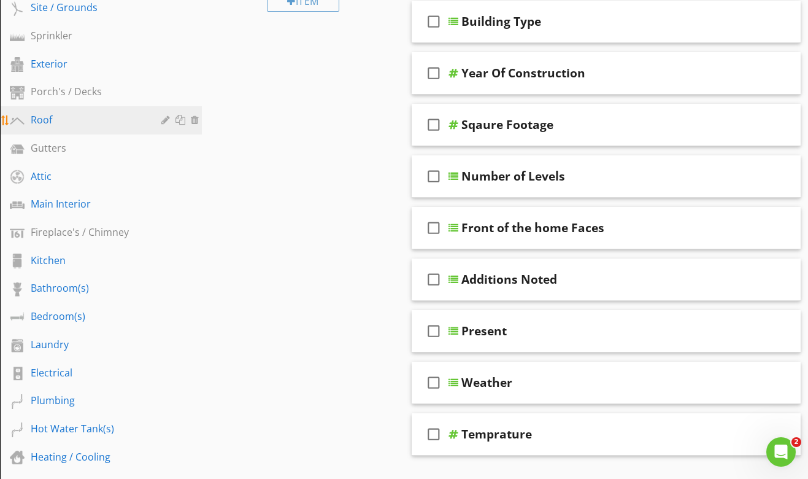
click at [65, 128] on div "Roof" at bounding box center [110, 120] width 159 height 16
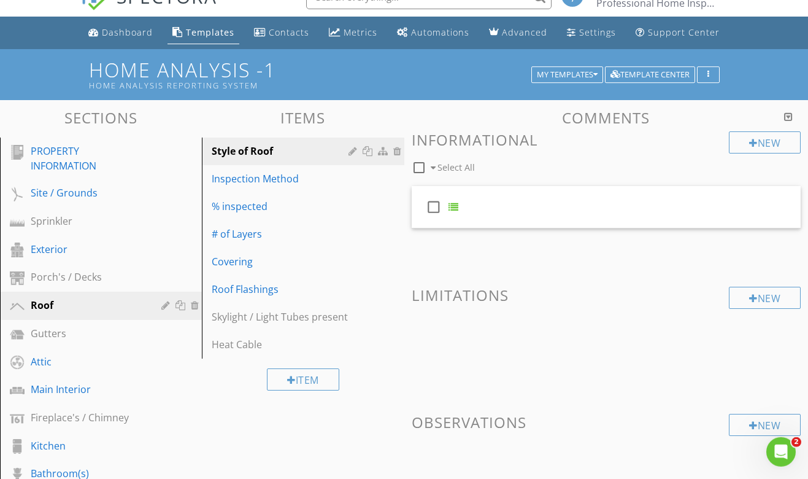
scroll to position [0, 0]
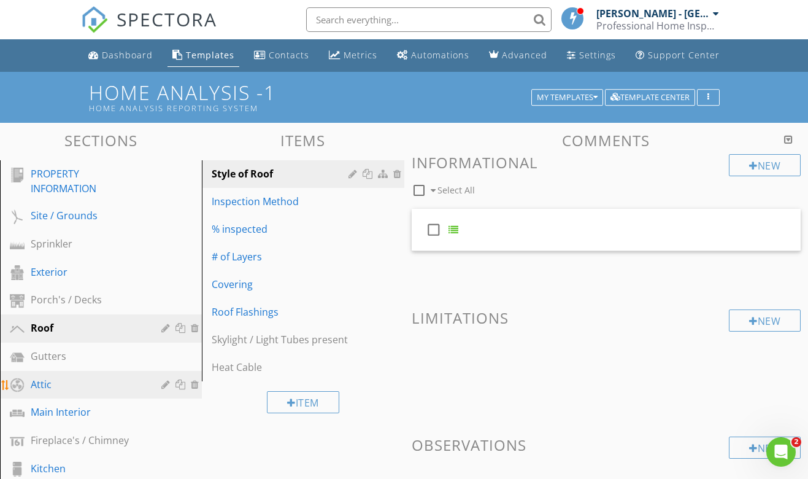
click at [54, 388] on div "Attic" at bounding box center [87, 384] width 113 height 15
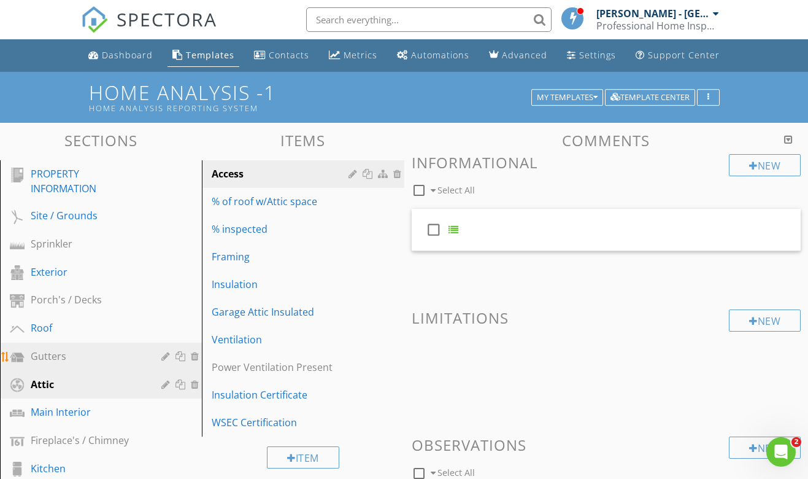
click at [56, 355] on div "Gutters" at bounding box center [87, 356] width 113 height 15
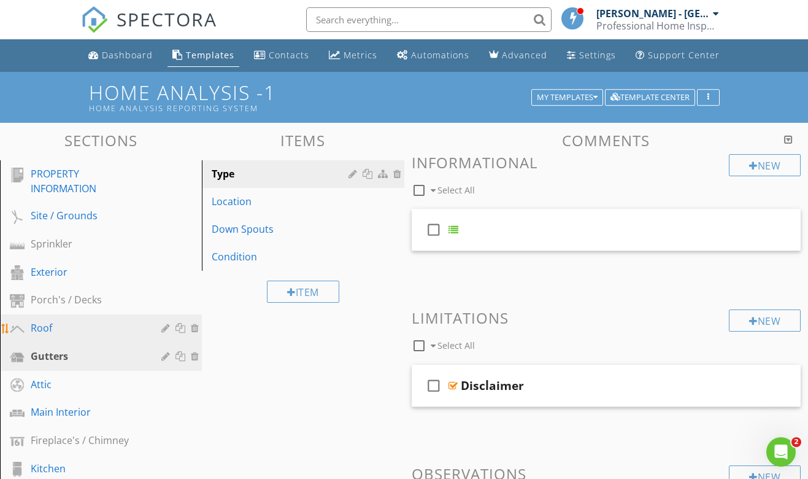
click at [61, 331] on div "Roof" at bounding box center [87, 327] width 113 height 15
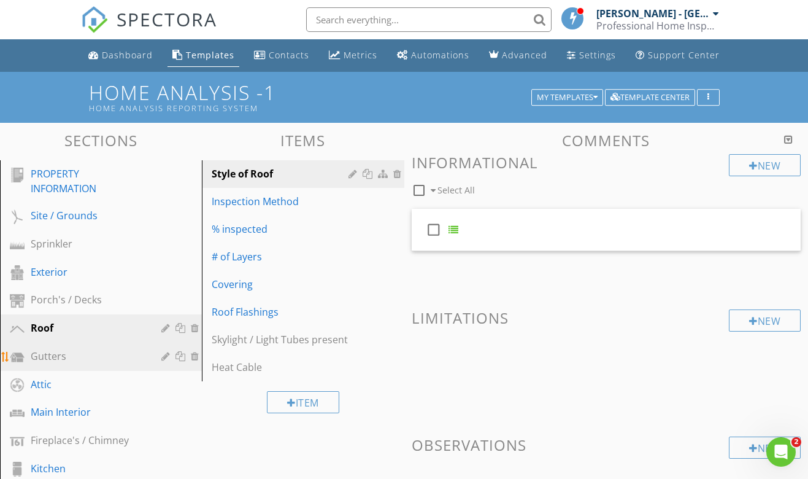
click at [61, 354] on div "Gutters" at bounding box center [87, 356] width 113 height 15
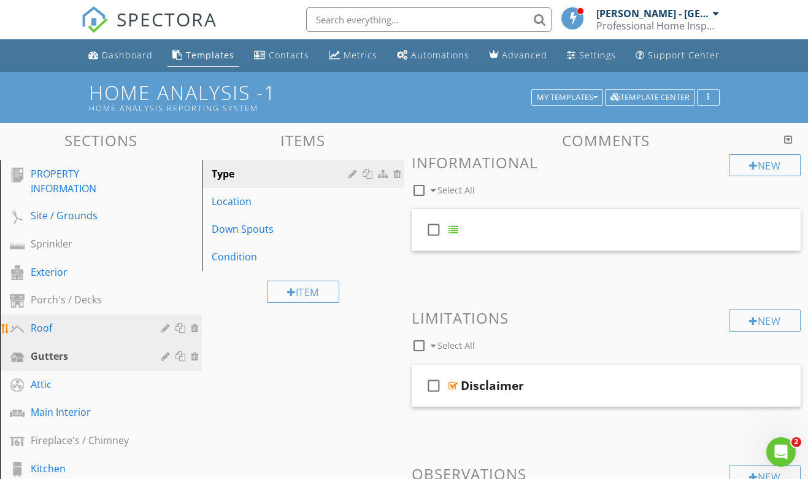
click at [99, 326] on div "Roof" at bounding box center [87, 327] width 113 height 15
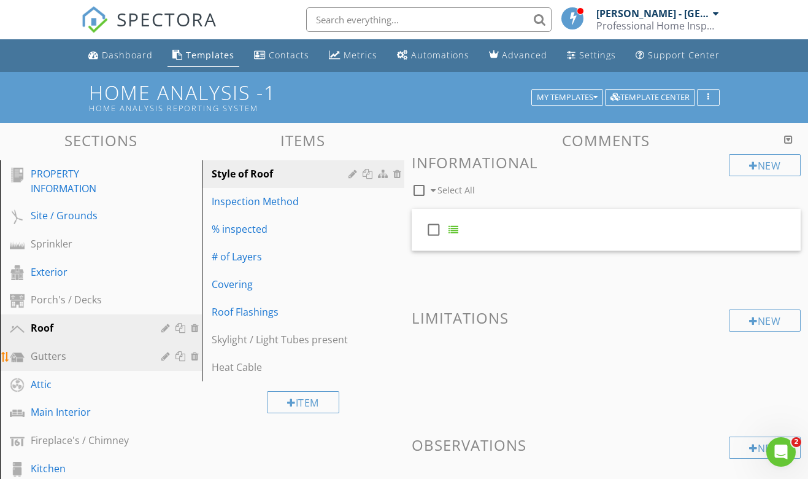
click at [65, 354] on div "Gutters" at bounding box center [87, 356] width 113 height 15
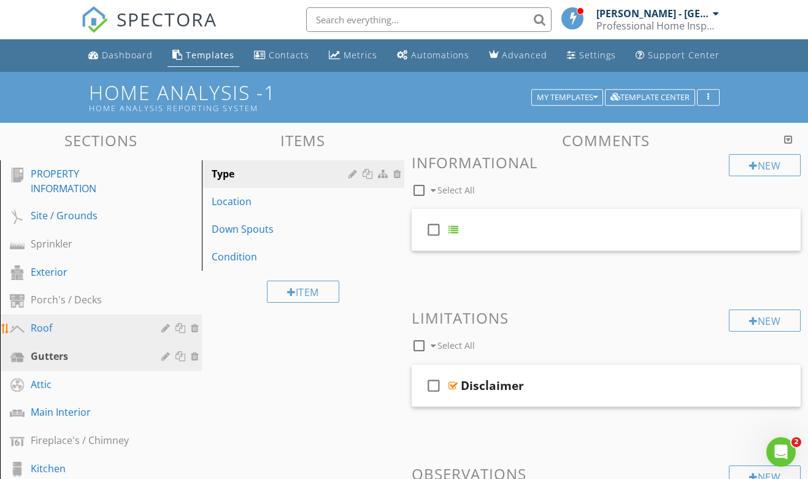
click at [79, 334] on div "Roof" at bounding box center [87, 327] width 113 height 15
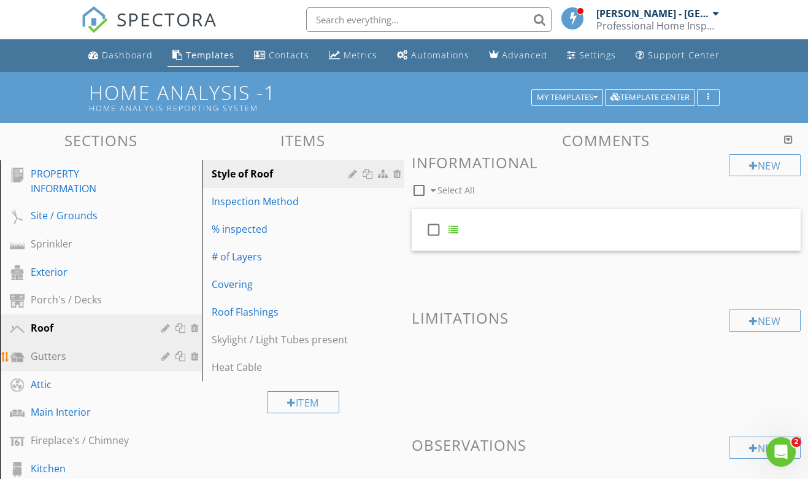
click at [74, 354] on div "Gutters" at bounding box center [87, 356] width 113 height 15
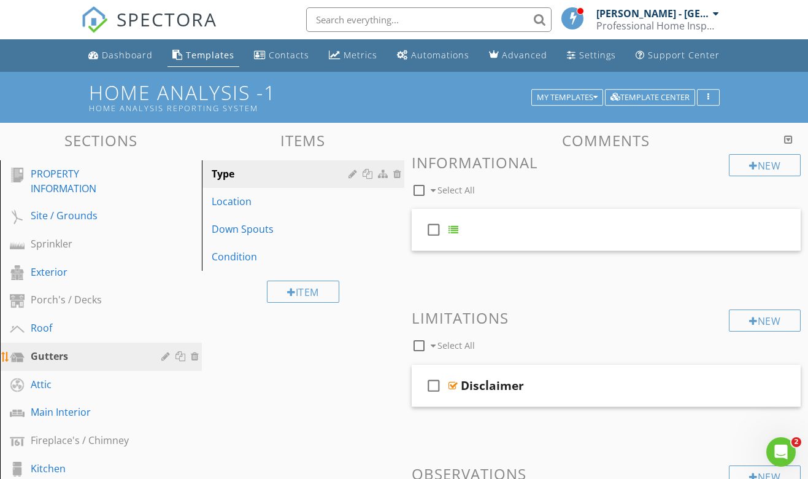
click at [165, 361] on div at bounding box center [167, 356] width 12 height 10
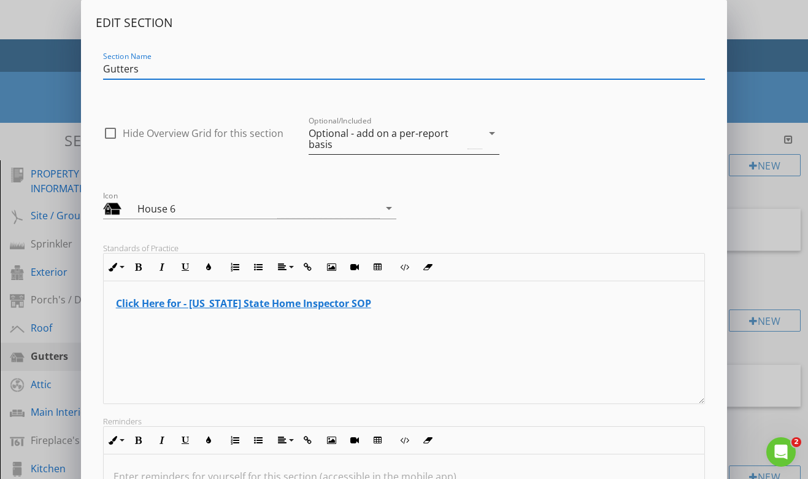
click at [491, 135] on icon "arrow_drop_down" at bounding box center [492, 133] width 15 height 15
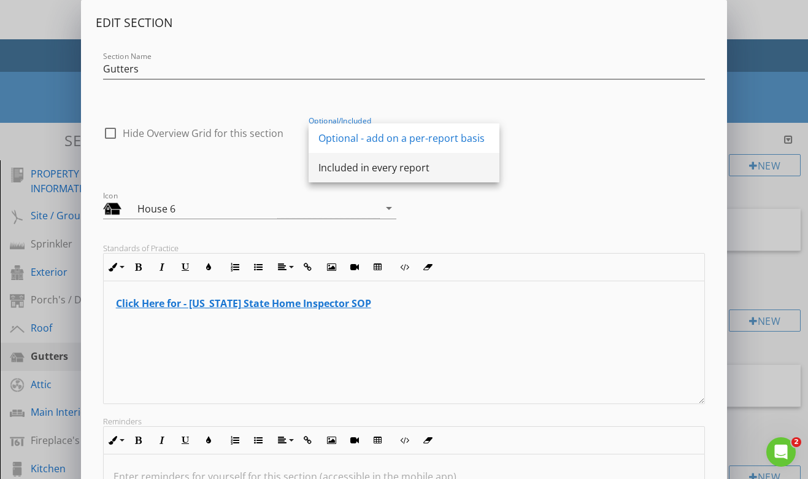
click at [463, 171] on div "Included in every report" at bounding box center [404, 167] width 171 height 15
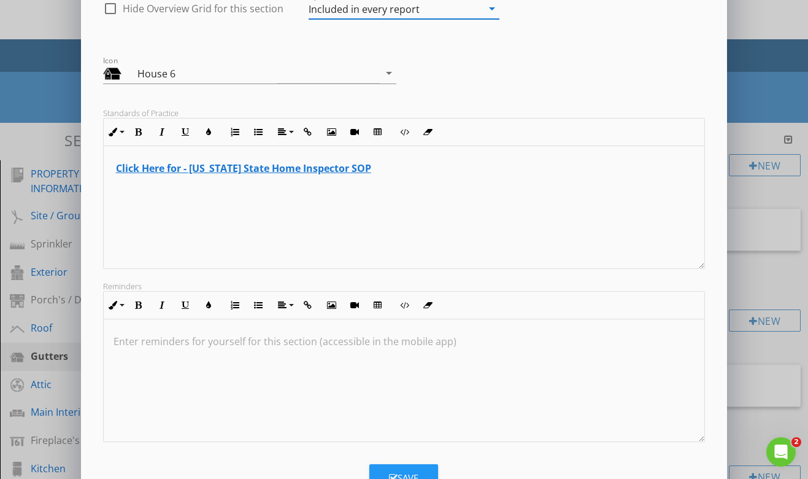
scroll to position [171, 0]
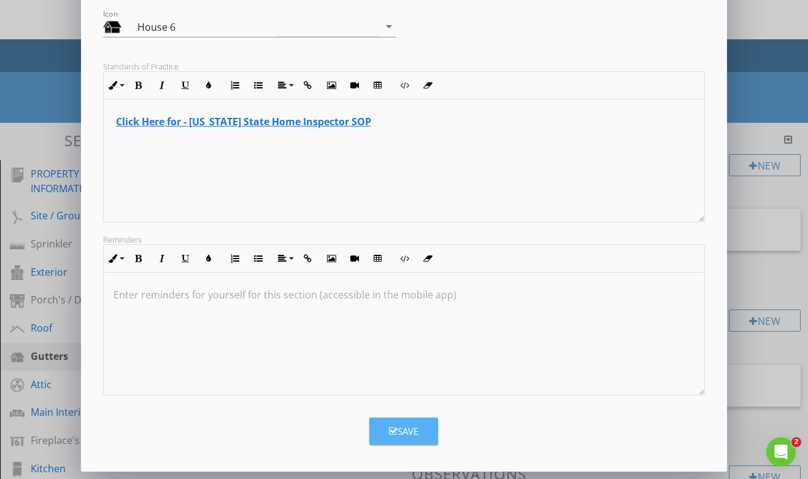
click at [419, 434] on div "Save" at bounding box center [403, 431] width 29 height 14
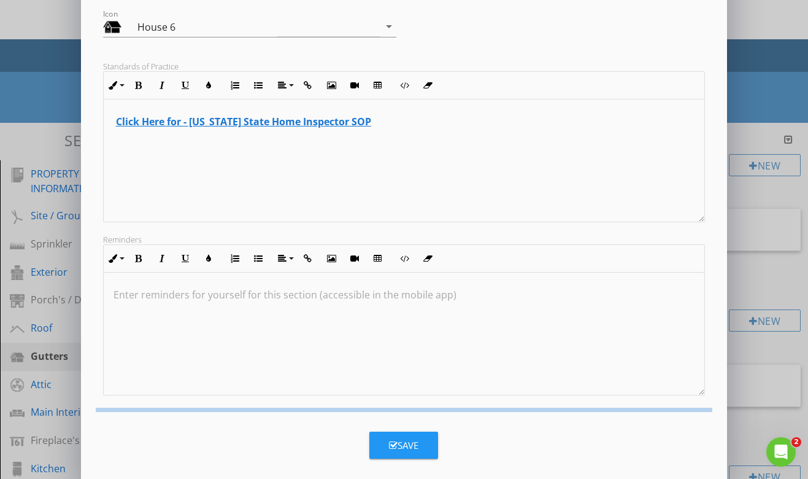
scroll to position [33, 0]
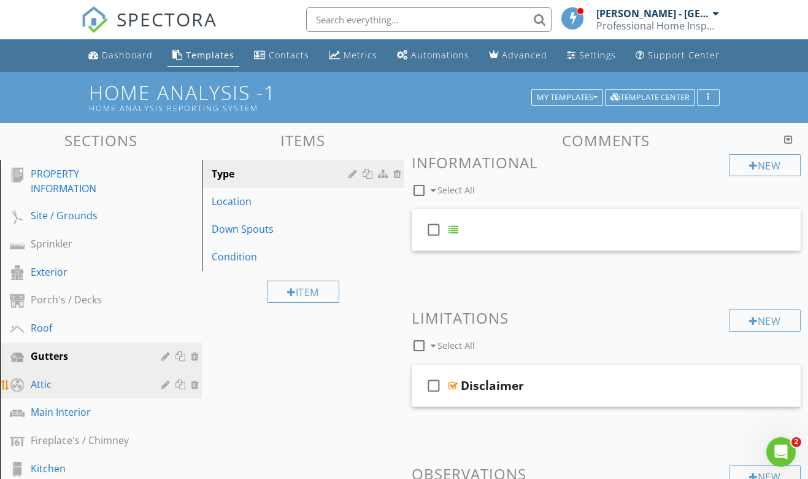
click at [163, 385] on div at bounding box center [167, 384] width 12 height 10
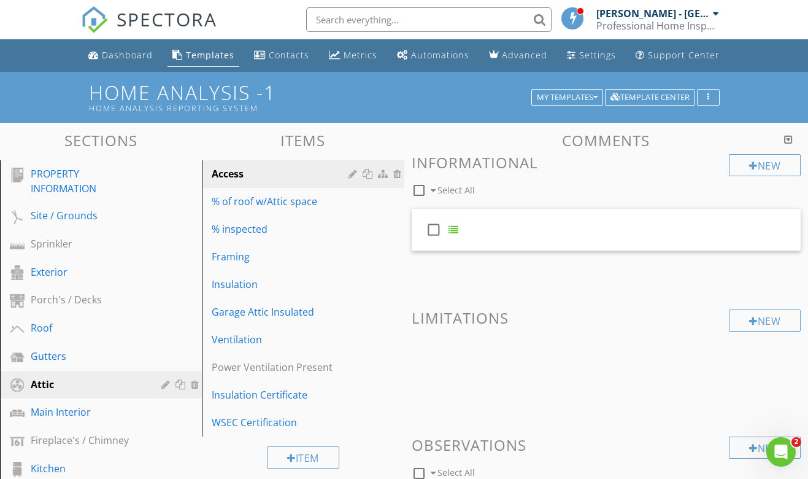
click at [71, 364] on div at bounding box center [404, 239] width 808 height 479
click at [71, 363] on div "Gutters" at bounding box center [87, 356] width 113 height 15
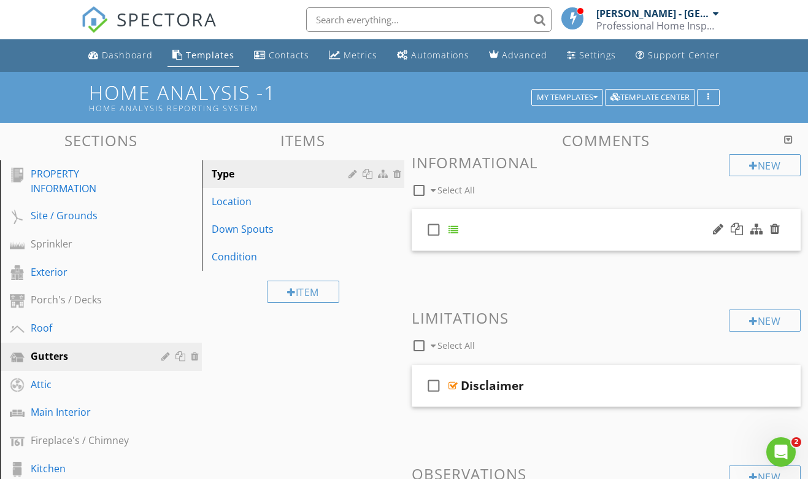
click at [519, 218] on div "check_box_outline_blank" at bounding box center [607, 230] width 390 height 42
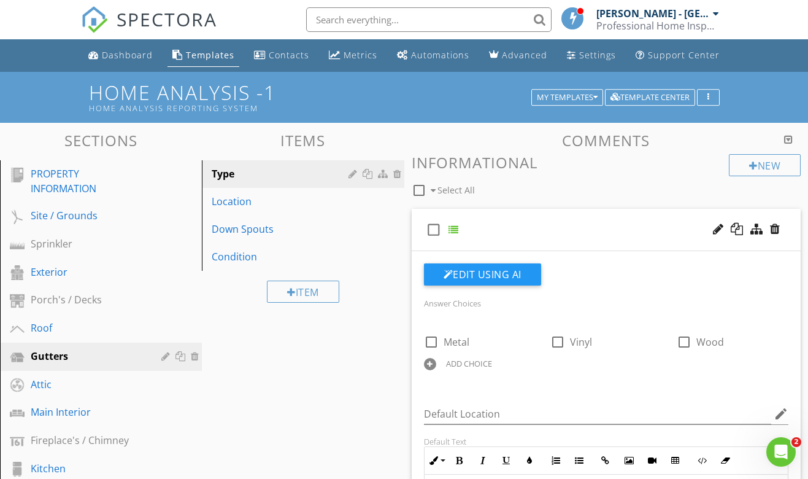
click at [519, 218] on div "check_box_outline_blank" at bounding box center [607, 230] width 390 height 42
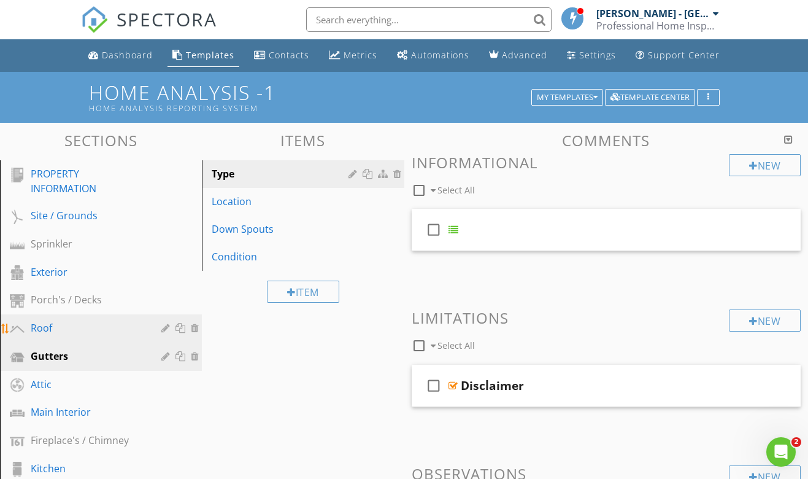
click at [97, 330] on div "Roof" at bounding box center [87, 327] width 113 height 15
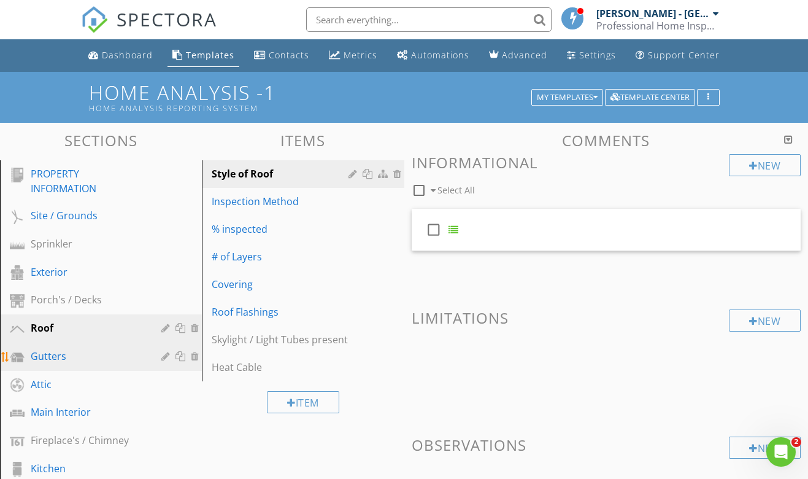
click at [71, 363] on div "Gutters" at bounding box center [87, 356] width 113 height 15
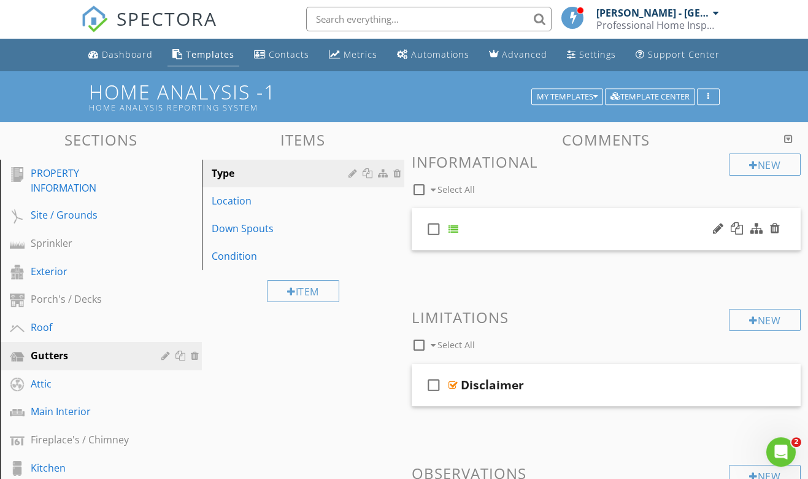
scroll to position [1, 0]
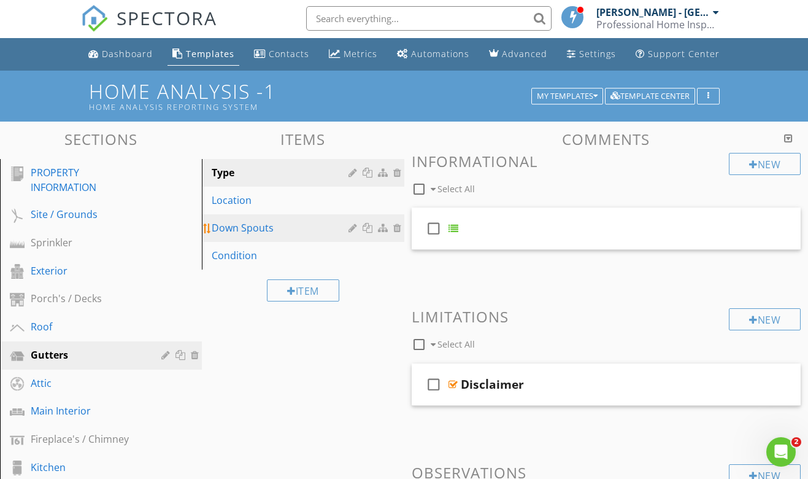
click at [246, 226] on div "Down Spouts" at bounding box center [282, 227] width 140 height 15
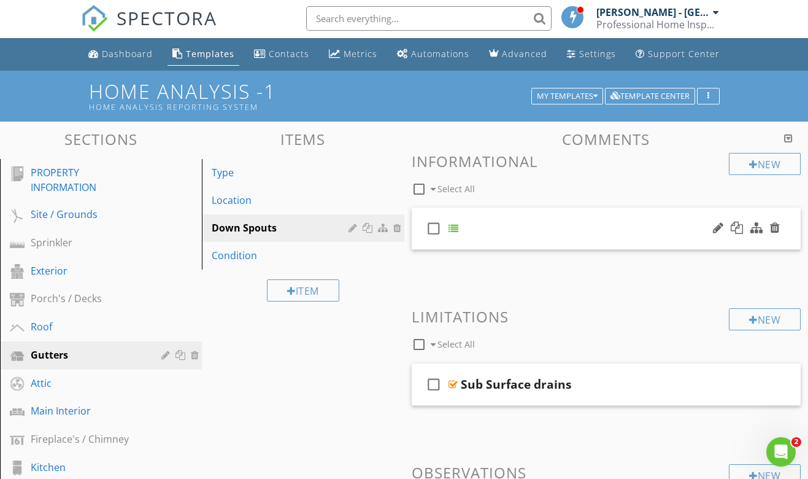
click at [474, 223] on div "check_box_outline_blank" at bounding box center [607, 228] width 390 height 42
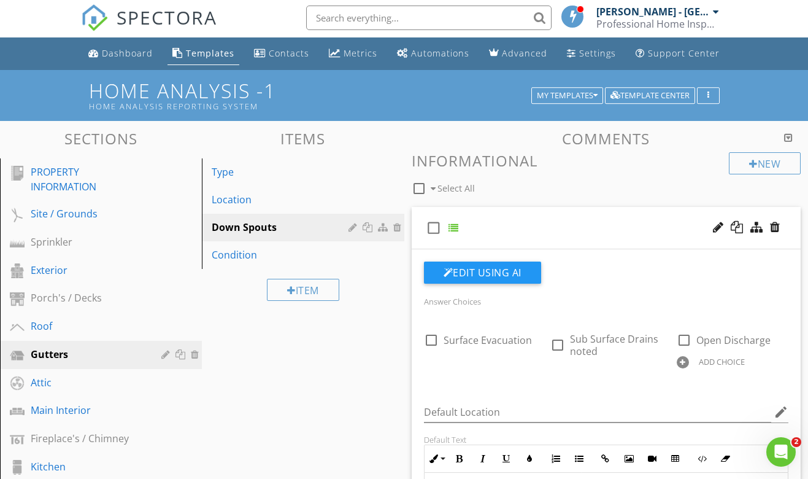
scroll to position [10, 0]
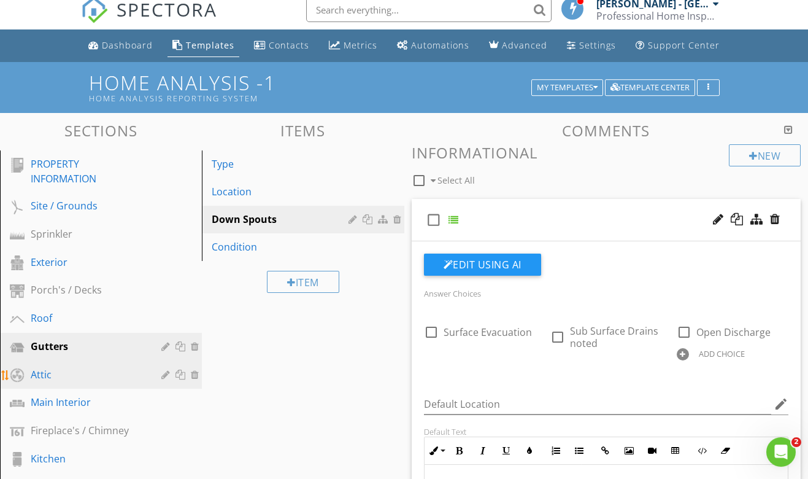
click at [79, 370] on div "Attic" at bounding box center [87, 374] width 113 height 15
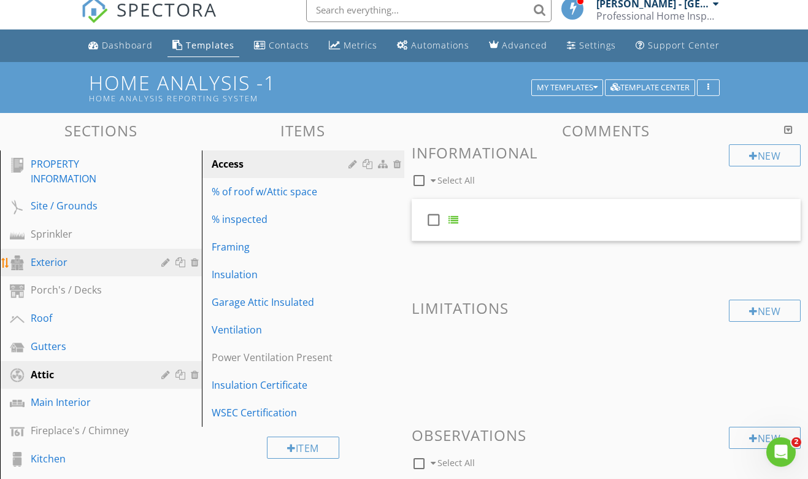
click at [83, 260] on div "Exterior" at bounding box center [87, 262] width 113 height 15
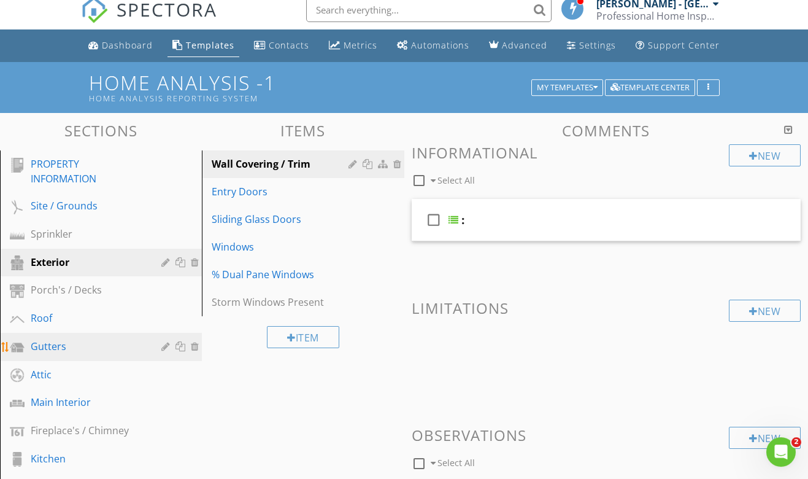
click at [77, 345] on div "Gutters" at bounding box center [87, 346] width 113 height 15
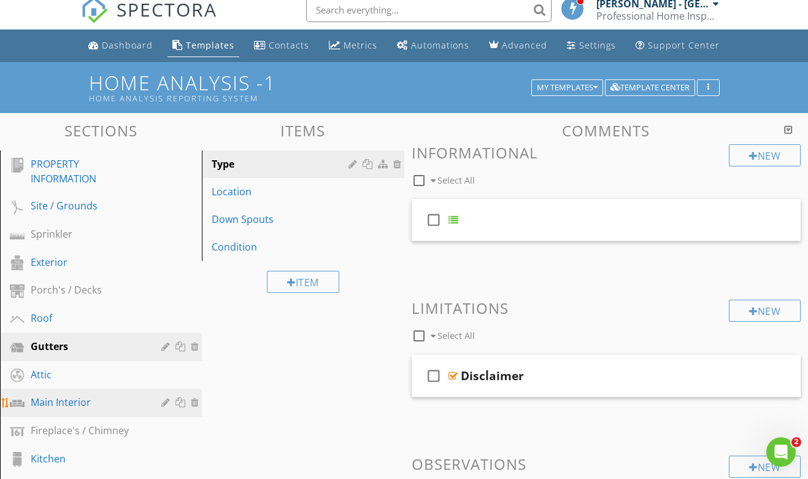
click at [96, 401] on div "Main Interior" at bounding box center [87, 402] width 113 height 15
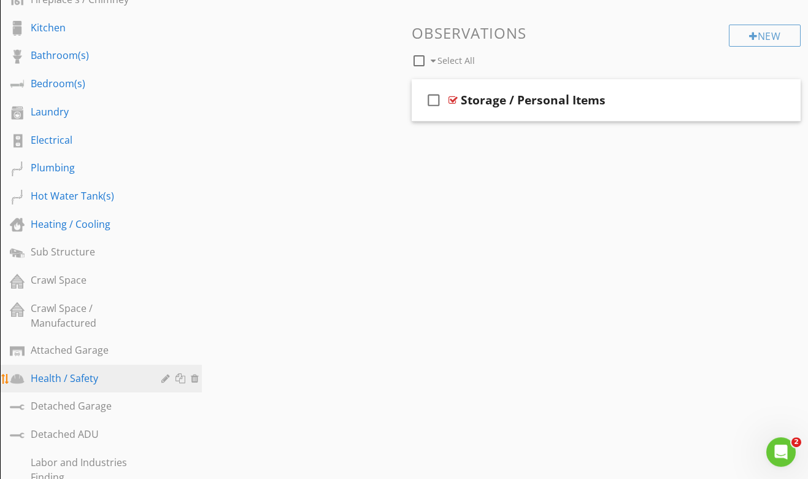
scroll to position [441, 0]
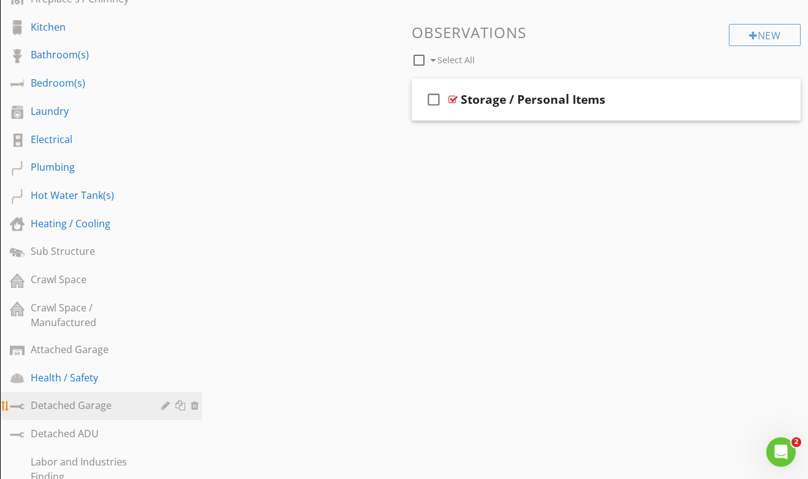
click at [97, 403] on div "Detached Garage" at bounding box center [87, 405] width 113 height 15
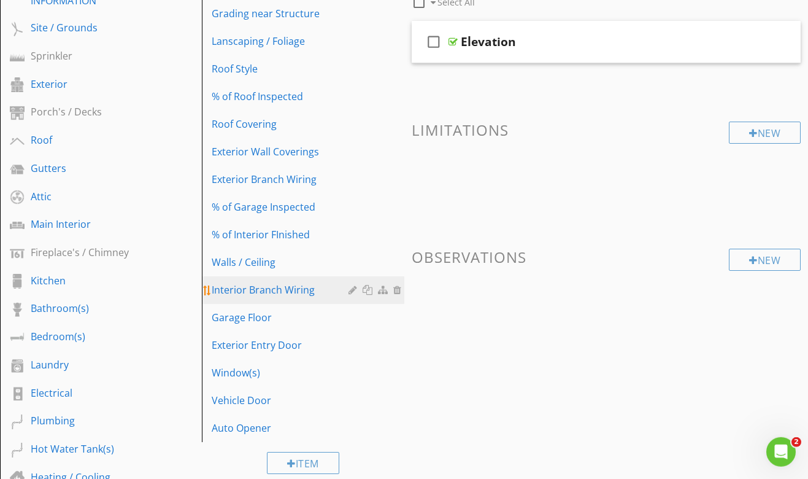
scroll to position [188, 0]
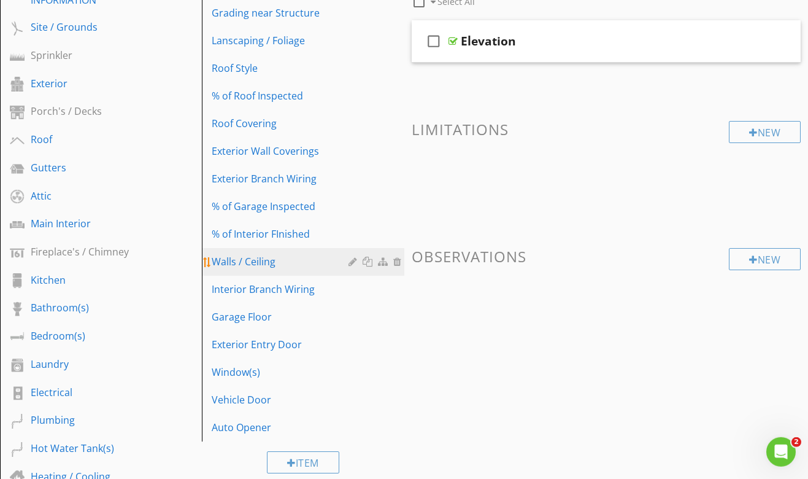
click at [275, 264] on div "Walls / Ceiling" at bounding box center [282, 261] width 140 height 15
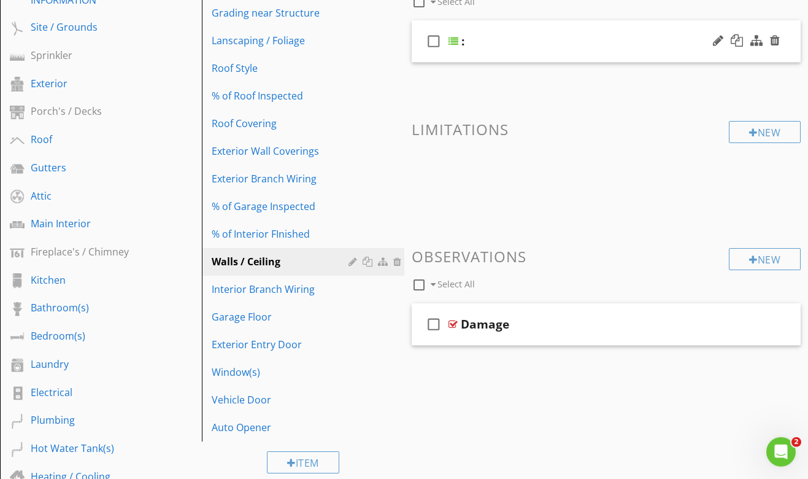
click at [505, 57] on div "check_box_outline_blank :" at bounding box center [607, 41] width 390 height 42
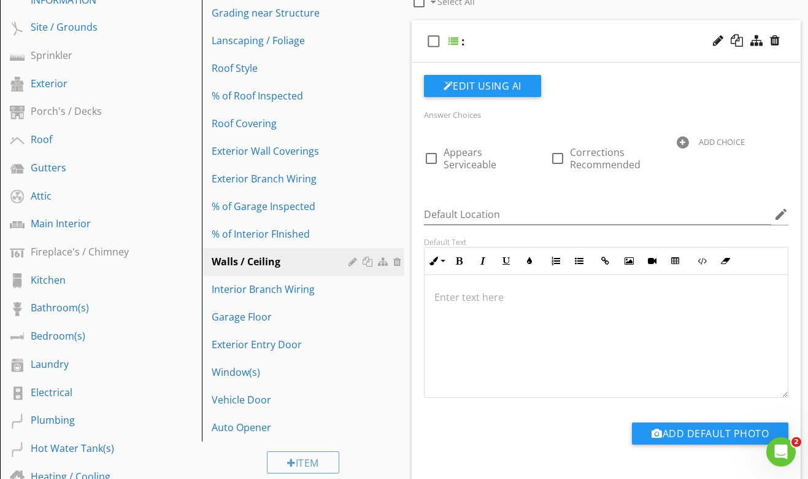
click at [505, 57] on div "check_box_outline_blank :" at bounding box center [607, 41] width 390 height 42
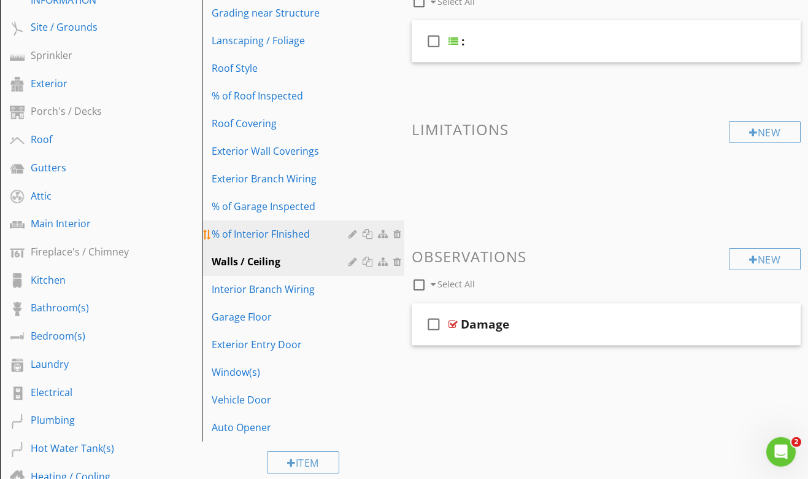
click at [286, 241] on div "% of Interior FInished" at bounding box center [282, 233] width 140 height 15
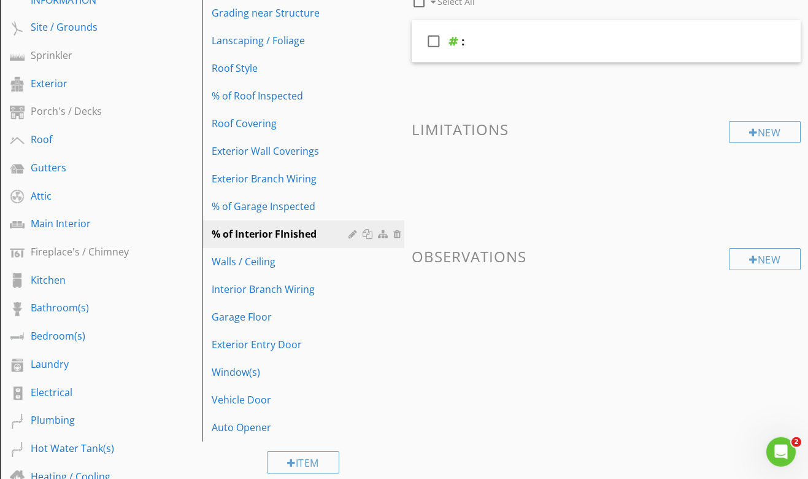
scroll to position [0, 0]
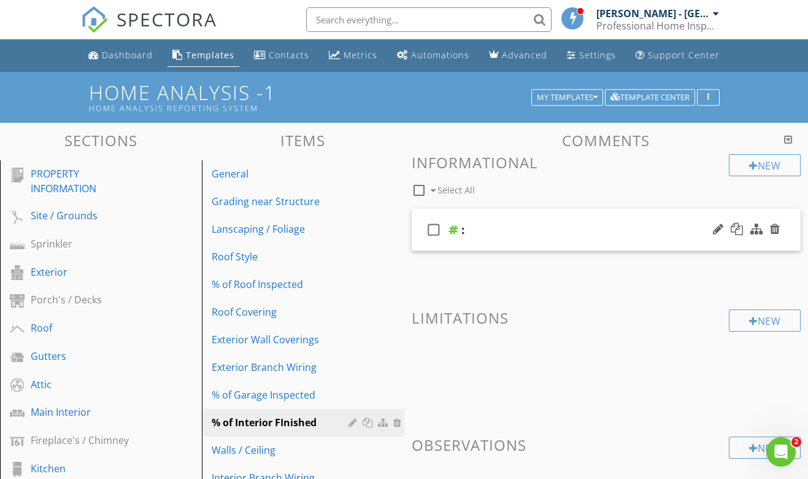
click at [487, 234] on div ":" at bounding box center [599, 229] width 274 height 15
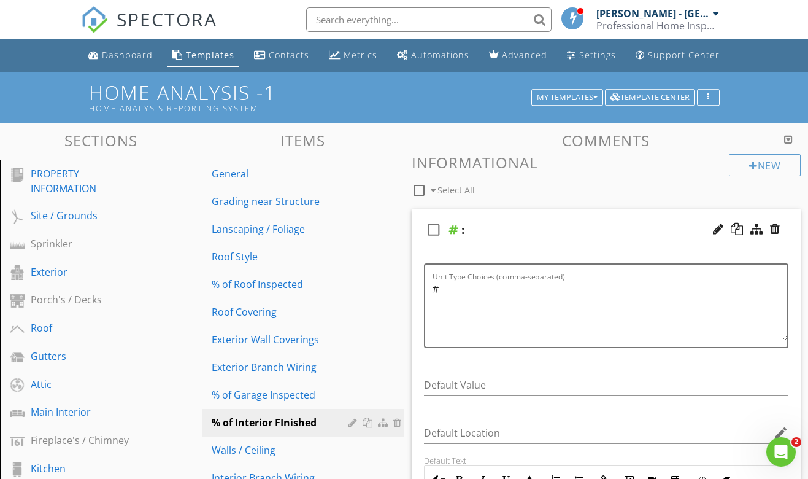
click at [487, 234] on div ":" at bounding box center [599, 229] width 274 height 15
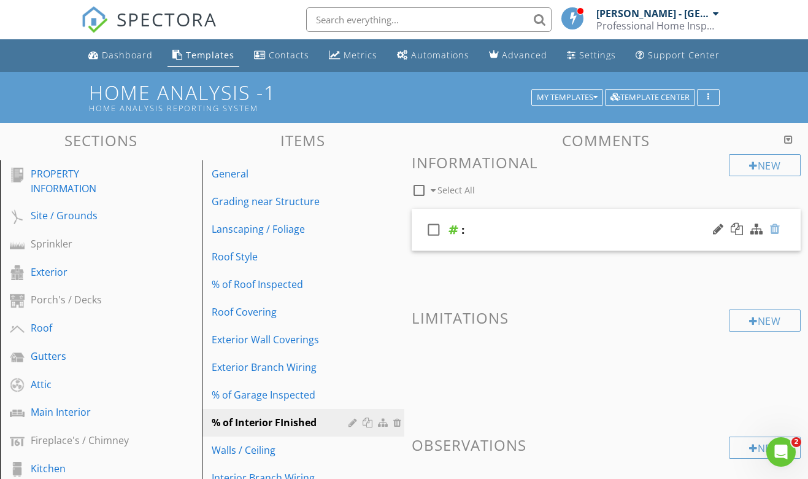
click at [773, 229] on div at bounding box center [775, 229] width 10 height 12
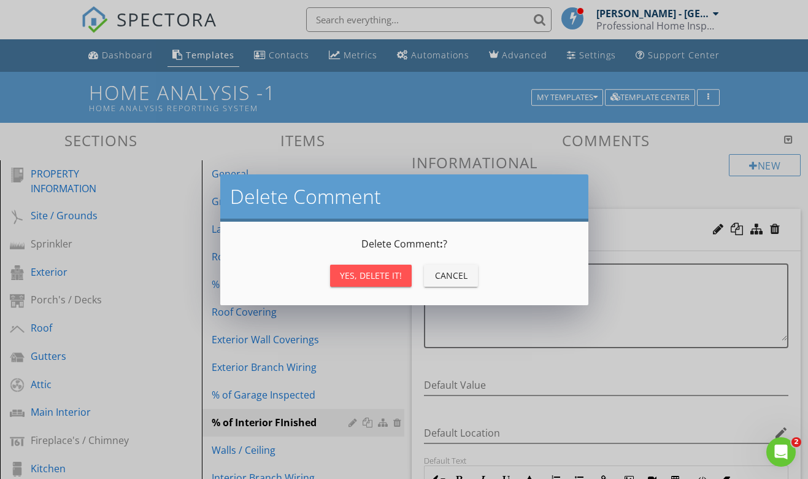
click at [396, 275] on div "Yes, Delete it!" at bounding box center [371, 275] width 62 height 13
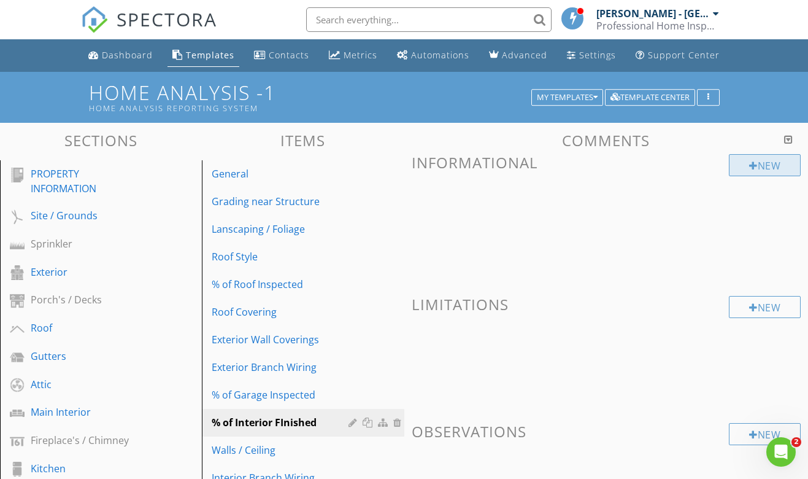
click at [747, 164] on div "New" at bounding box center [765, 165] width 72 height 22
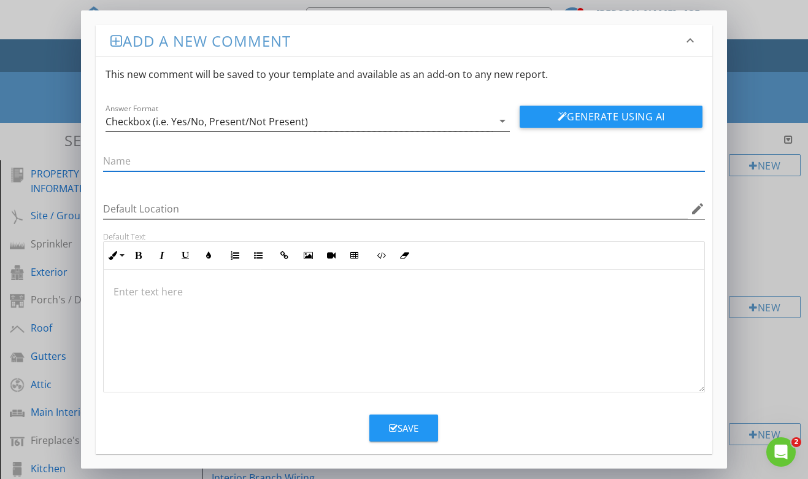
click at [226, 123] on div "Checkbox (i.e. Yes/No, Present/Not Present)" at bounding box center [207, 121] width 203 height 11
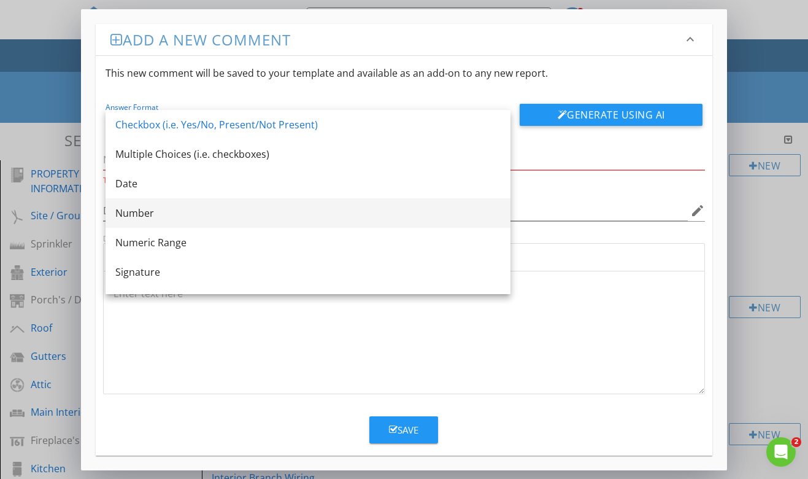
click at [163, 216] on div "Number" at bounding box center [307, 213] width 385 height 15
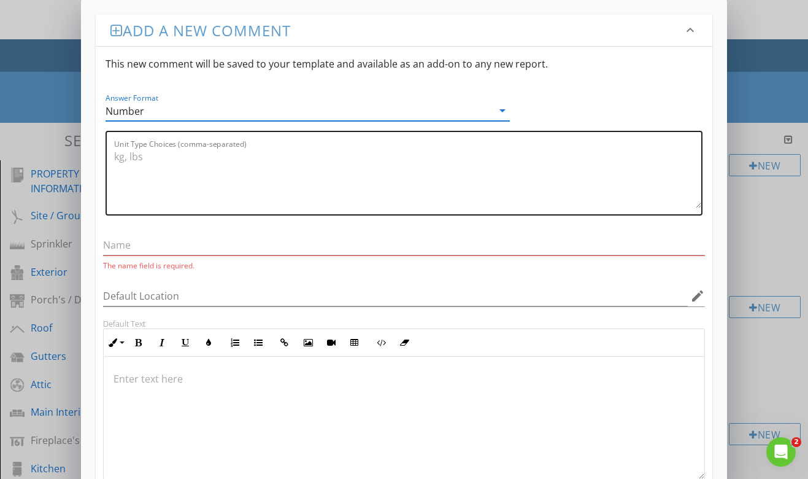
click at [168, 163] on textarea "Unit Type Choices (comma-separated)" at bounding box center [408, 177] width 588 height 61
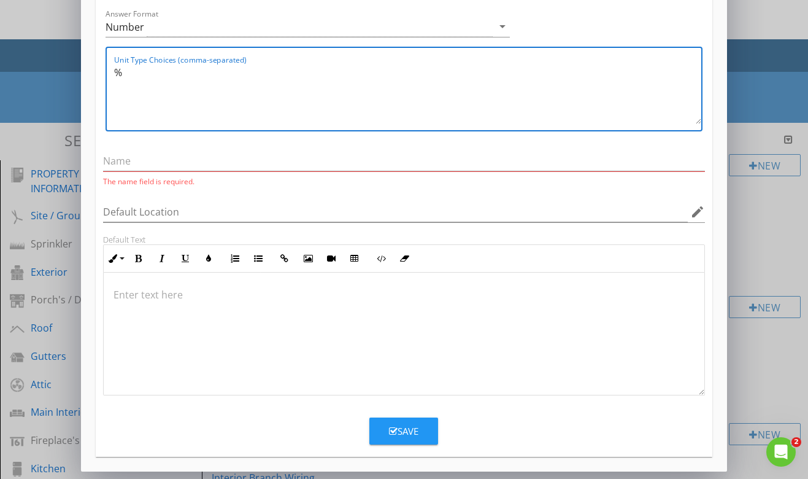
scroll to position [1, 0]
type textarea "%"
click at [390, 433] on icon "button" at bounding box center [393, 431] width 9 height 9
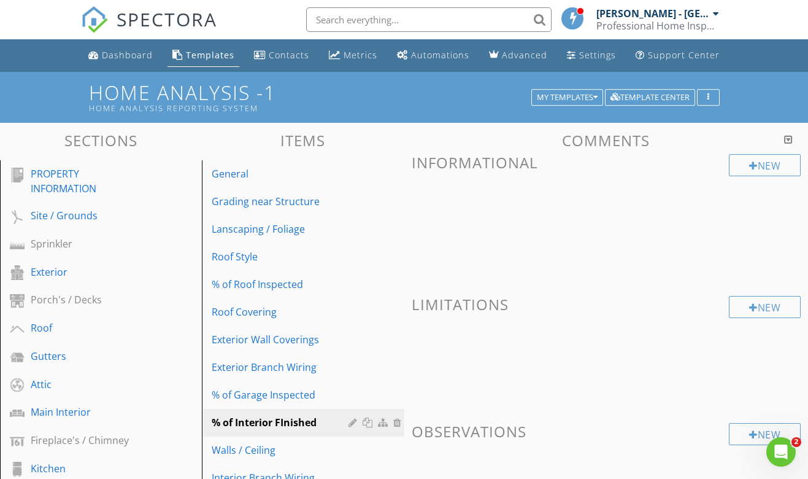
scroll to position [21, 0]
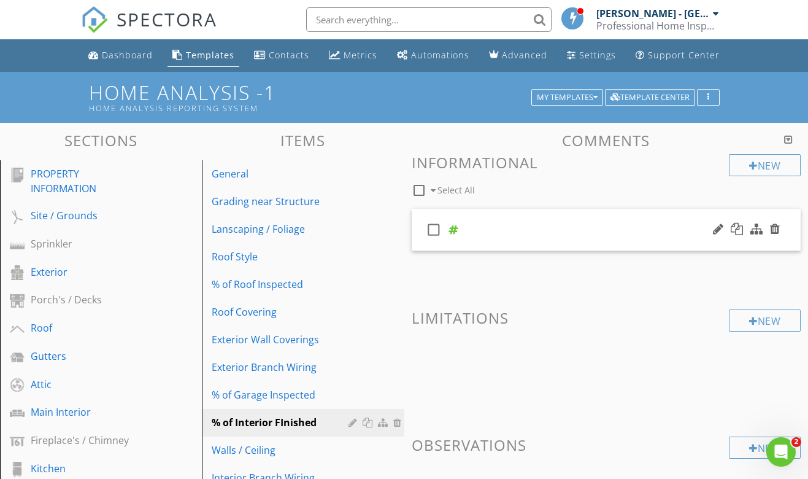
click at [511, 239] on div "check_box_outline_blank" at bounding box center [607, 230] width 390 height 42
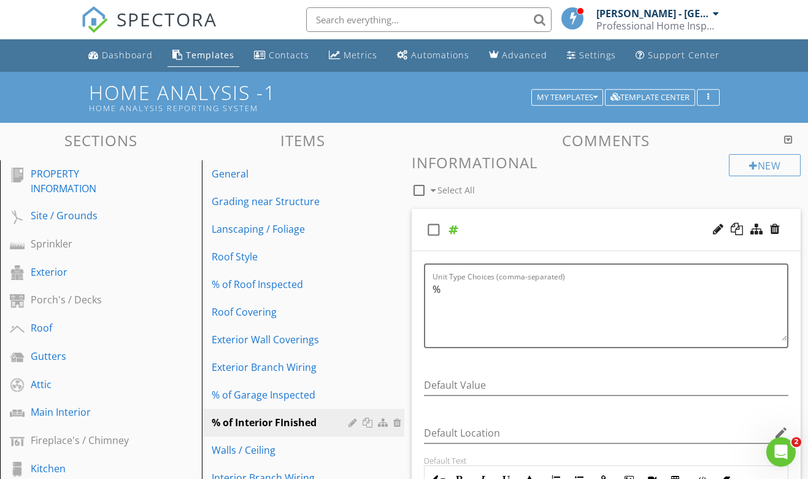
click at [511, 239] on div "check_box_outline_blank" at bounding box center [607, 230] width 390 height 42
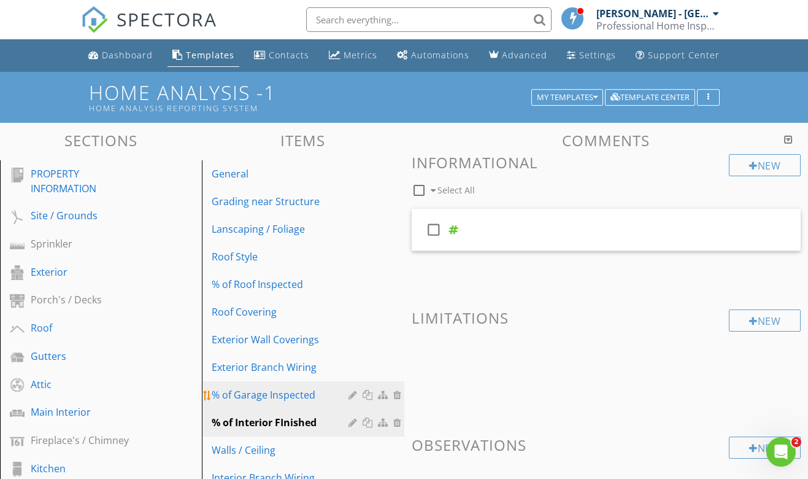
click at [291, 398] on div "% of Garage Inspected" at bounding box center [282, 394] width 140 height 15
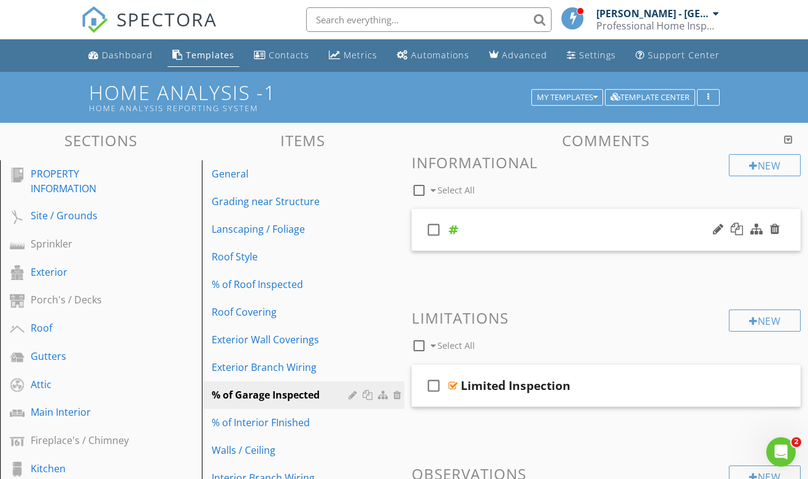
click at [508, 241] on div "check_box_outline_blank" at bounding box center [607, 230] width 390 height 42
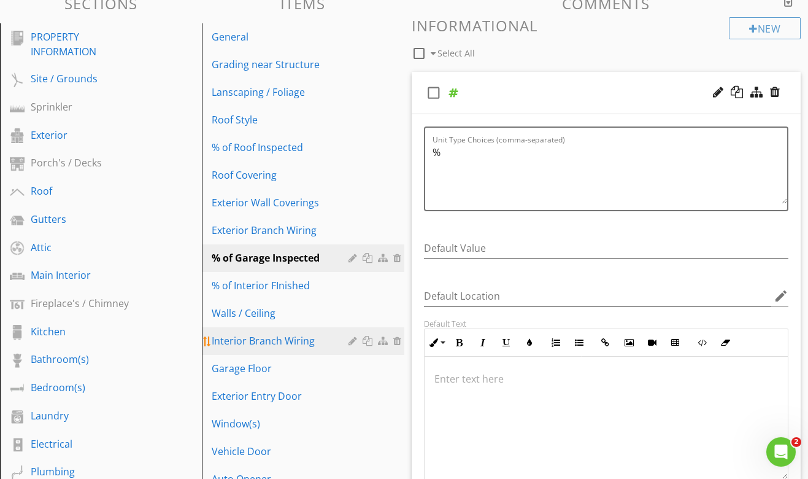
scroll to position [142, 0]
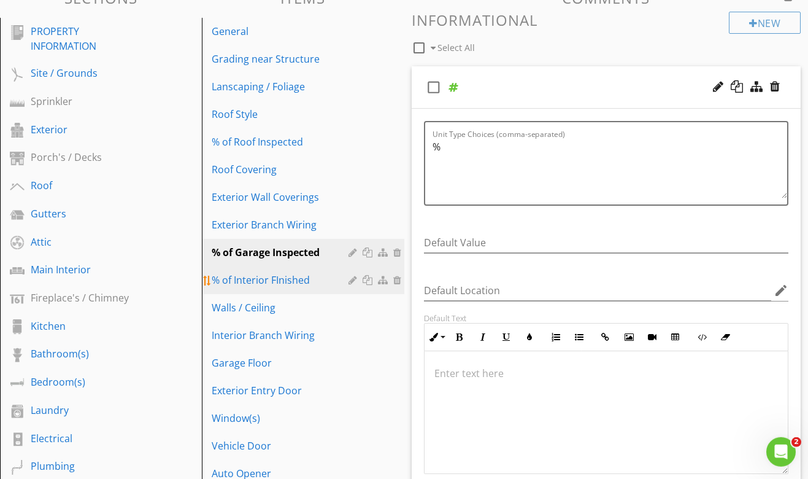
click at [313, 292] on link "% of Interior FInished" at bounding box center [305, 279] width 198 height 27
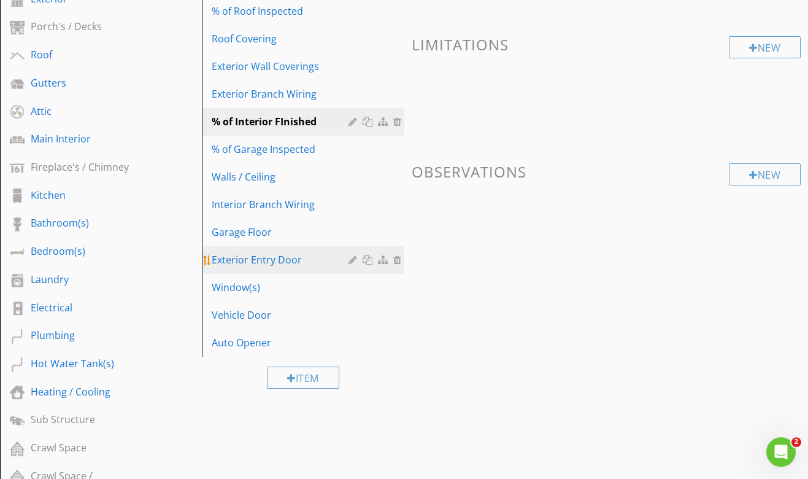
scroll to position [285, 0]
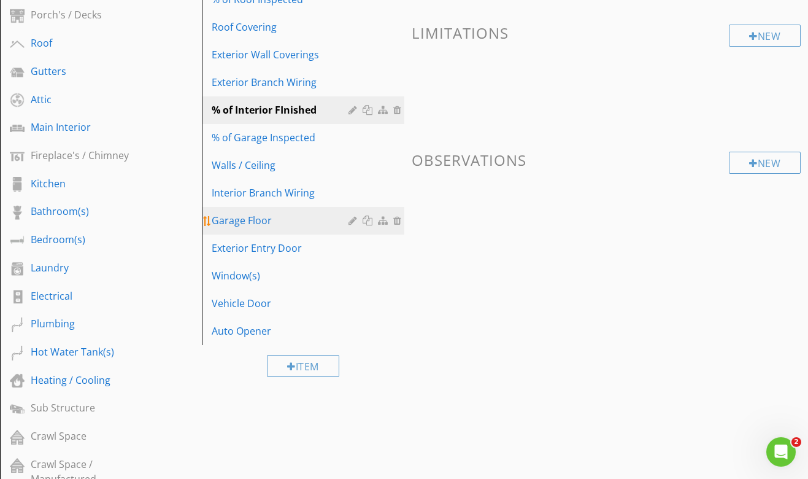
click at [279, 226] on div "Garage Floor" at bounding box center [282, 220] width 140 height 15
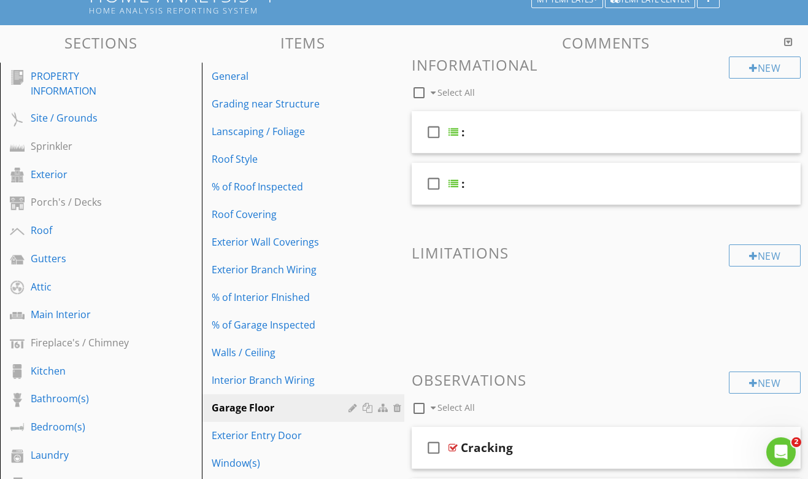
scroll to position [96, 0]
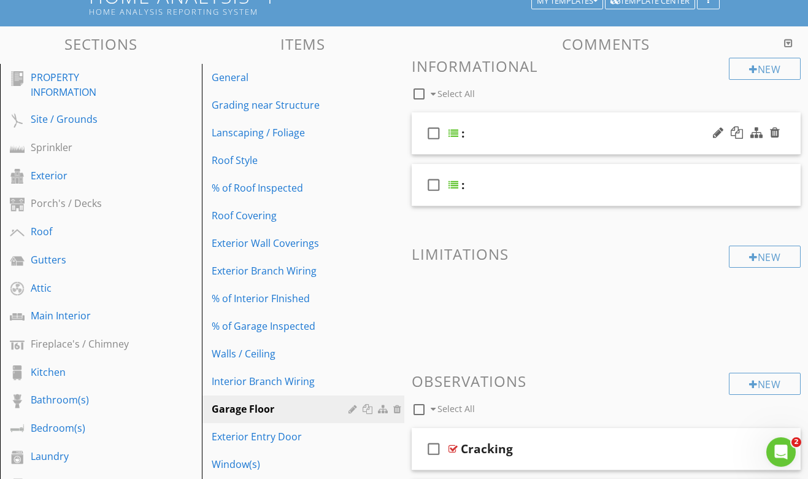
click at [515, 129] on div ":" at bounding box center [599, 133] width 274 height 15
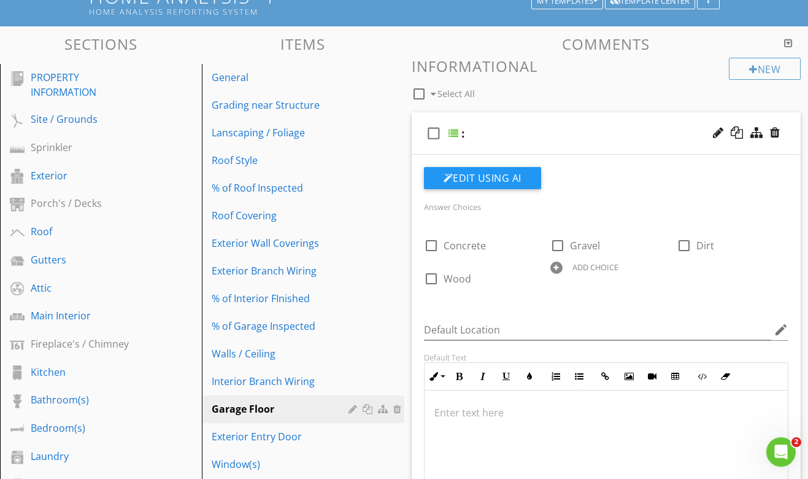
click at [515, 129] on div ":" at bounding box center [599, 133] width 274 height 15
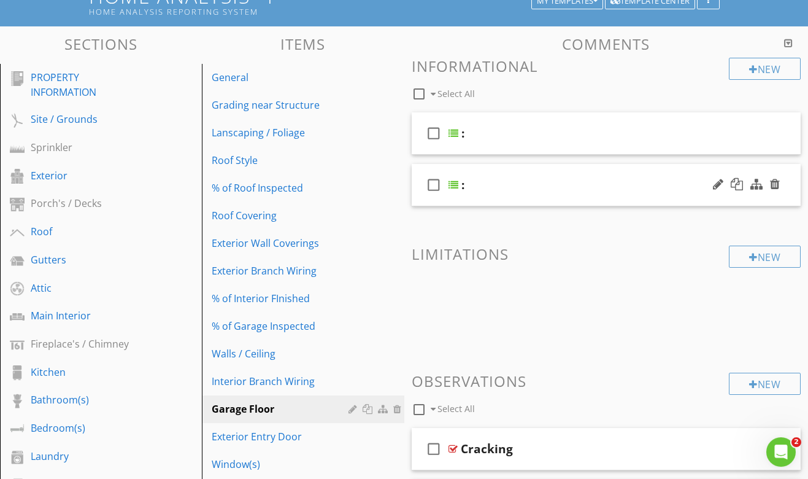
click at [508, 173] on div "check_box_outline_blank :" at bounding box center [607, 185] width 390 height 42
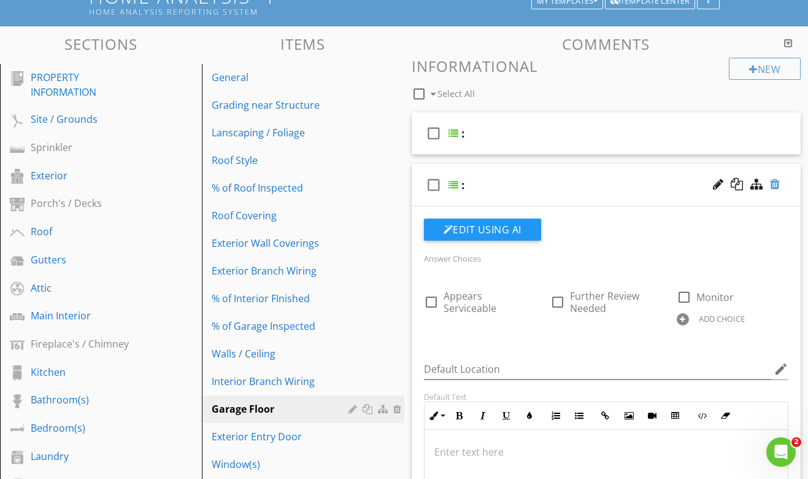
click at [771, 185] on div at bounding box center [775, 184] width 10 height 12
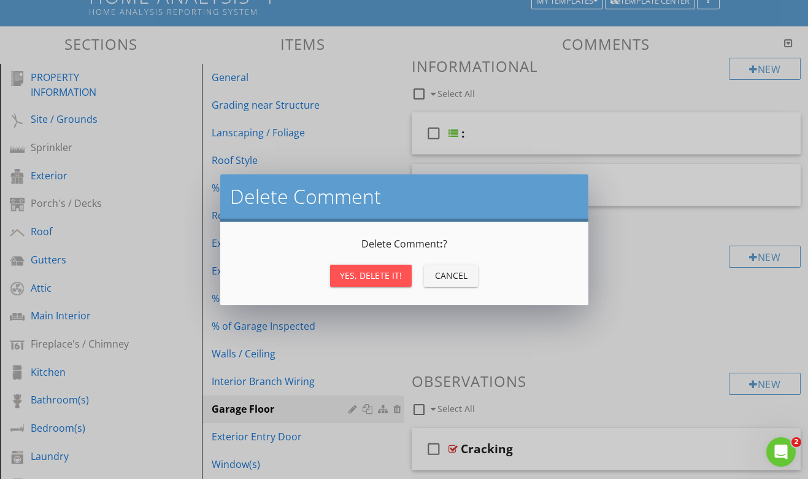
click at [388, 276] on div "Yes, Delete it!" at bounding box center [371, 275] width 62 height 13
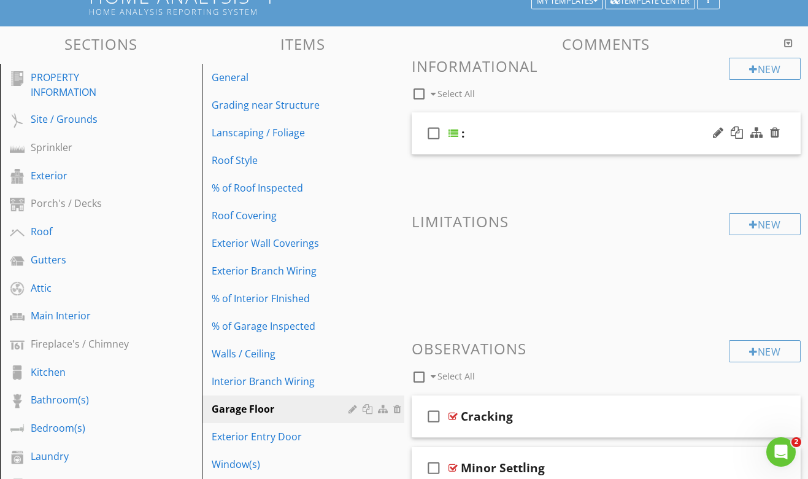
click at [492, 123] on div "check_box_outline_blank :" at bounding box center [607, 133] width 390 height 42
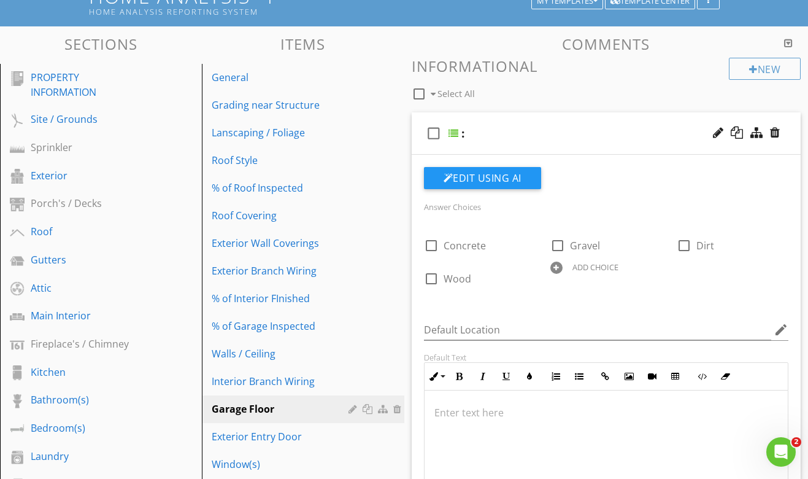
click at [491, 123] on div "check_box_outline_blank :" at bounding box center [607, 133] width 390 height 42
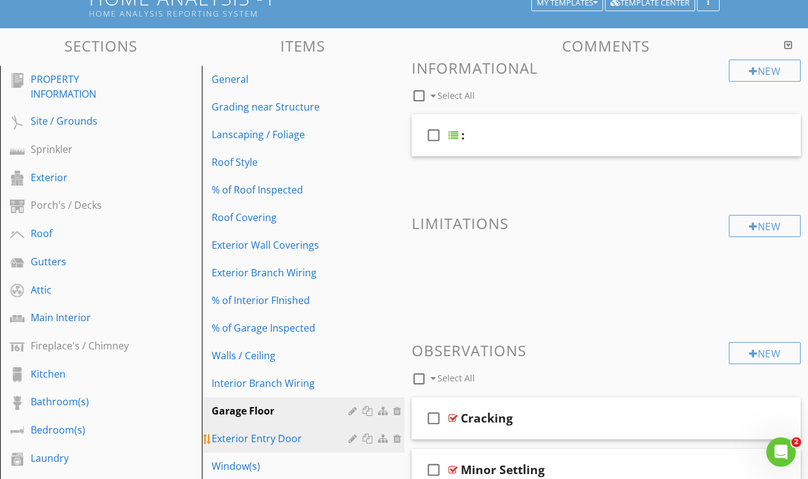
scroll to position [94, 0]
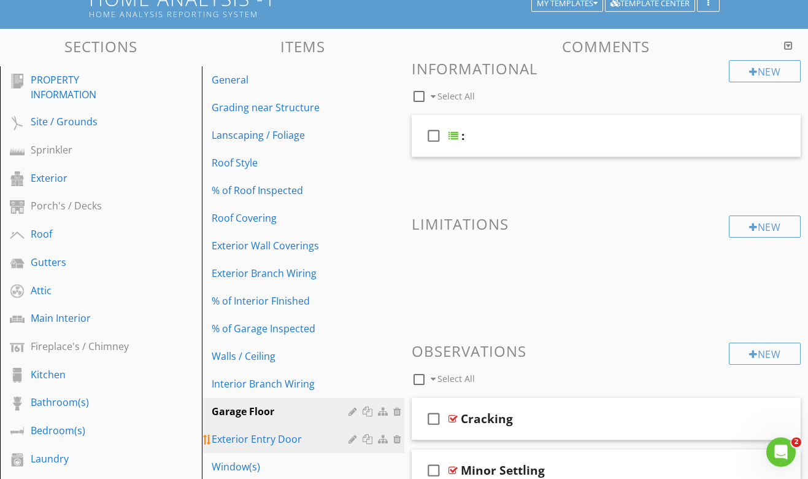
click at [264, 441] on div "Exterior Entry Door" at bounding box center [282, 438] width 140 height 15
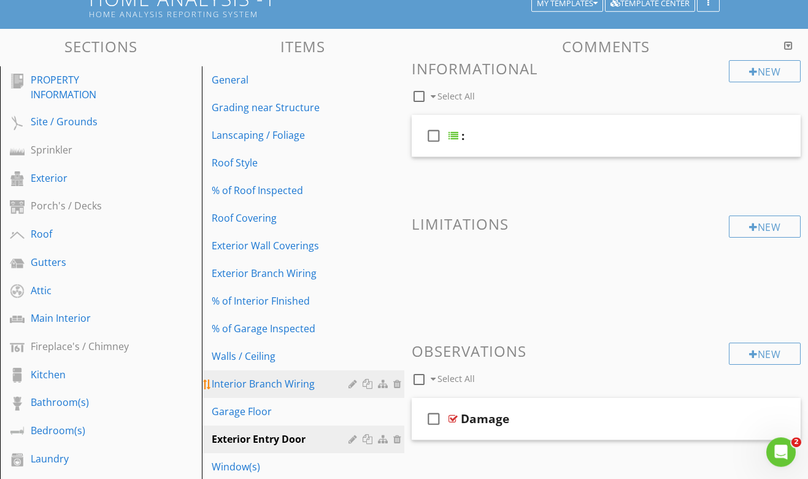
click at [276, 389] on div "Interior Branch Wiring" at bounding box center [282, 383] width 140 height 15
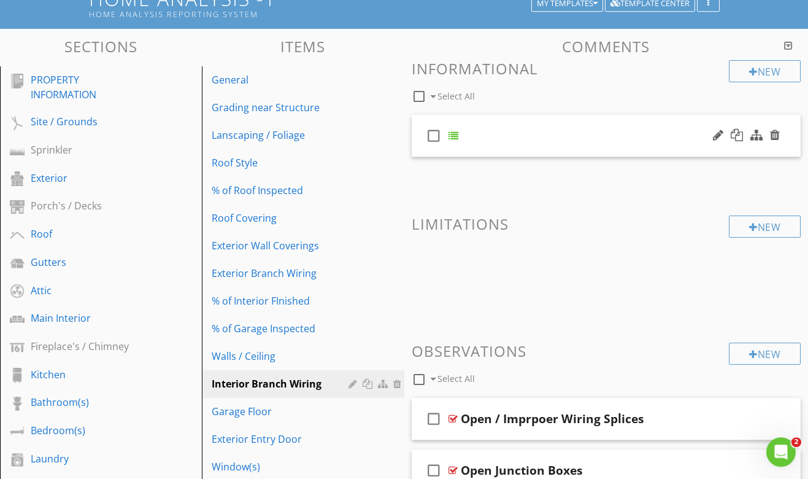
click at [497, 126] on div "check_box_outline_blank" at bounding box center [607, 136] width 390 height 42
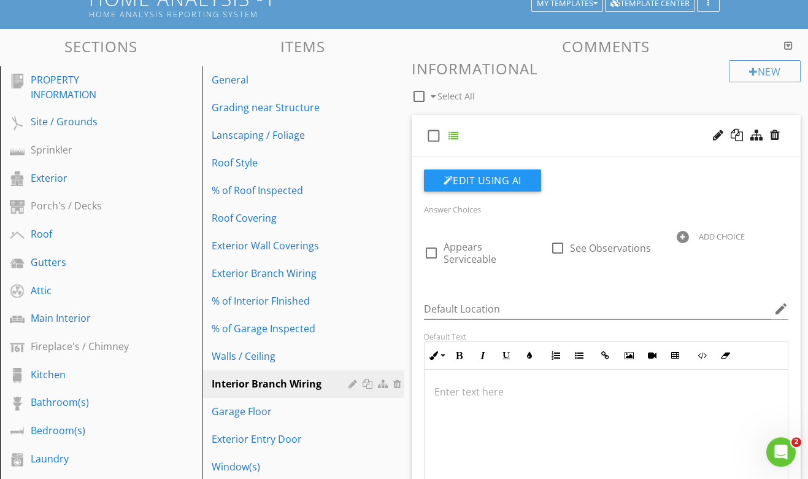
click at [497, 126] on div "check_box_outline_blank" at bounding box center [607, 136] width 390 height 42
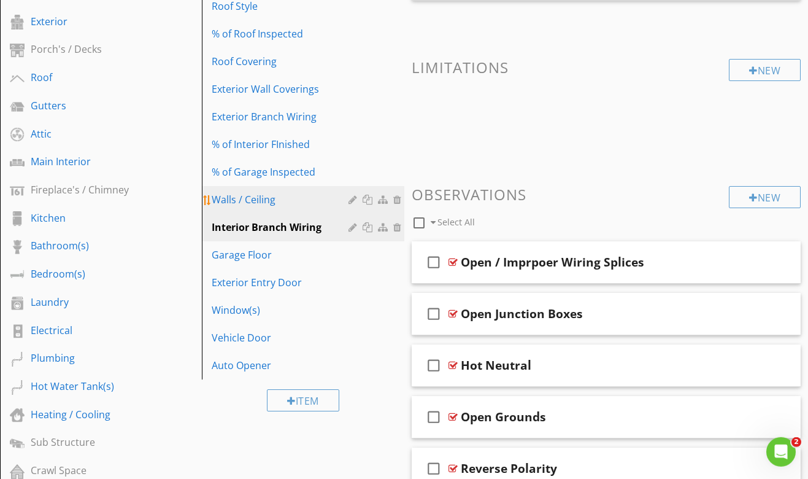
scroll to position [271, 0]
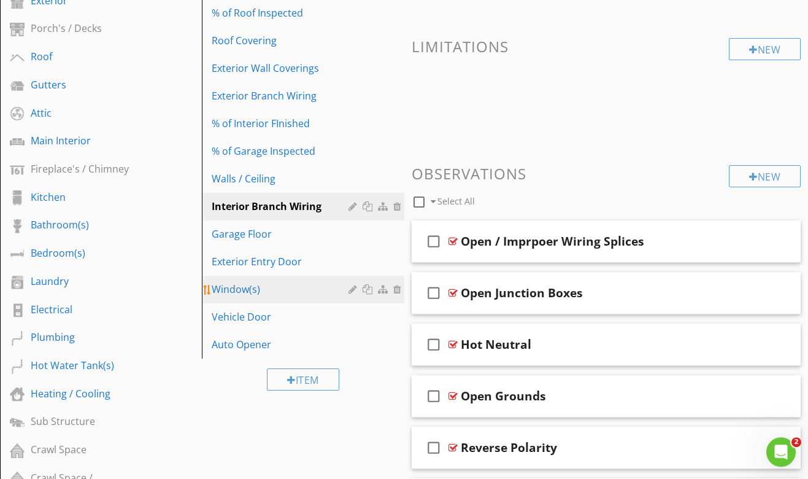
click at [293, 293] on div "Window(s)" at bounding box center [282, 289] width 140 height 15
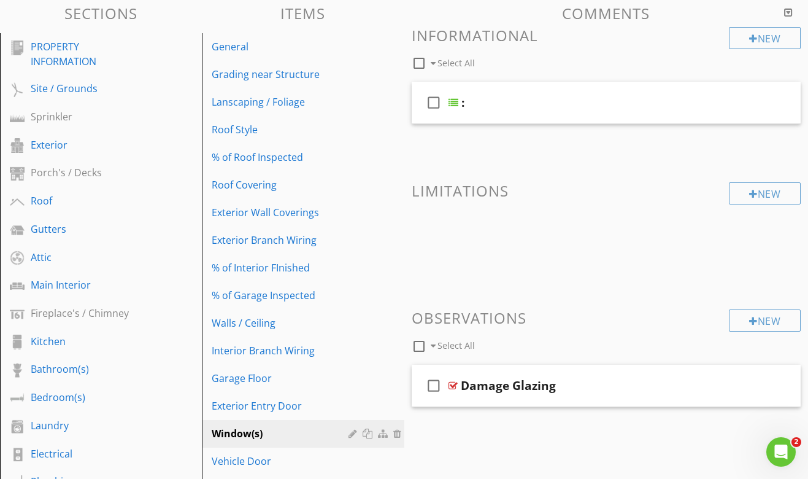
scroll to position [109, 0]
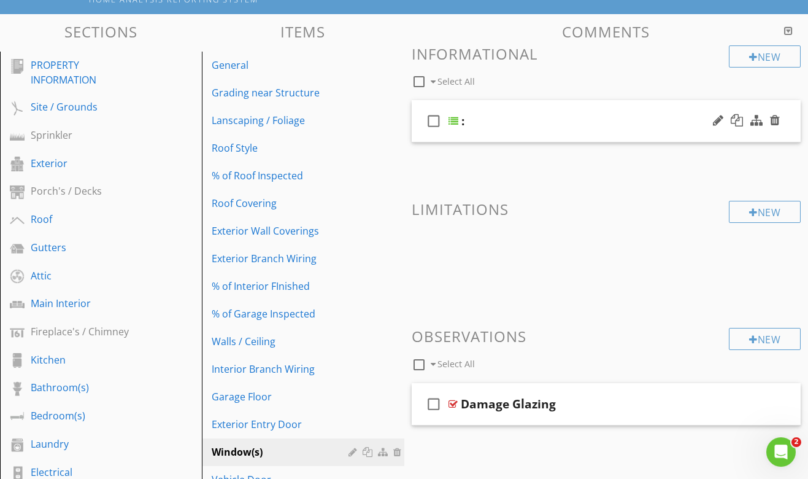
click at [493, 102] on div "check_box_outline_blank :" at bounding box center [607, 121] width 390 height 42
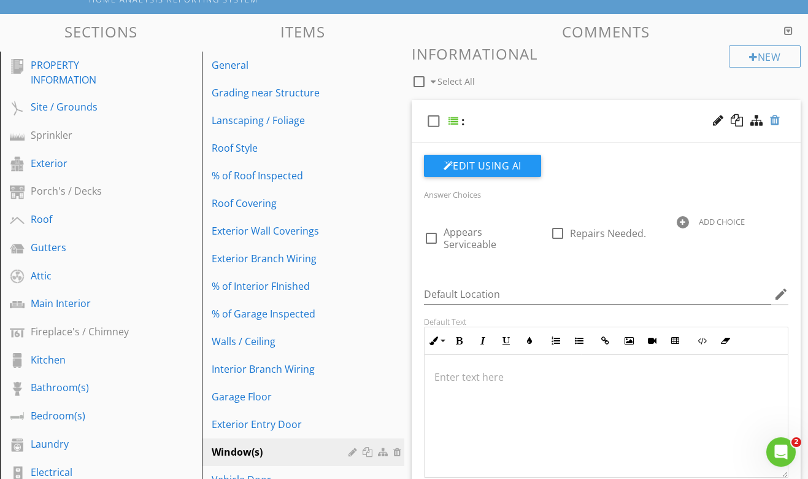
click at [774, 116] on div at bounding box center [775, 120] width 10 height 12
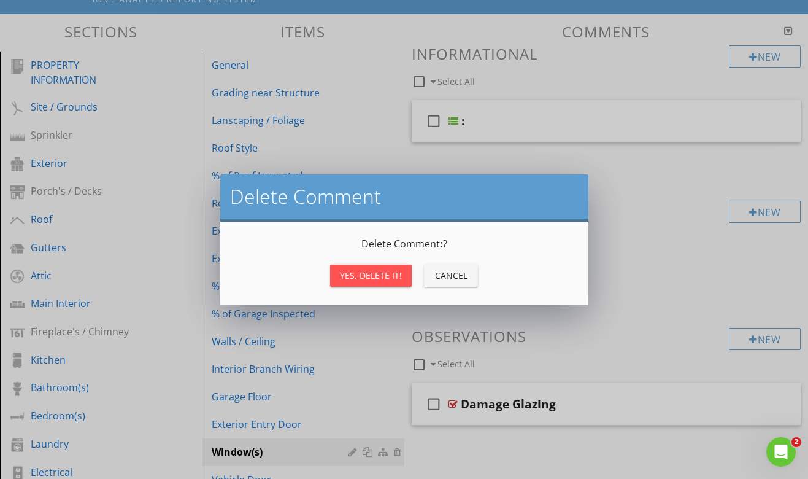
click at [387, 280] on div "Yes, Delete it!" at bounding box center [371, 275] width 62 height 13
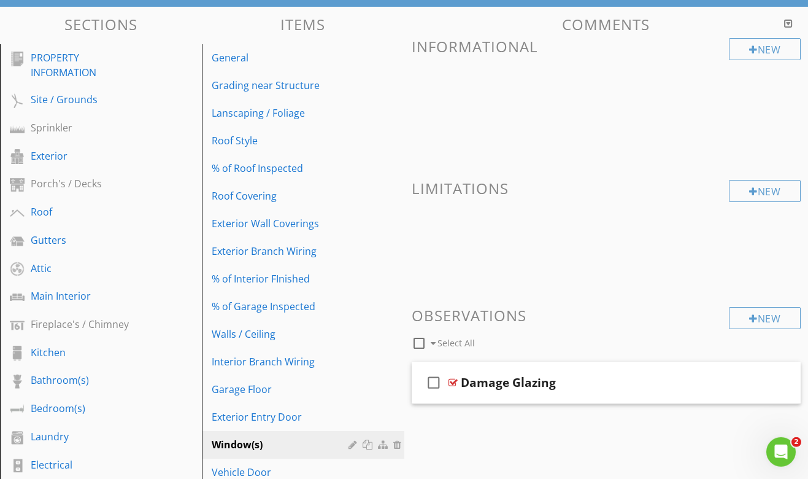
scroll to position [116, 0]
click at [749, 48] on div at bounding box center [753, 50] width 9 height 10
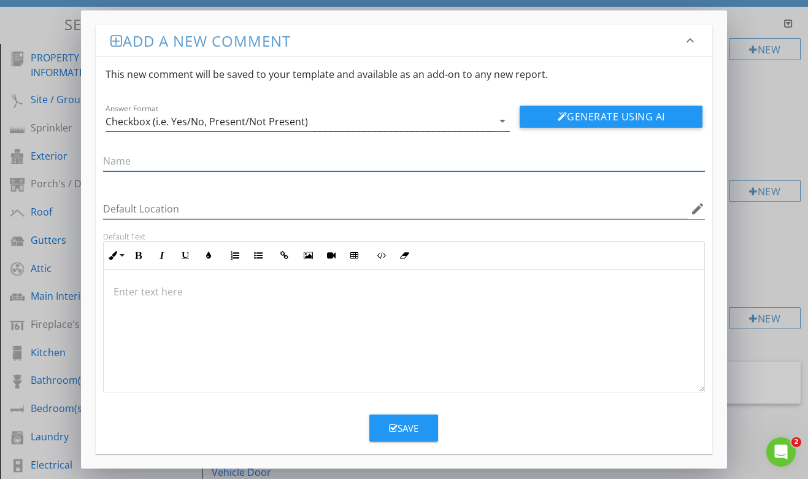
click at [223, 125] on div "Checkbox (i.e. Yes/No, Present/Not Present)" at bounding box center [207, 121] width 203 height 11
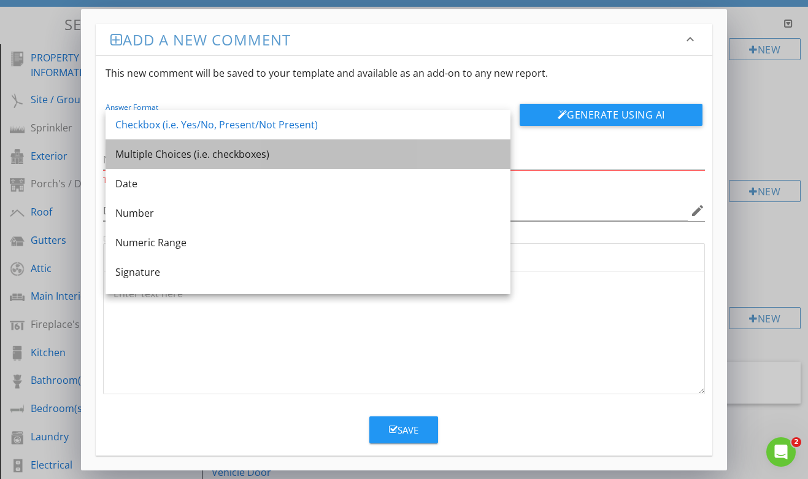
click at [220, 155] on div "Multiple Choices (i.e. checkboxes)" at bounding box center [307, 154] width 385 height 15
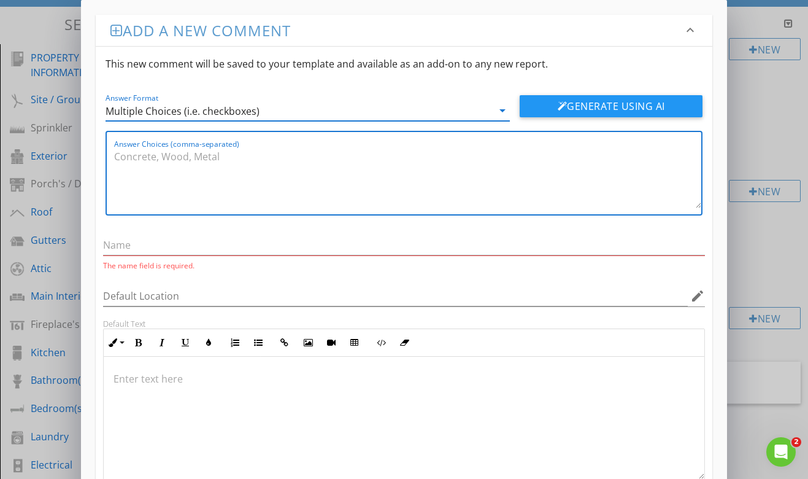
click at [249, 179] on textarea "Answer Choices (comma-separated)" at bounding box center [408, 177] width 588 height 61
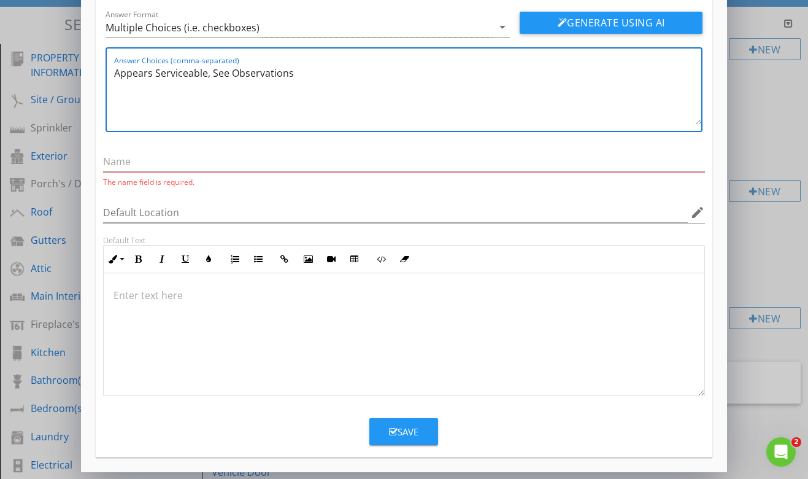
scroll to position [84, 0]
type textarea "Appears Serviceable, See Observations"
click at [406, 429] on div "Save" at bounding box center [403, 431] width 29 height 14
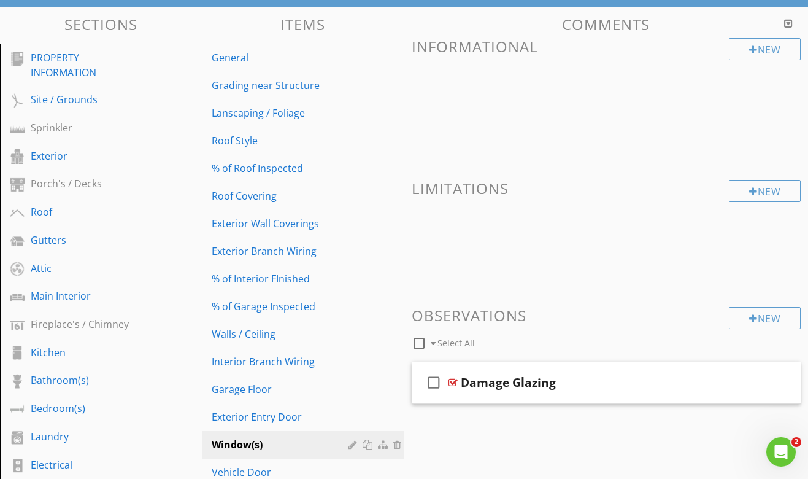
scroll to position [21, 0]
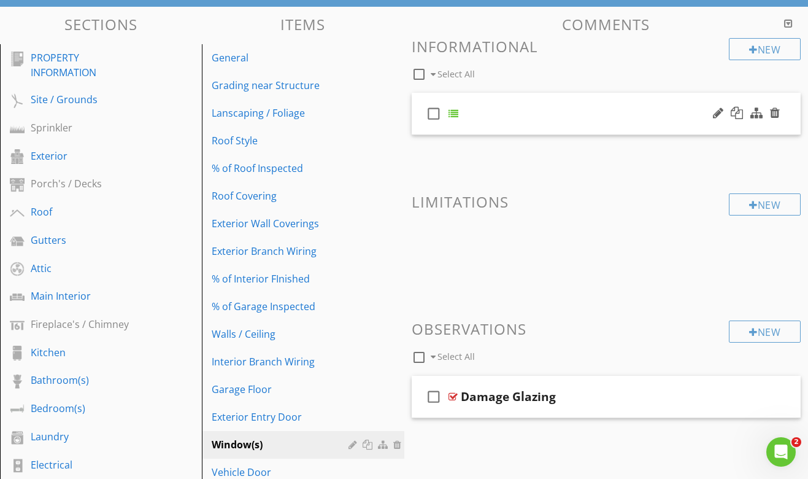
click at [529, 111] on div "check_box_outline_blank" at bounding box center [607, 114] width 390 height 42
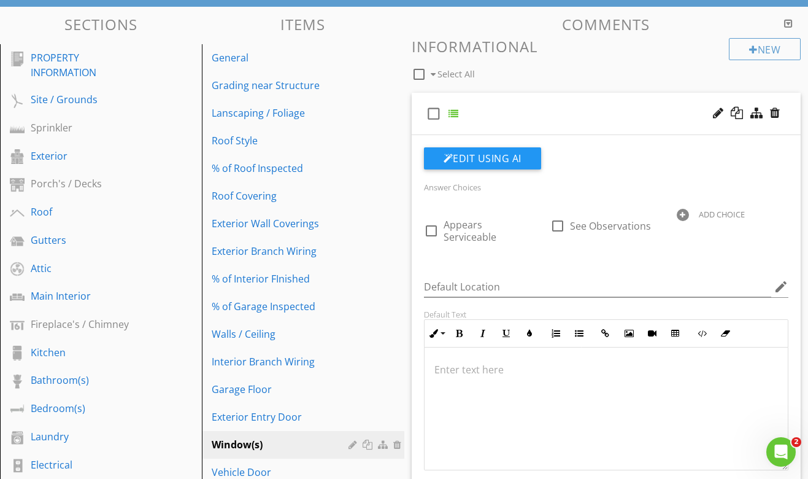
click at [529, 111] on div "check_box_outline_blank" at bounding box center [607, 114] width 390 height 42
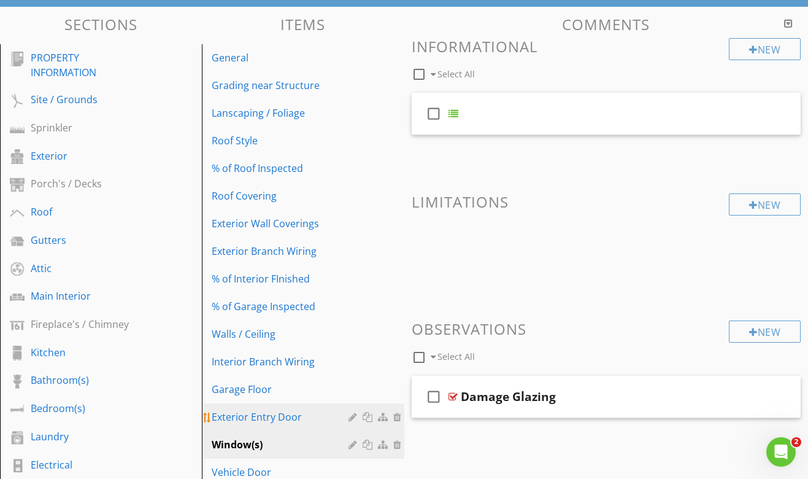
click at [280, 423] on div "Exterior Entry Door" at bounding box center [282, 416] width 140 height 15
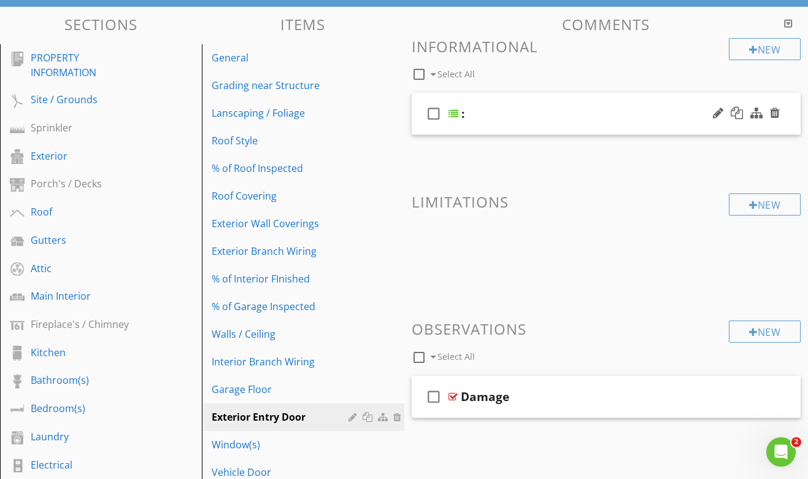
click at [532, 105] on div "check_box_outline_blank :" at bounding box center [607, 114] width 390 height 42
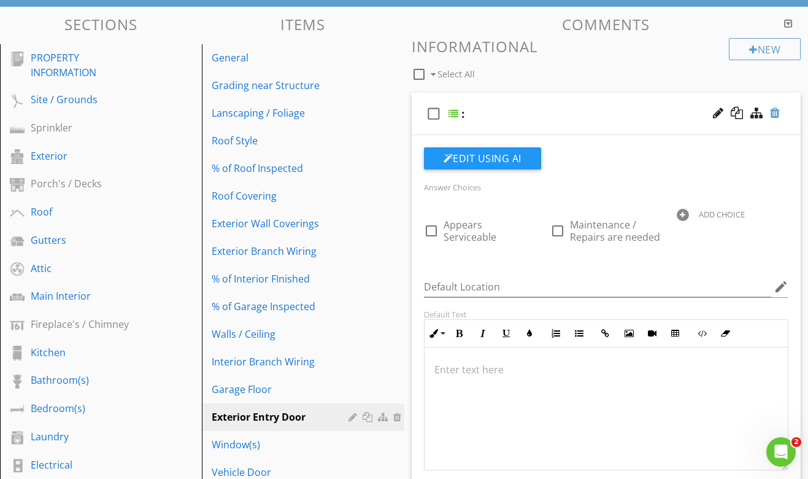
click at [779, 112] on div at bounding box center [775, 113] width 10 height 12
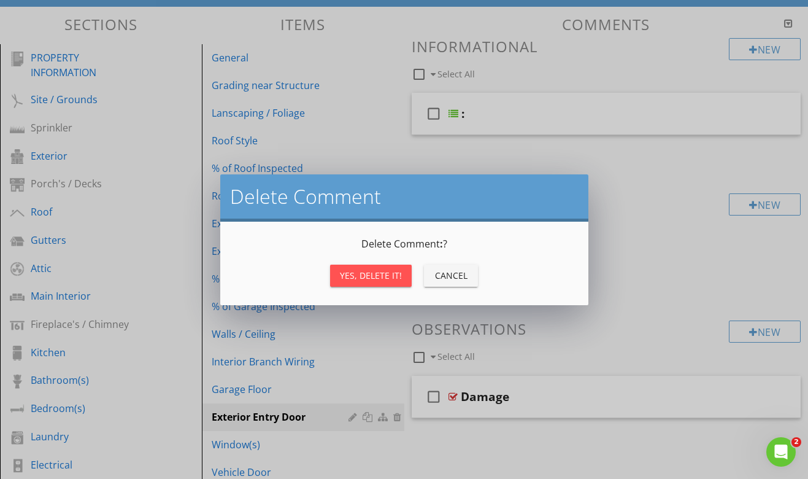
click at [386, 277] on div "Yes, Delete it!" at bounding box center [371, 275] width 62 height 13
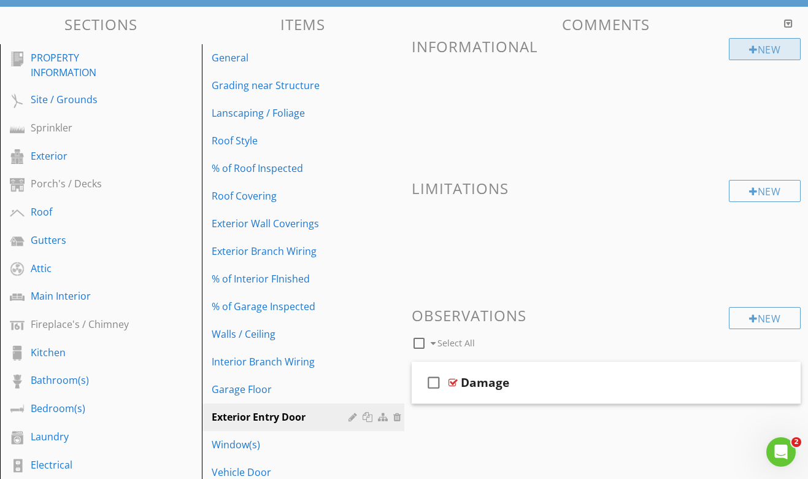
click at [755, 49] on div at bounding box center [753, 50] width 9 height 10
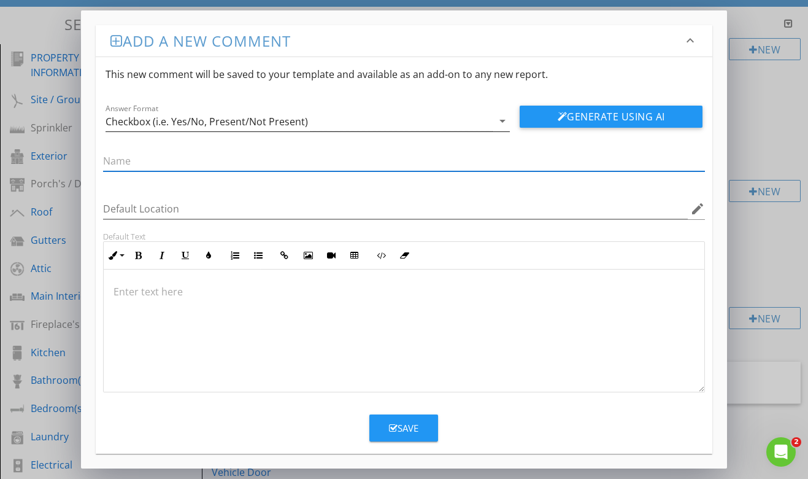
click at [276, 120] on div "Checkbox (i.e. Yes/No, Present/Not Present)" at bounding box center [207, 121] width 203 height 11
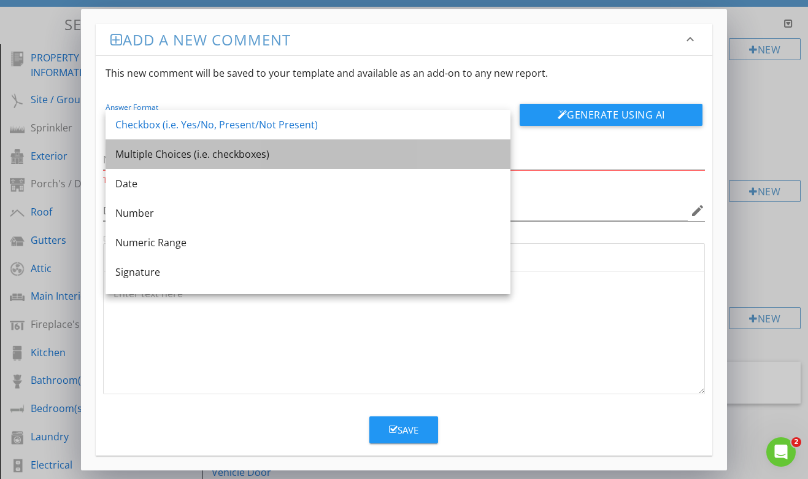
click at [260, 150] on div "Multiple Choices (i.e. checkboxes)" at bounding box center [307, 154] width 385 height 15
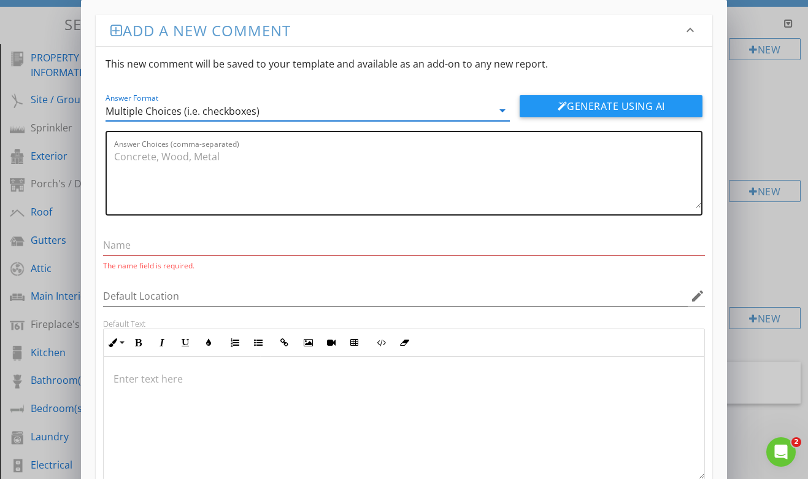
click at [268, 158] on textarea "Answer Choices (comma-separated)" at bounding box center [408, 177] width 588 height 61
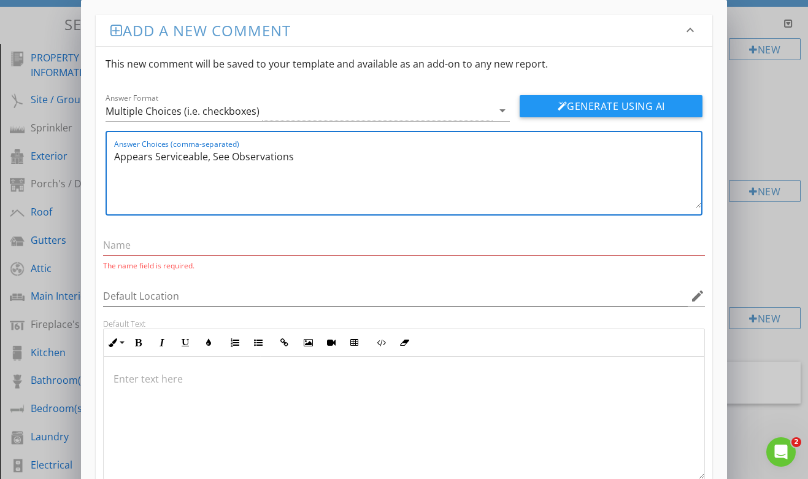
scroll to position [84, 0]
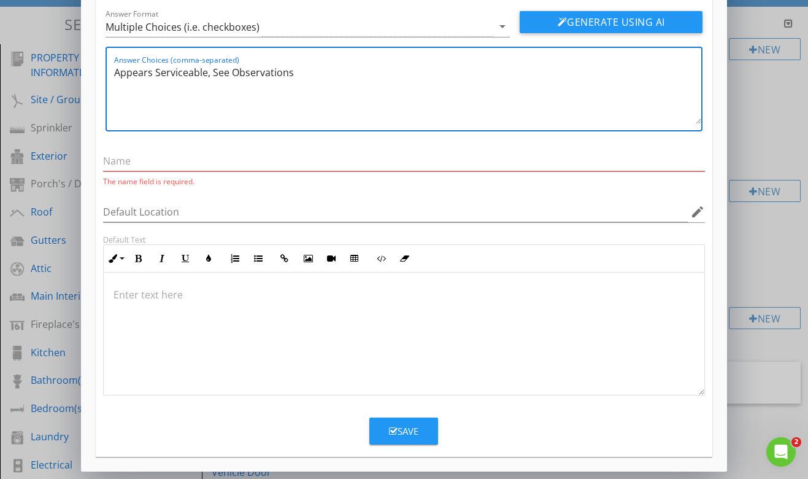
type textarea "Appears Serviceable, See Observations"
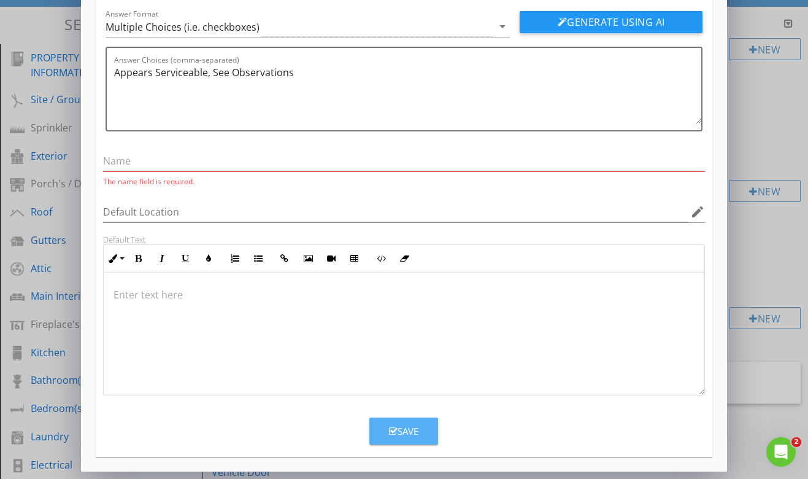
click at [397, 430] on icon "button" at bounding box center [393, 431] width 9 height 9
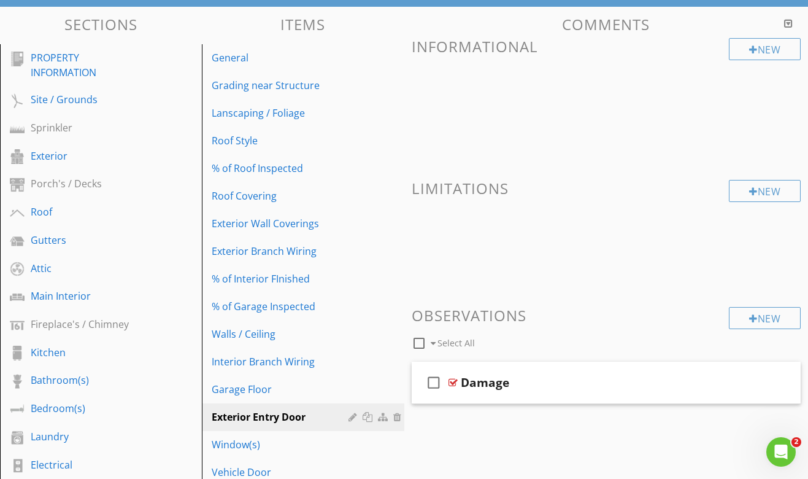
scroll to position [21, 0]
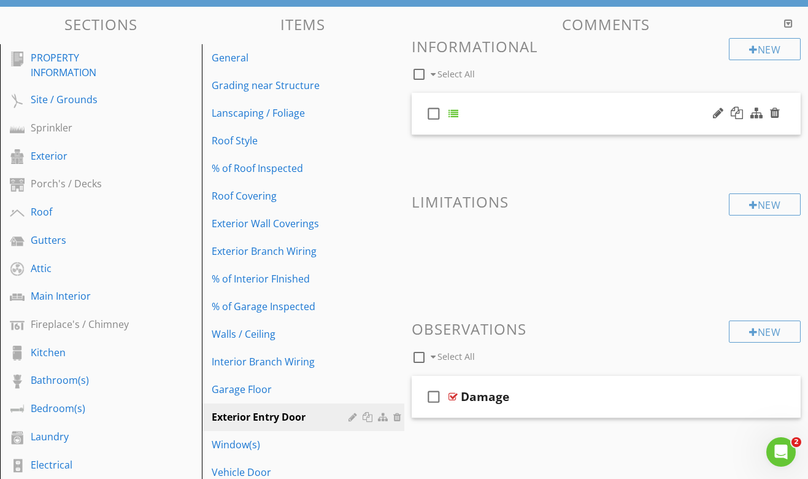
click at [545, 106] on div "check_box_outline_blank" at bounding box center [607, 114] width 390 height 42
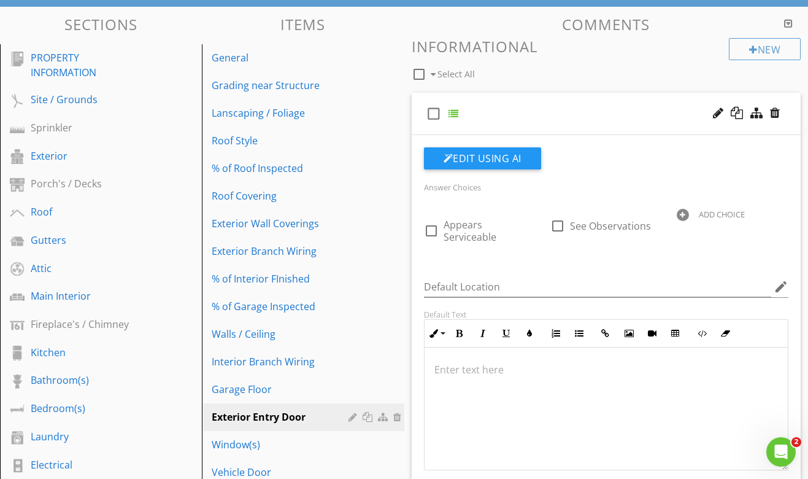
click at [545, 106] on div "check_box_outline_blank" at bounding box center [607, 114] width 390 height 42
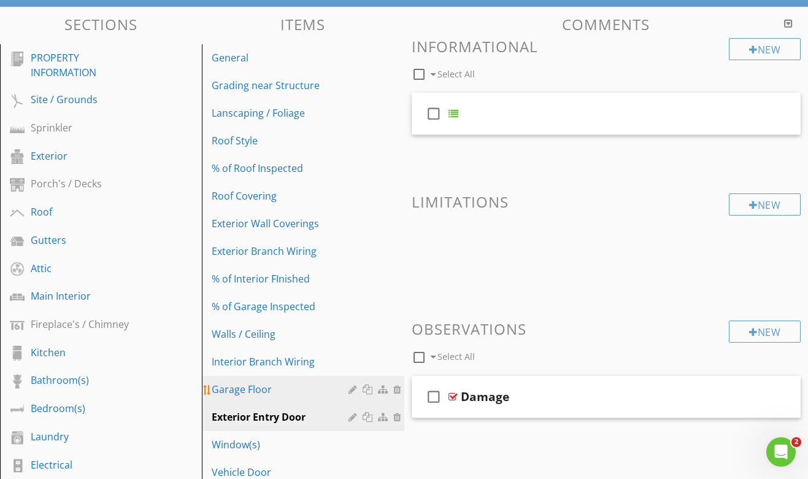
click at [261, 387] on div "Garage Floor" at bounding box center [282, 389] width 140 height 15
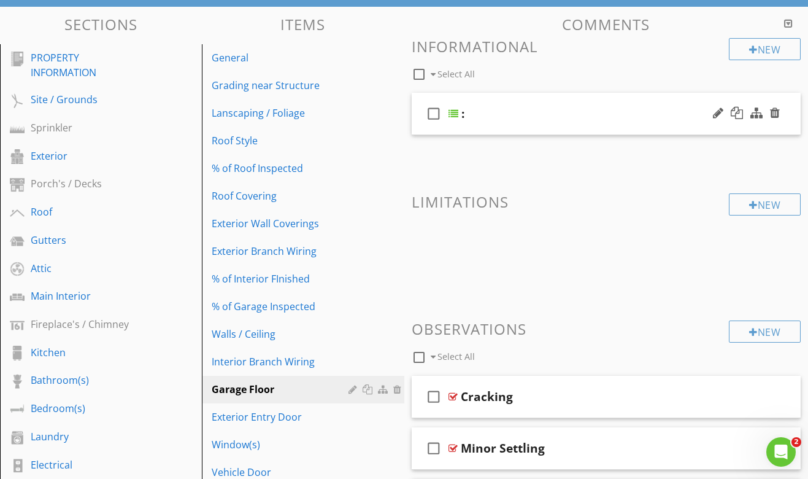
click at [527, 109] on div ":" at bounding box center [599, 113] width 274 height 15
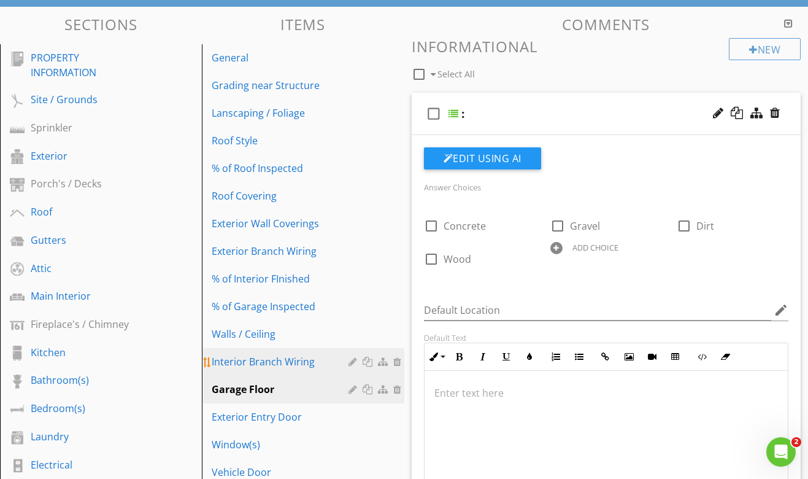
click at [301, 361] on div "Interior Branch Wiring" at bounding box center [282, 361] width 140 height 15
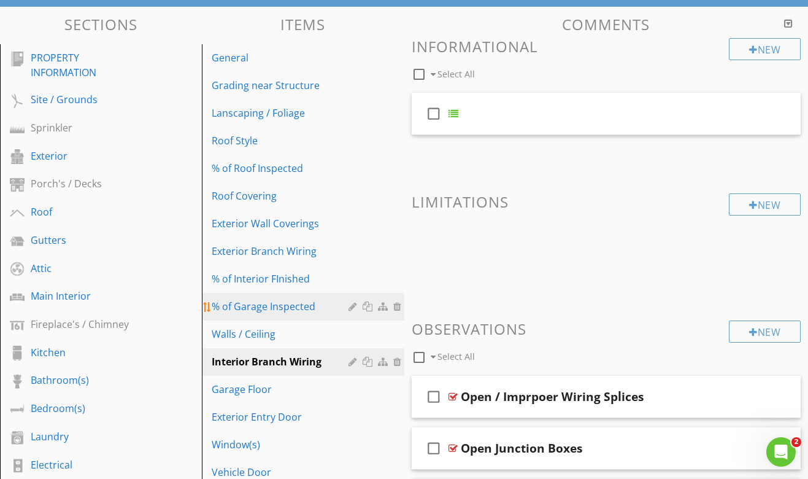
click at [265, 299] on div "% of Garage Inspected" at bounding box center [282, 306] width 140 height 15
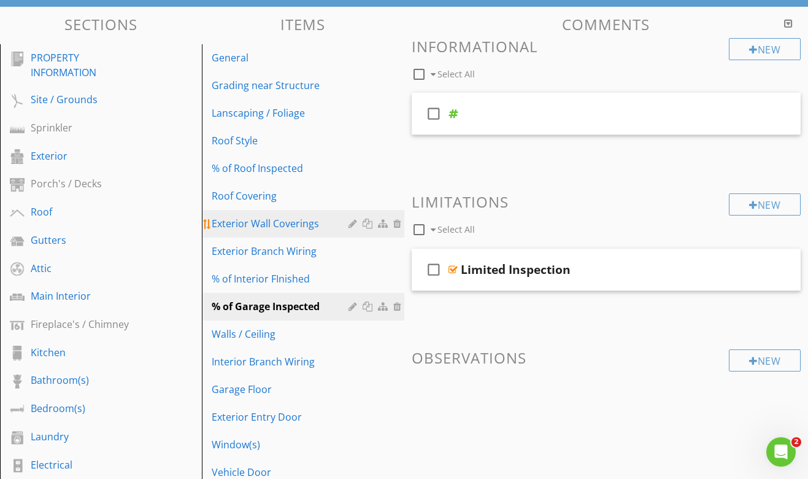
click at [271, 226] on div "Exterior Wall Coverings" at bounding box center [282, 223] width 140 height 15
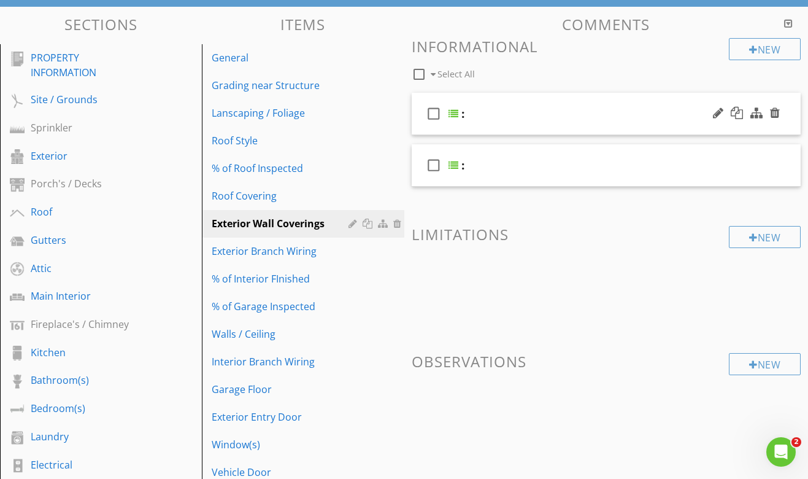
click at [532, 117] on div ":" at bounding box center [599, 113] width 274 height 15
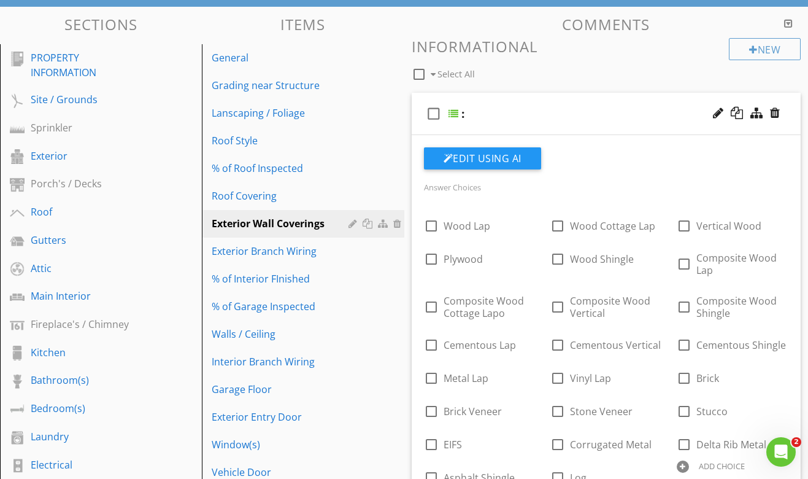
click at [532, 117] on div ":" at bounding box center [599, 113] width 274 height 15
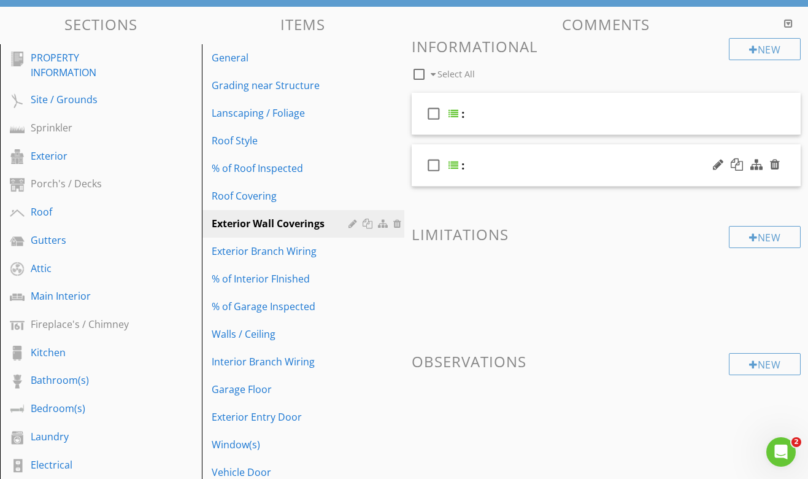
click at [519, 167] on div ":" at bounding box center [599, 165] width 274 height 15
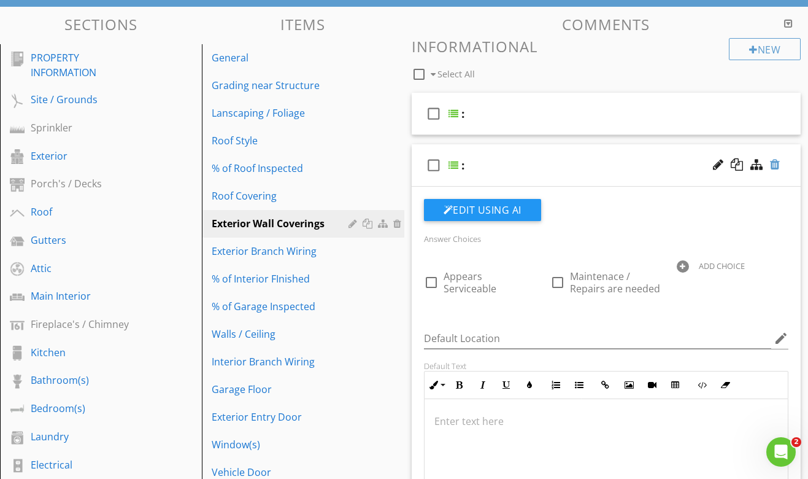
click at [778, 163] on div at bounding box center [775, 164] width 10 height 12
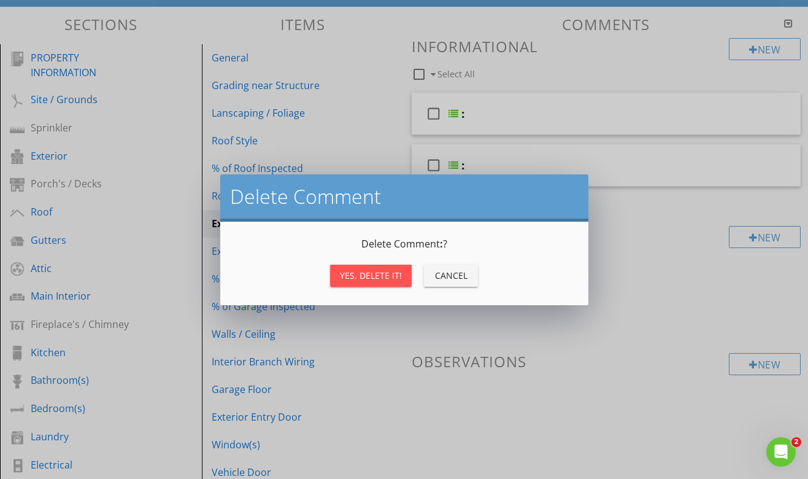
click at [384, 276] on div "Yes, Delete it!" at bounding box center [371, 275] width 62 height 13
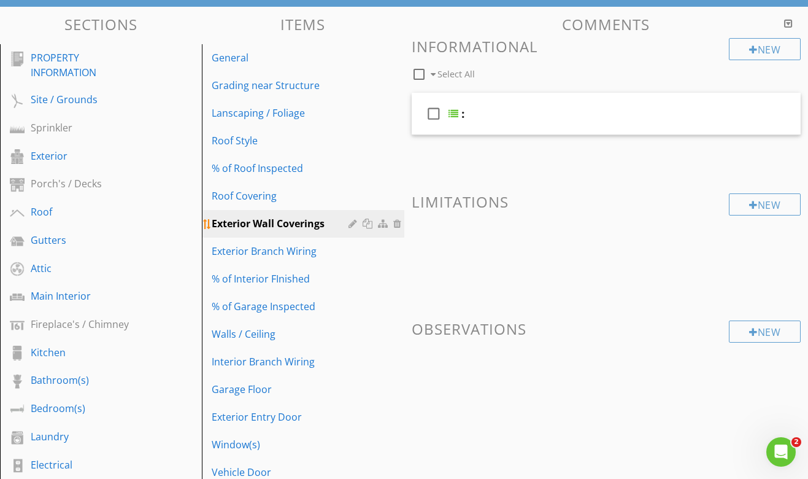
click at [323, 223] on div "Exterior Wall Coverings" at bounding box center [282, 223] width 140 height 15
click at [94, 160] on div "Exterior" at bounding box center [87, 156] width 113 height 15
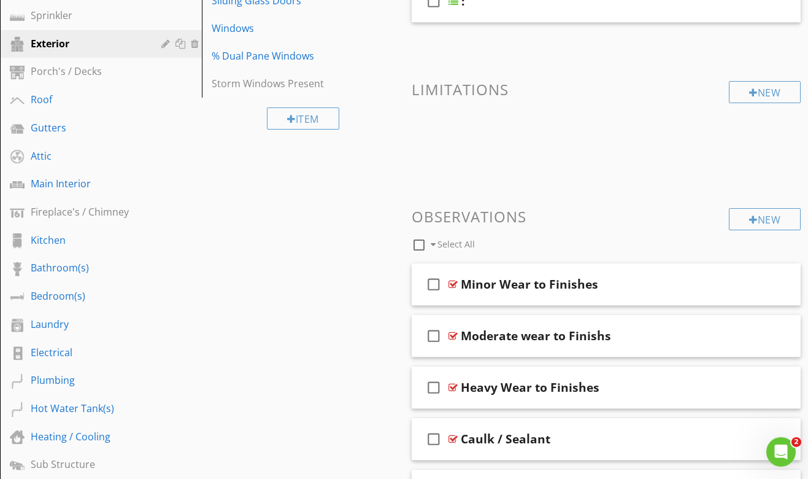
scroll to position [214, 0]
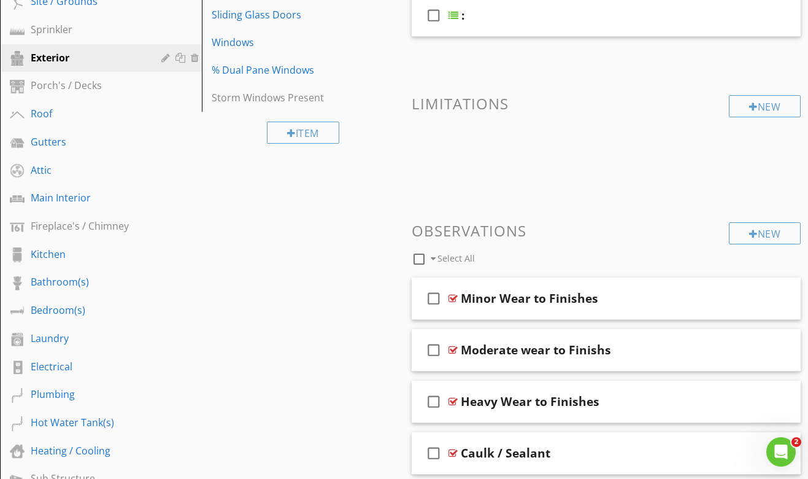
click at [419, 258] on div at bounding box center [419, 259] width 21 height 21
click at [424, 257] on div at bounding box center [419, 259] width 21 height 21
checkbox input "false"
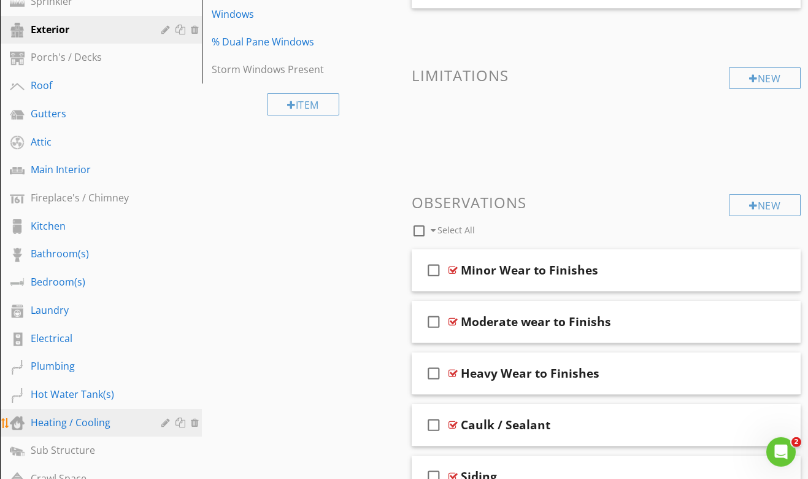
scroll to position [242, 0]
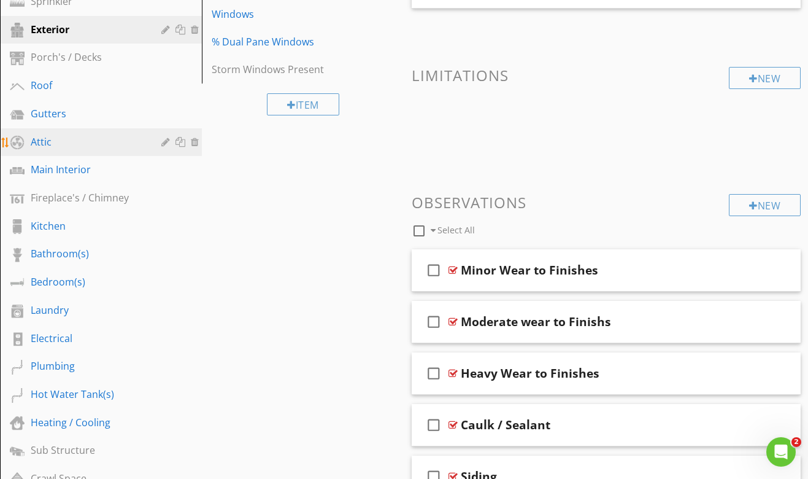
click at [54, 150] on div "Attic" at bounding box center [110, 142] width 159 height 16
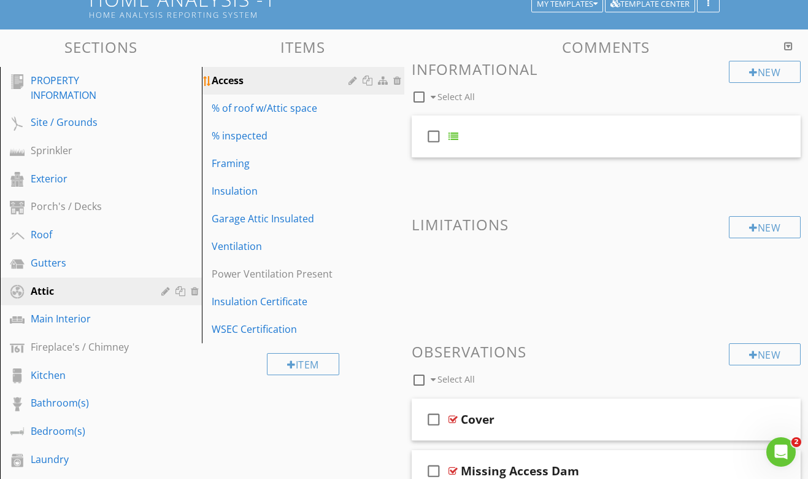
scroll to position [93, 0]
click at [293, 83] on div "Access" at bounding box center [282, 80] width 140 height 15
click at [508, 140] on div "check_box_outline_blank" at bounding box center [607, 136] width 390 height 42
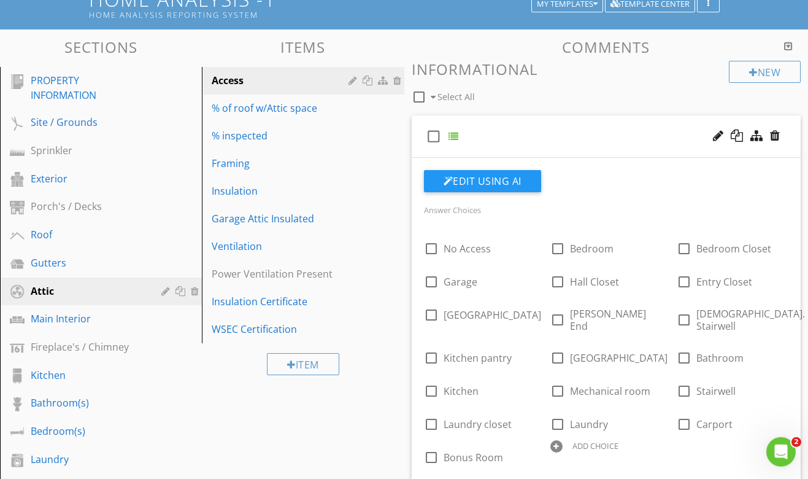
click at [508, 140] on div "check_box_outline_blank" at bounding box center [607, 136] width 390 height 42
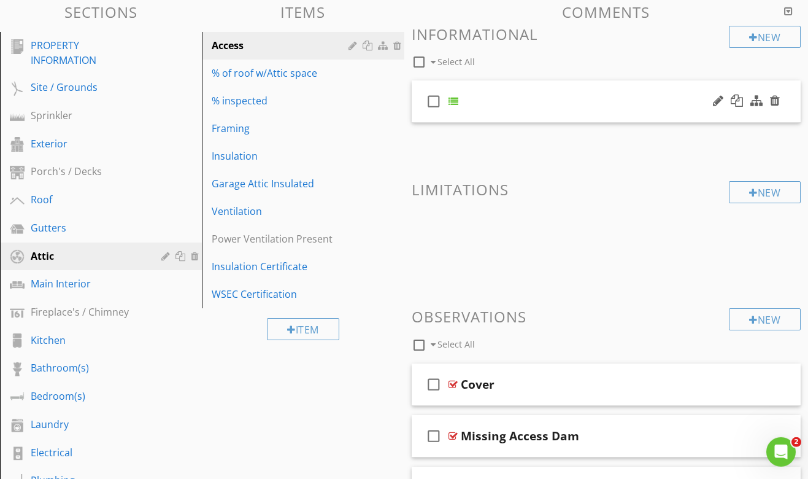
scroll to position [130, 0]
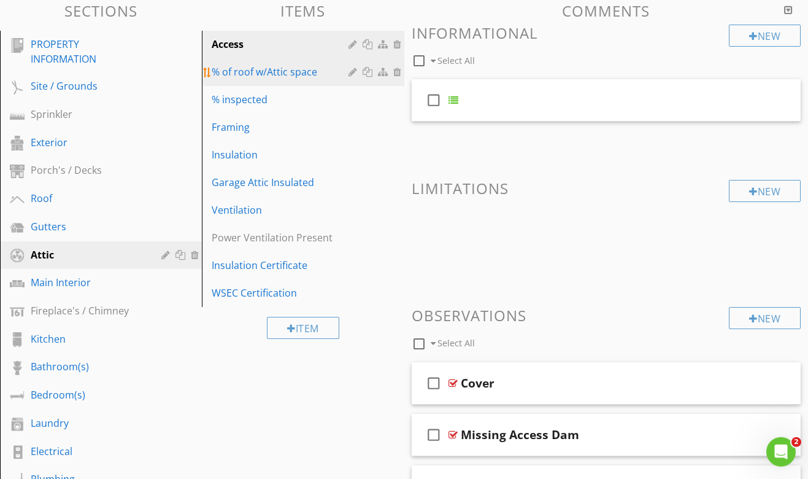
click at [309, 79] on div "% of roof w/Attic space" at bounding box center [282, 71] width 140 height 15
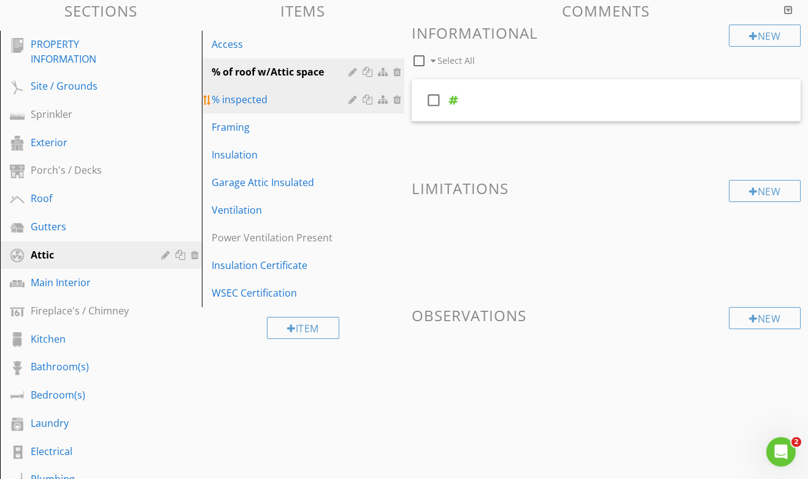
click at [295, 98] on div "% inspected" at bounding box center [282, 99] width 140 height 15
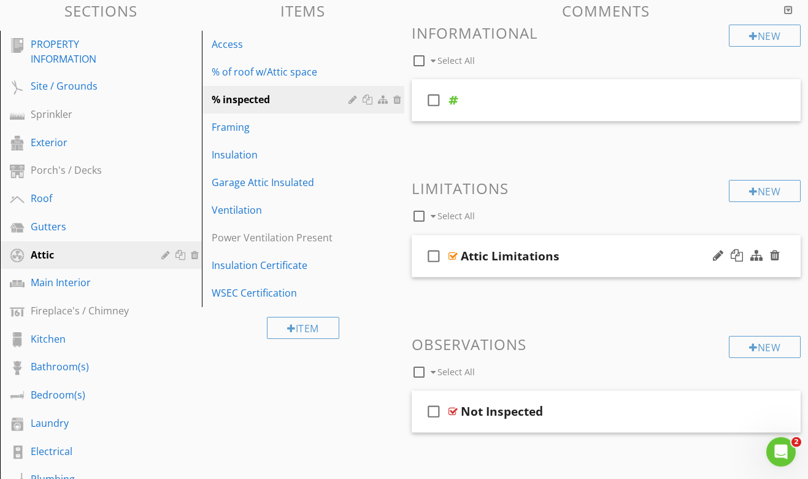
click at [585, 250] on div "Attic Limitations" at bounding box center [598, 256] width 274 height 15
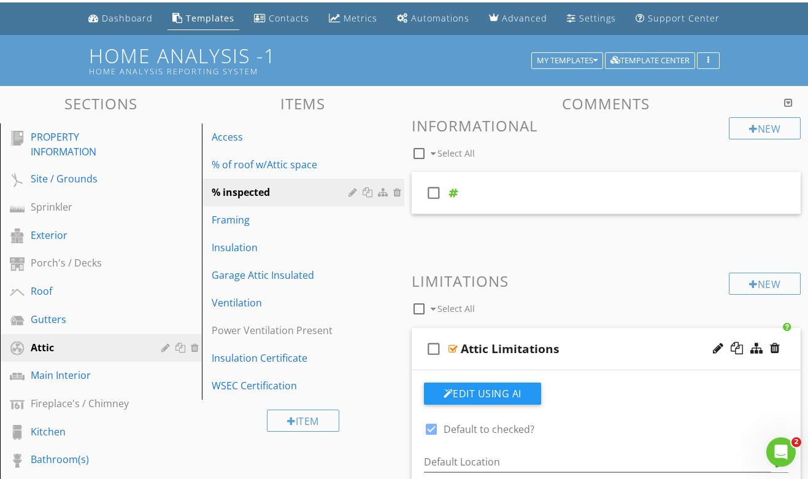
scroll to position [34, 0]
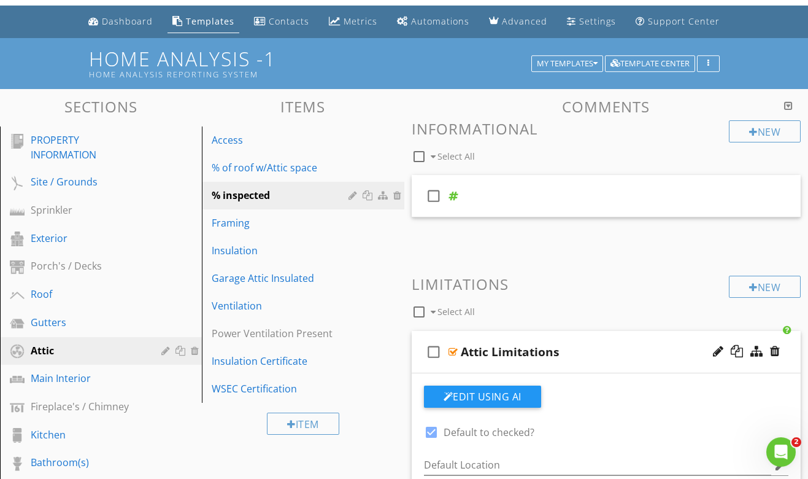
click at [600, 338] on div "check_box_outline_blank Attic Limitations" at bounding box center [607, 352] width 390 height 42
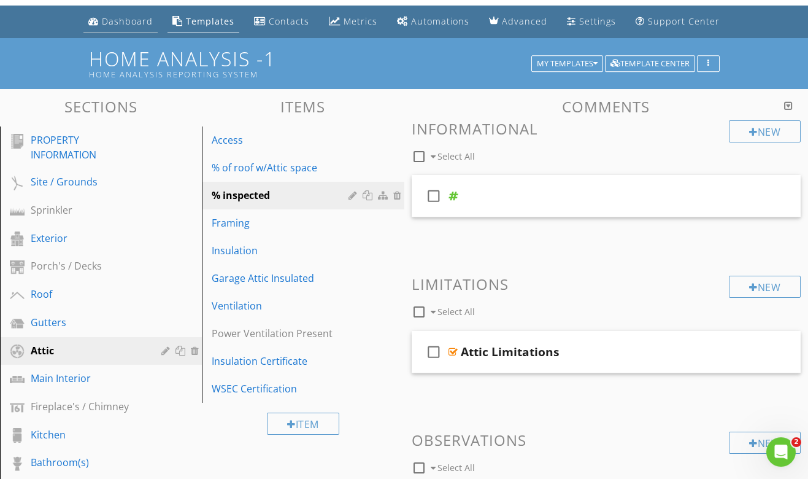
click at [126, 15] on link "Dashboard" at bounding box center [120, 21] width 74 height 23
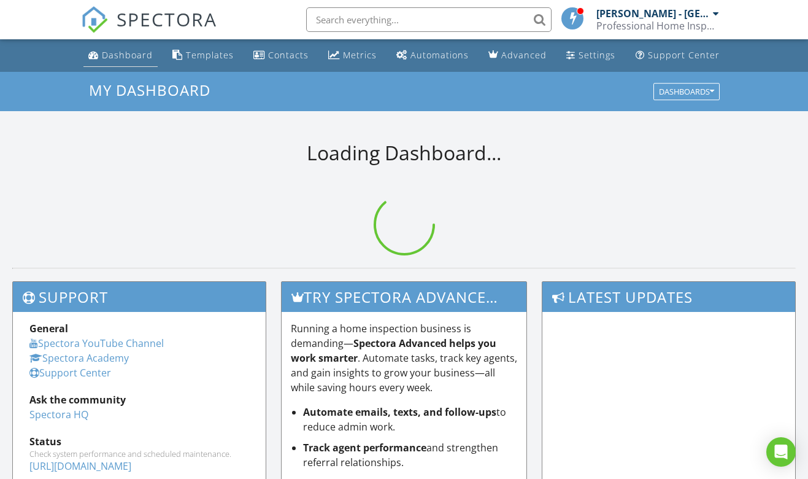
click at [127, 60] on div "Dashboard" at bounding box center [127, 55] width 51 height 12
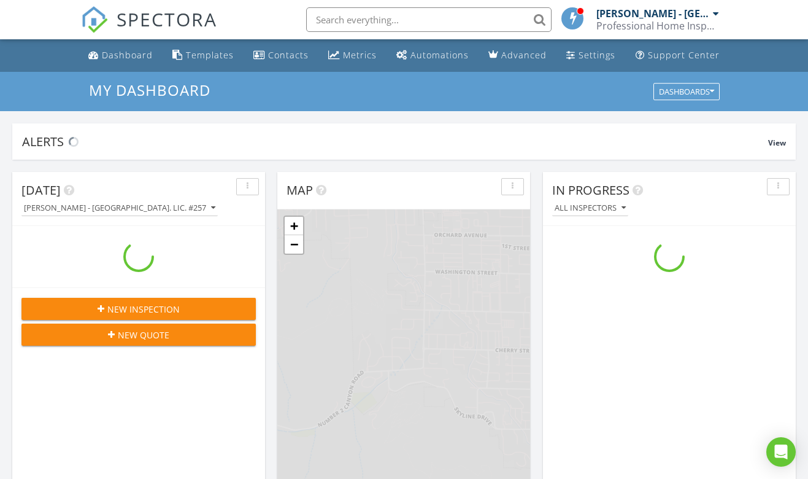
scroll to position [1118, 809]
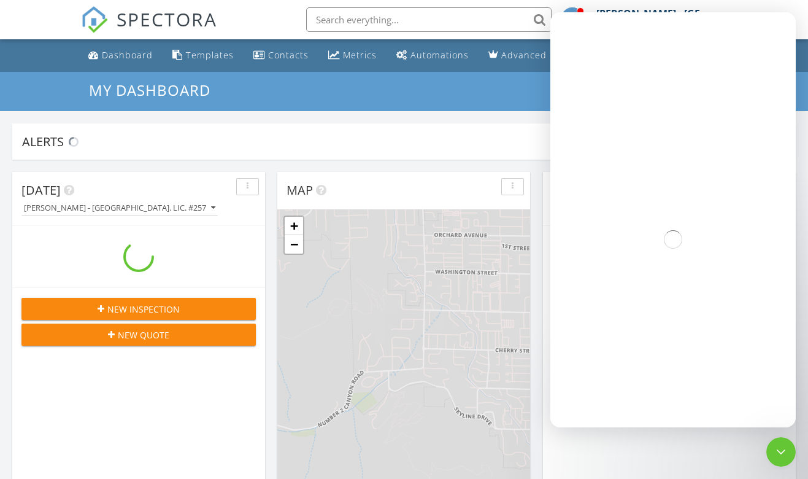
scroll to position [1118, 809]
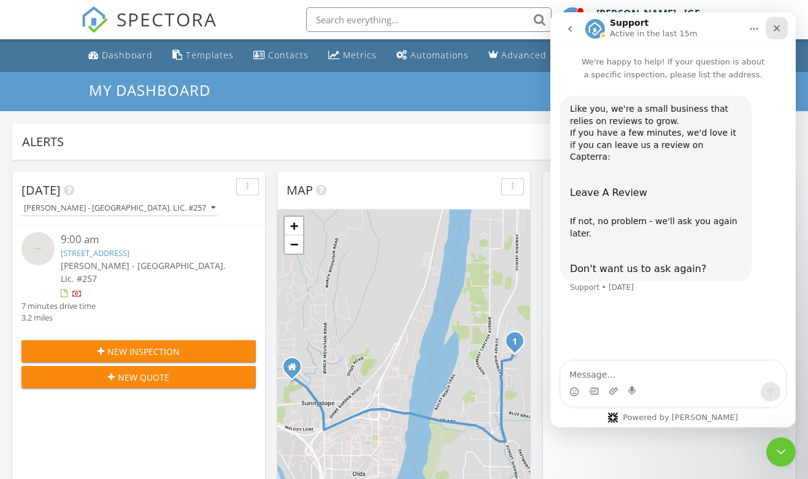
click at [781, 35] on div "Close" at bounding box center [777, 28] width 22 height 22
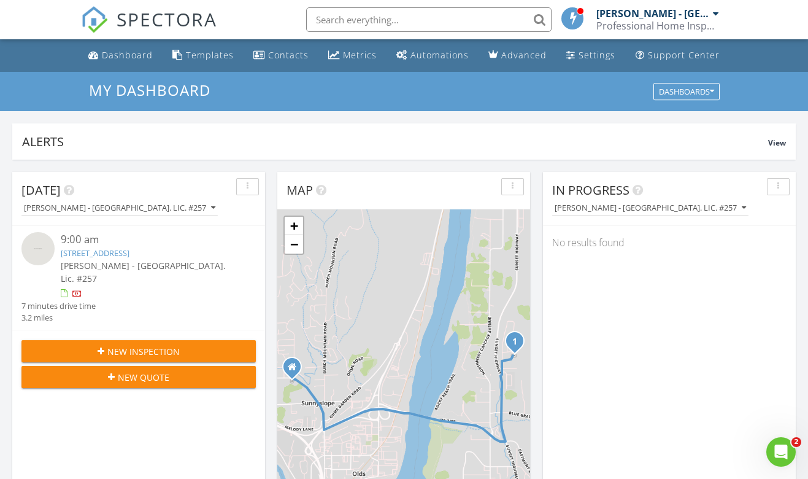
scroll to position [0, 0]
click at [719, 16] on div at bounding box center [716, 14] width 6 height 10
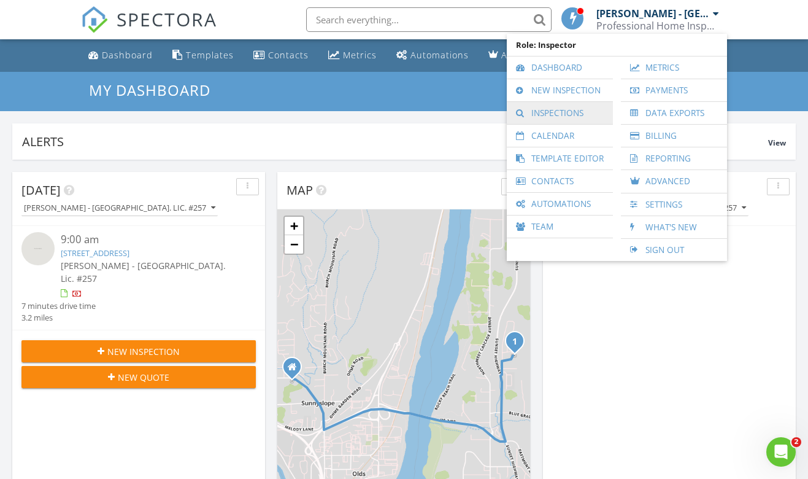
click at [566, 117] on link "Inspections" at bounding box center [560, 113] width 94 height 22
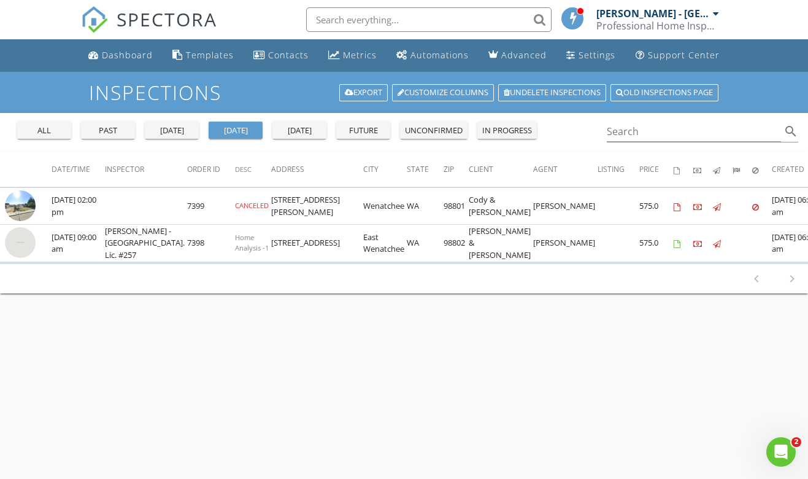
click at [117, 132] on div "past" at bounding box center [108, 131] width 44 height 12
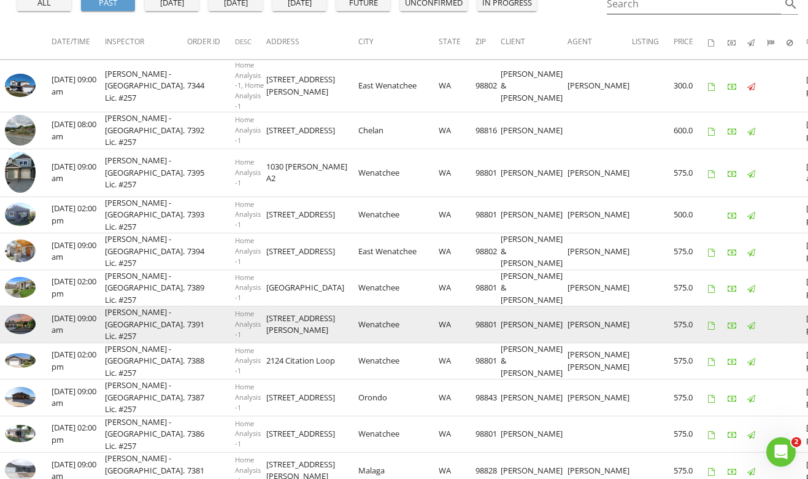
scroll to position [128, 0]
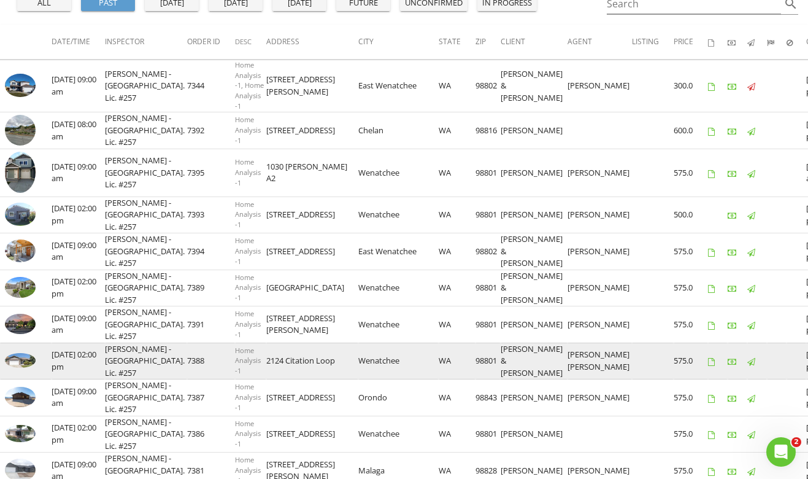
click at [12, 363] on img at bounding box center [20, 360] width 31 height 15
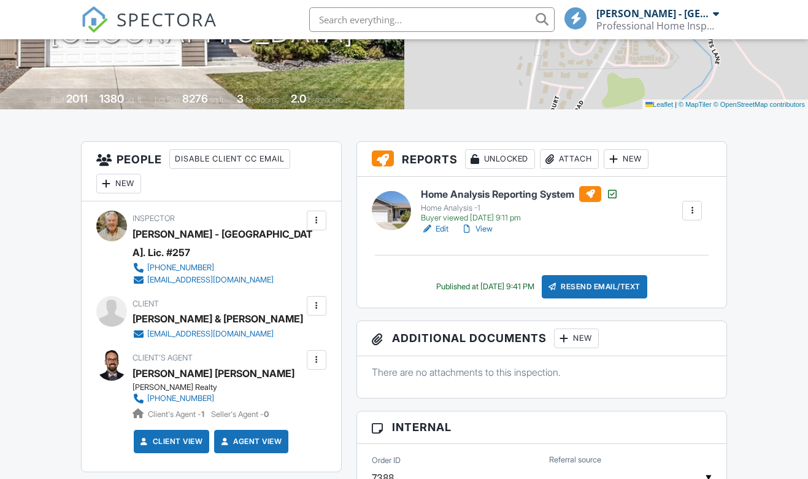
scroll to position [218, 0]
click at [483, 230] on link "View" at bounding box center [477, 229] width 32 height 12
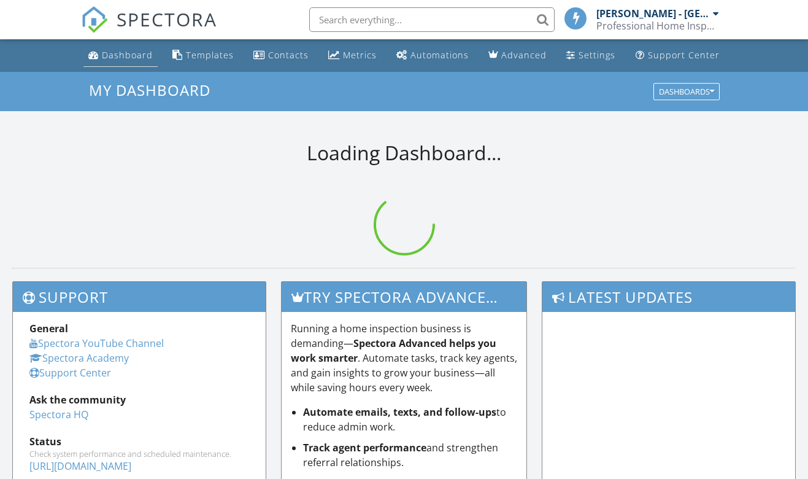
click at [135, 58] on div "Dashboard" at bounding box center [127, 55] width 51 height 12
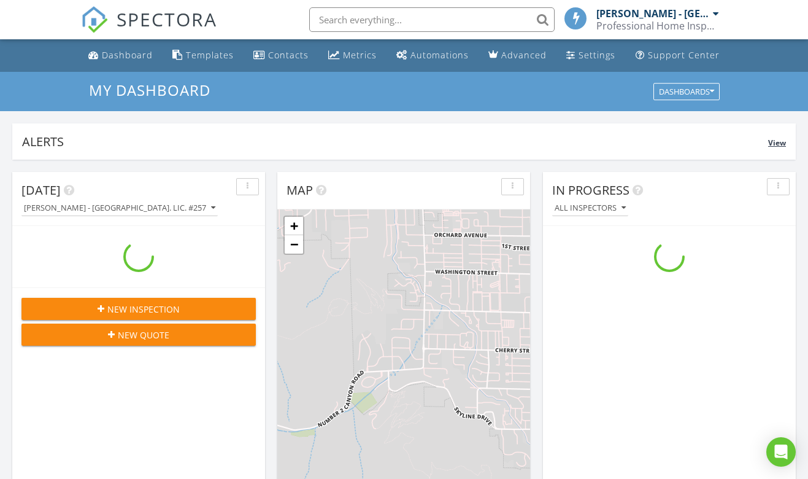
scroll to position [1118, 809]
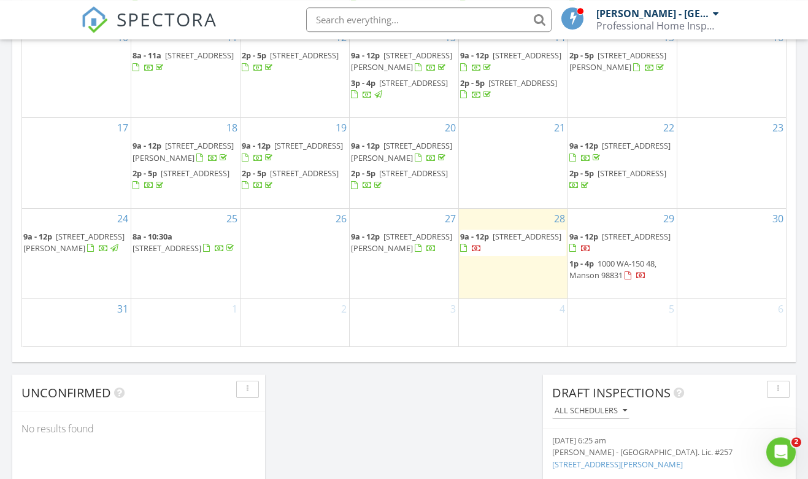
scroll to position [781, 0]
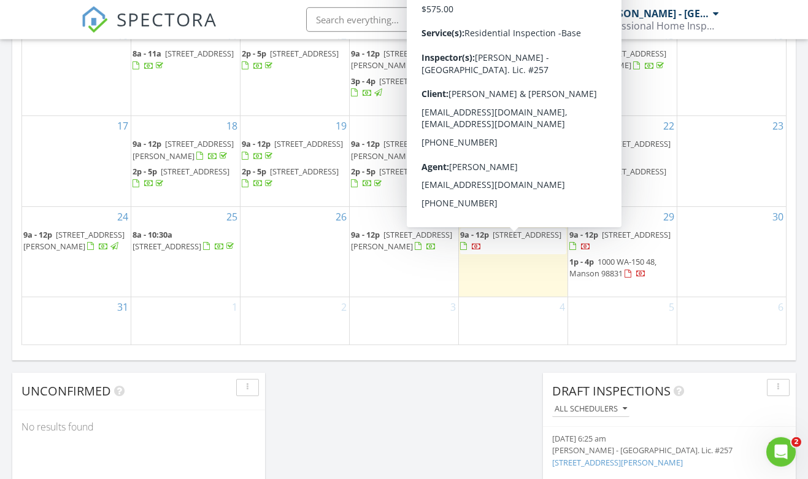
click at [512, 240] on span "4029 40th Cir NE, East Wenatchee 98802" at bounding box center [527, 234] width 69 height 11
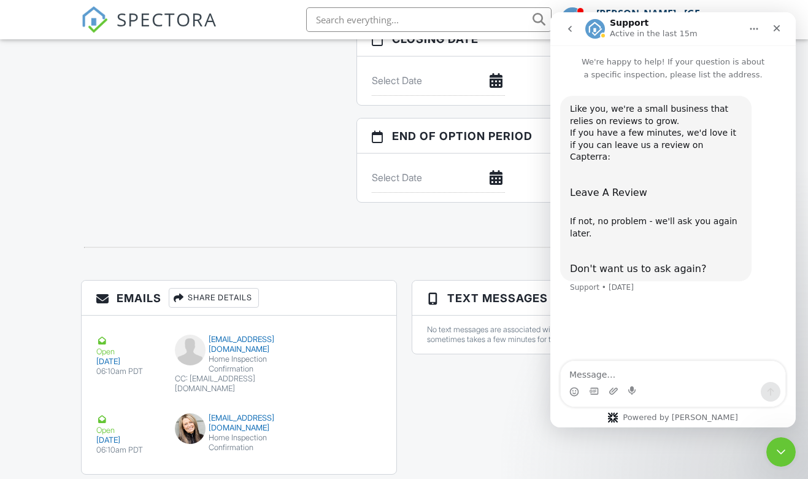
scroll to position [1200, 0]
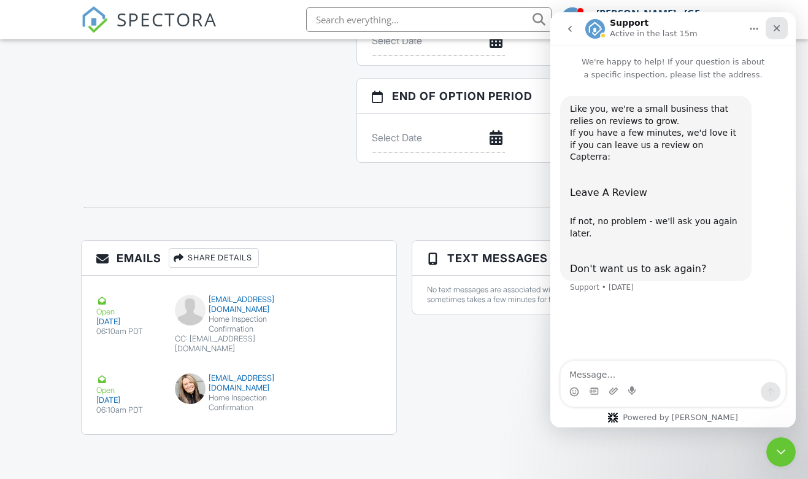
click at [778, 26] on icon "Close" at bounding box center [777, 28] width 10 height 10
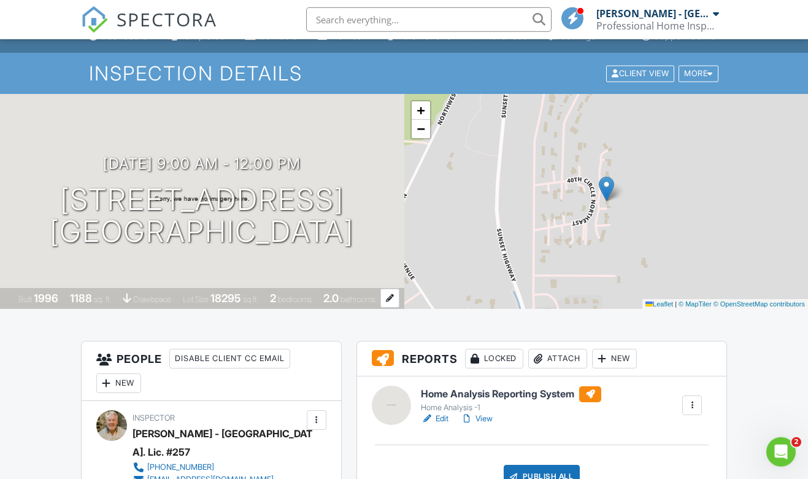
scroll to position [0, 0]
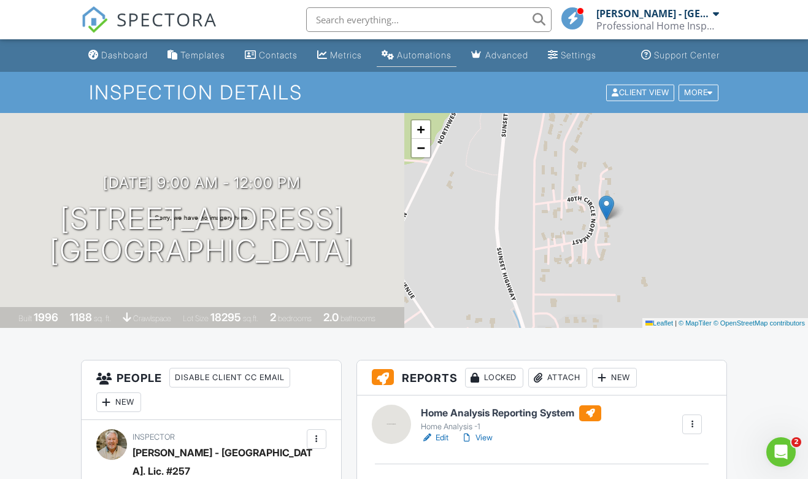
click at [418, 56] on div "Automations" at bounding box center [424, 55] width 55 height 10
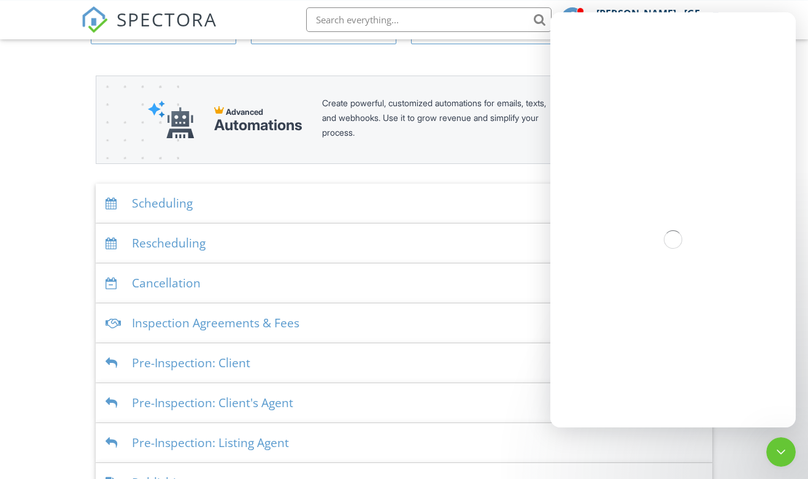
scroll to position [125, 0]
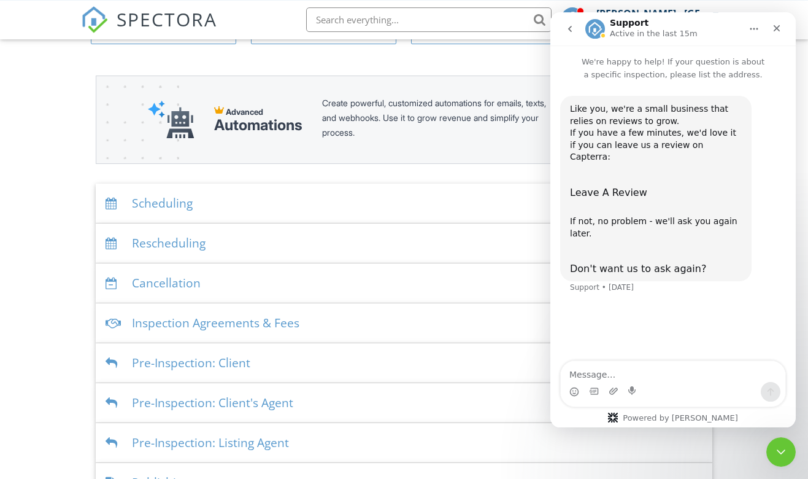
click at [328, 312] on div "Inspection Agreements & Fees" at bounding box center [404, 323] width 617 height 40
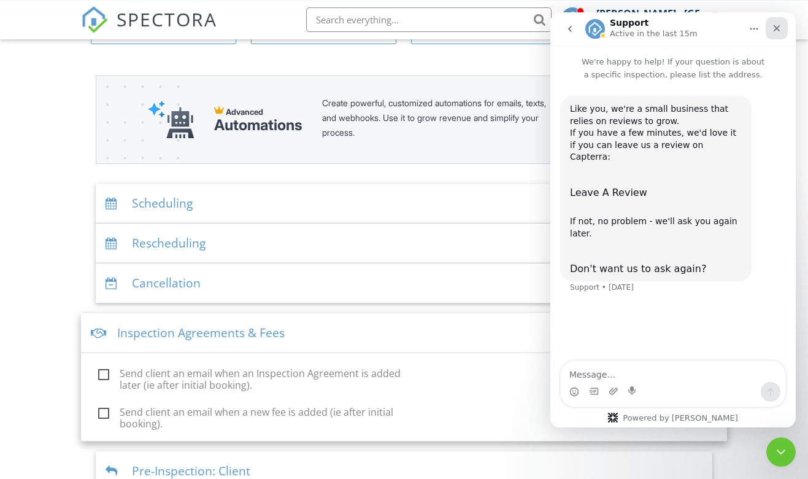
click at [782, 21] on div "Close" at bounding box center [777, 28] width 22 height 22
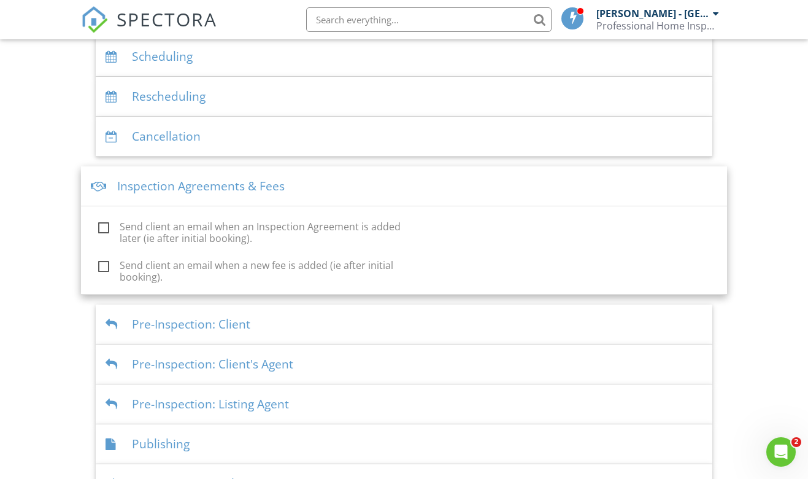
click at [435, 175] on div "Inspection Agreements & Fees" at bounding box center [404, 186] width 647 height 40
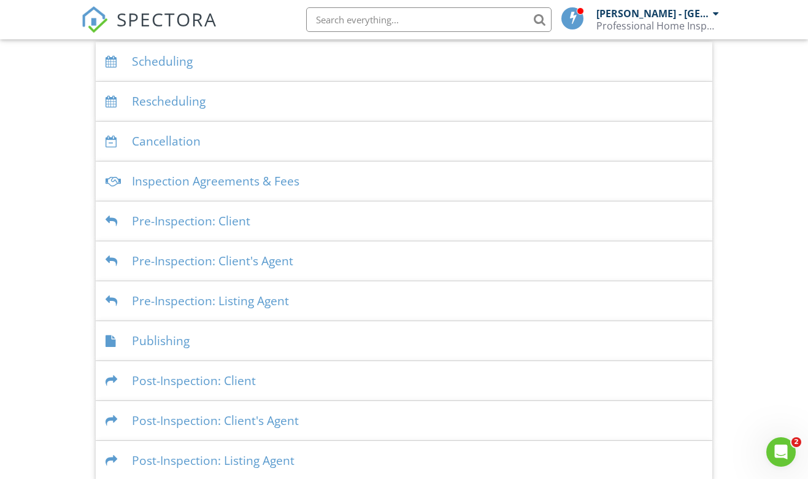
scroll to position [266, 0]
click at [387, 215] on div "Pre-Inspection: Client" at bounding box center [404, 222] width 617 height 40
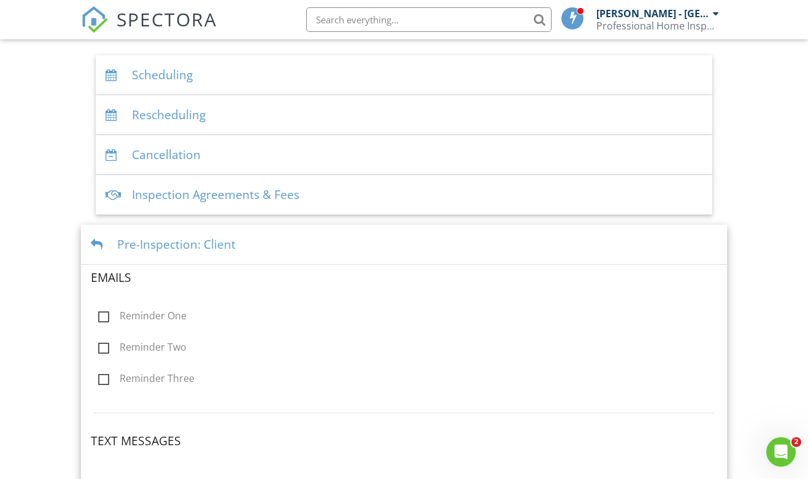
scroll to position [246, 0]
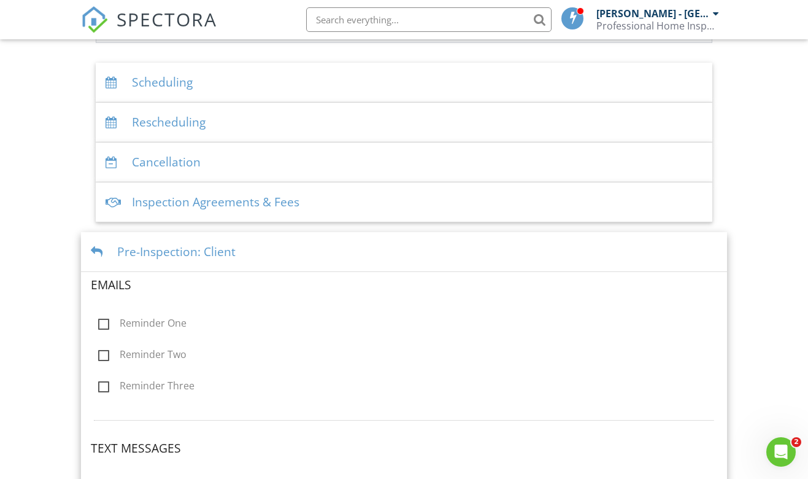
click at [368, 232] on div "Pre-Inspection: Client" at bounding box center [404, 252] width 647 height 40
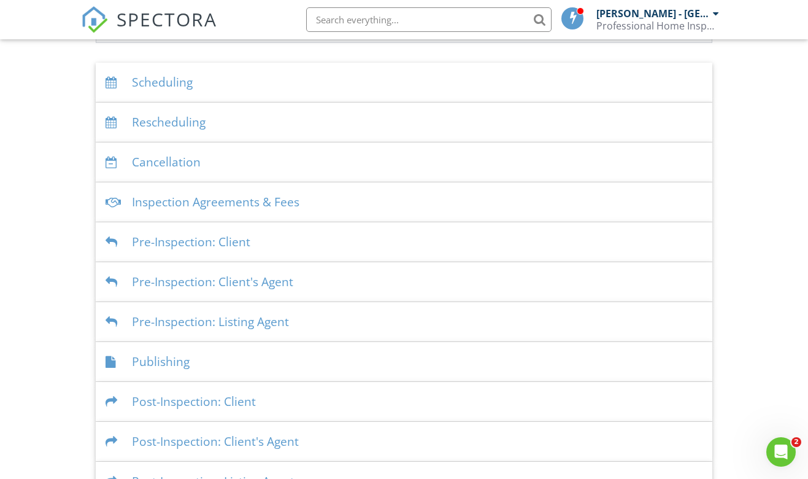
click at [357, 271] on div "Pre-Inspection: Client's Agent" at bounding box center [404, 282] width 617 height 40
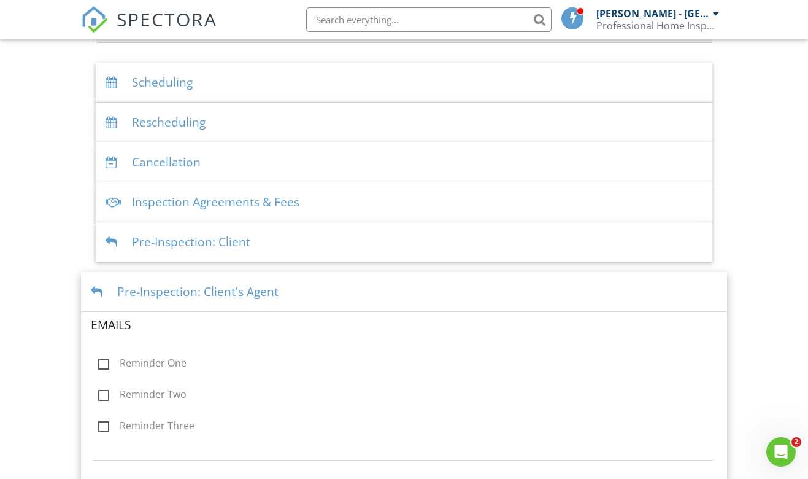
click at [357, 272] on div "Pre-Inspection: Client's Agent" at bounding box center [404, 292] width 647 height 40
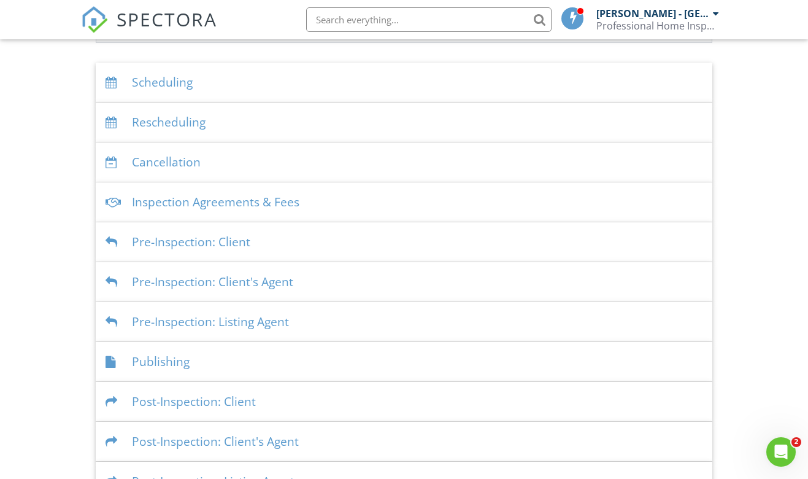
scroll to position [266, 0]
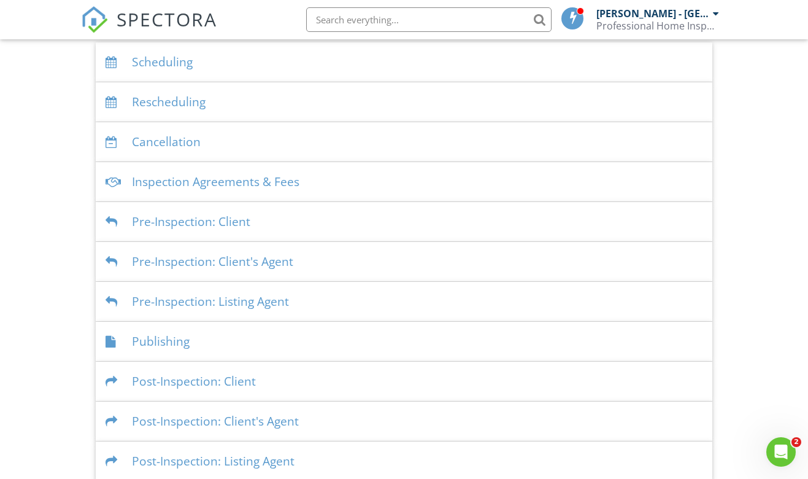
click at [315, 375] on div "Post-Inspection: Client" at bounding box center [404, 382] width 617 height 40
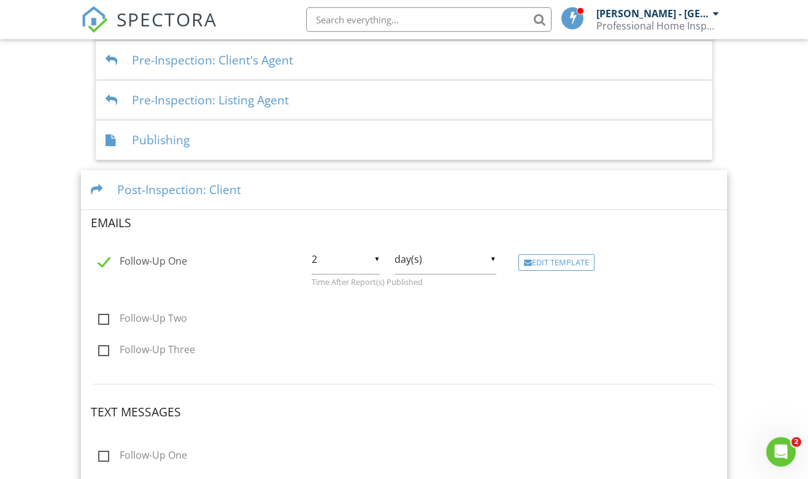
scroll to position [468, 0]
click at [561, 254] on div "Edit Template" at bounding box center [557, 261] width 76 height 17
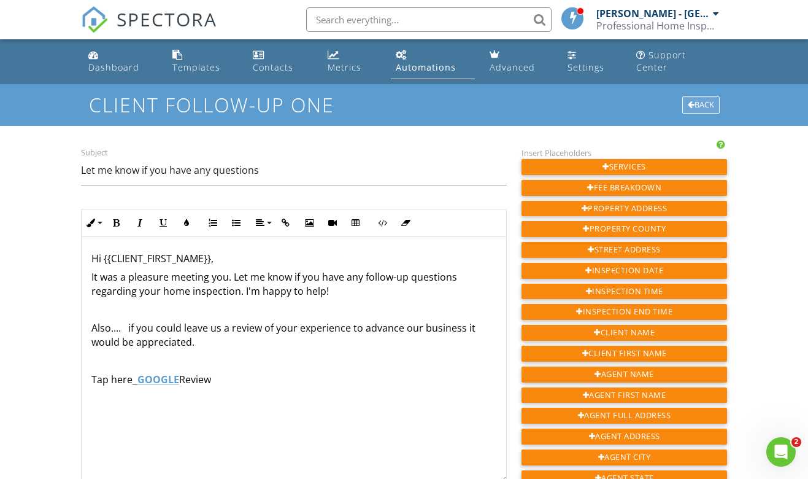
click at [689, 101] on div at bounding box center [691, 105] width 7 height 8
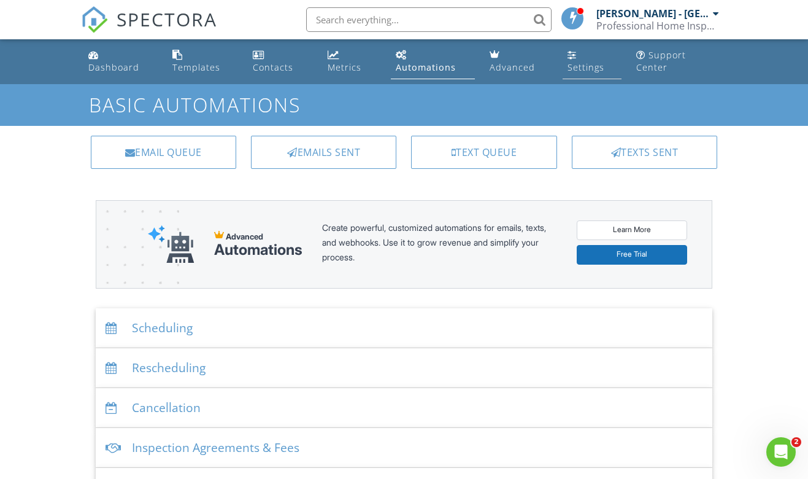
click at [590, 61] on div "Settings" at bounding box center [586, 67] width 37 height 12
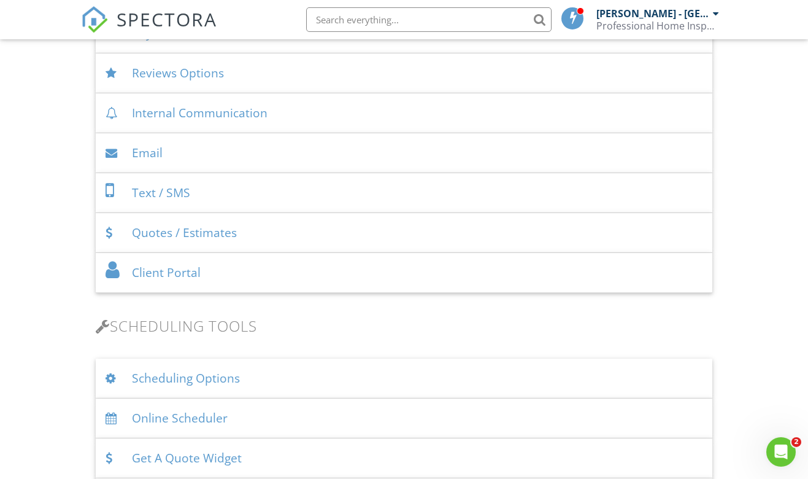
scroll to position [533, 0]
click at [270, 147] on div "Email" at bounding box center [404, 152] width 617 height 40
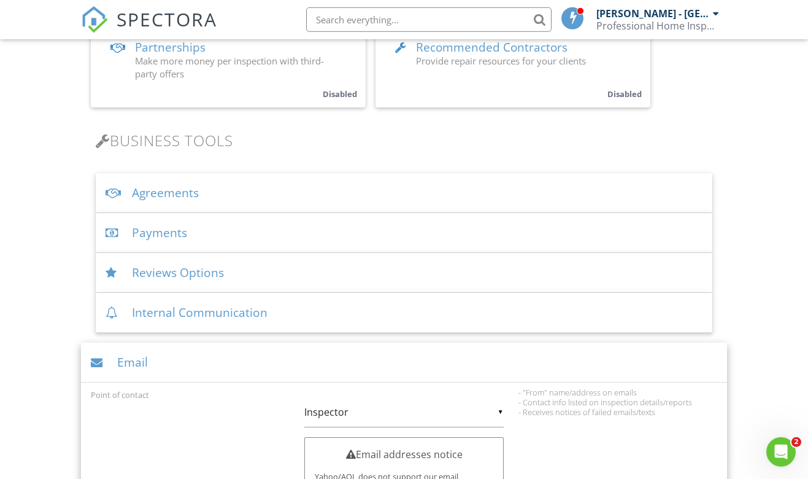
scroll to position [290, 0]
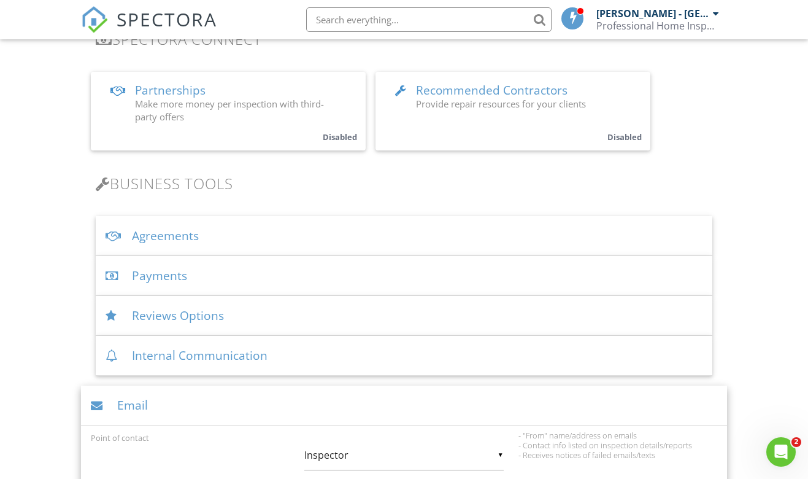
click at [211, 393] on div "Email" at bounding box center [404, 405] width 647 height 40
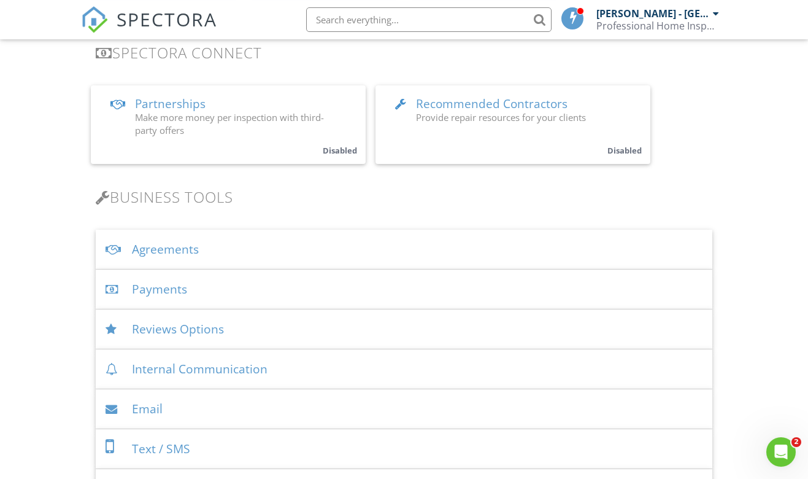
scroll to position [274, 0]
click at [355, 238] on div "Agreements" at bounding box center [404, 251] width 617 height 40
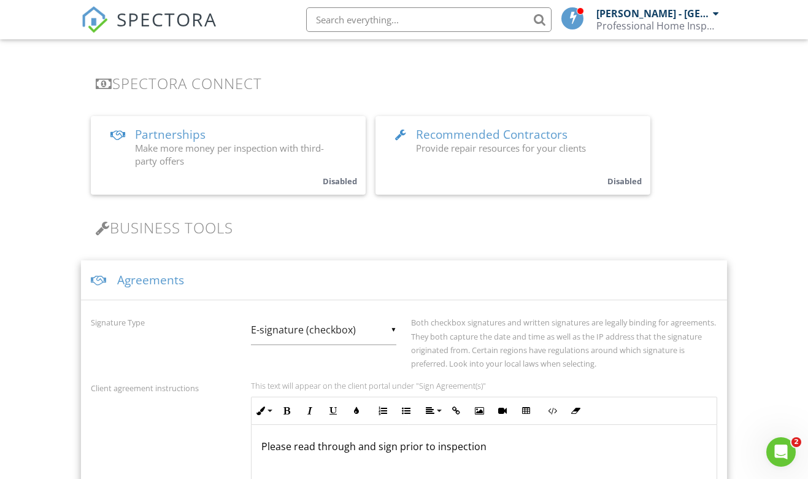
scroll to position [245, 0]
click at [378, 270] on div "Agreements" at bounding box center [404, 281] width 647 height 40
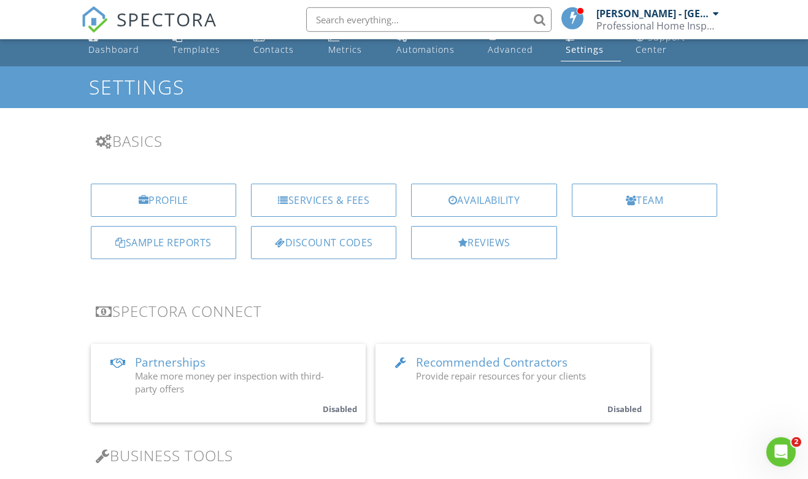
scroll to position [0, 0]
